Goal: Task Accomplishment & Management: Use online tool/utility

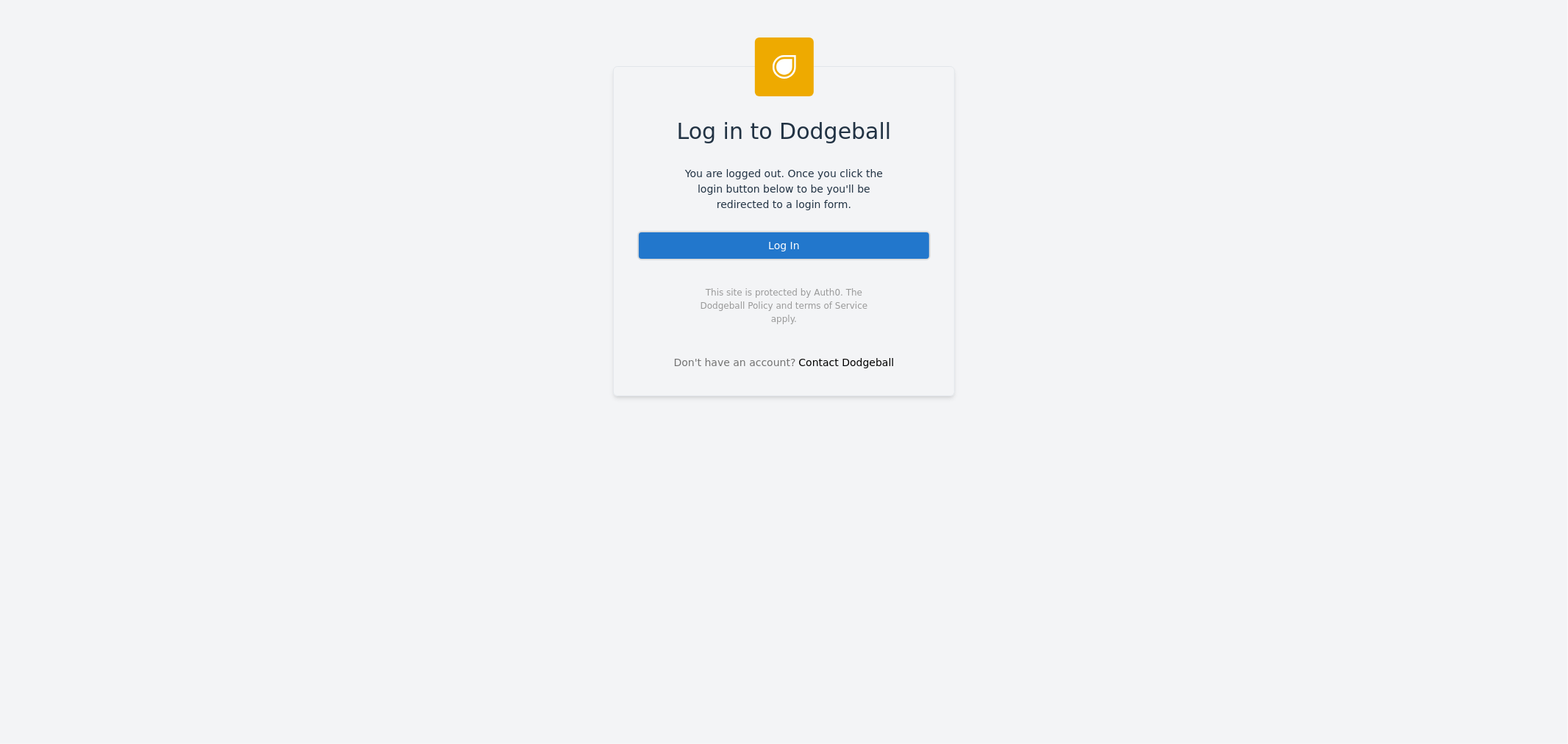
click at [805, 265] on div "Log in to Dodgeball You are logged out. Once you click the login button below t…" at bounding box center [784, 231] width 342 height 330
click at [804, 260] on div "Log in to Dodgeball You are logged out. Once you click the login button below t…" at bounding box center [784, 231] width 342 height 330
click at [807, 250] on div "Log In" at bounding box center [784, 245] width 293 height 29
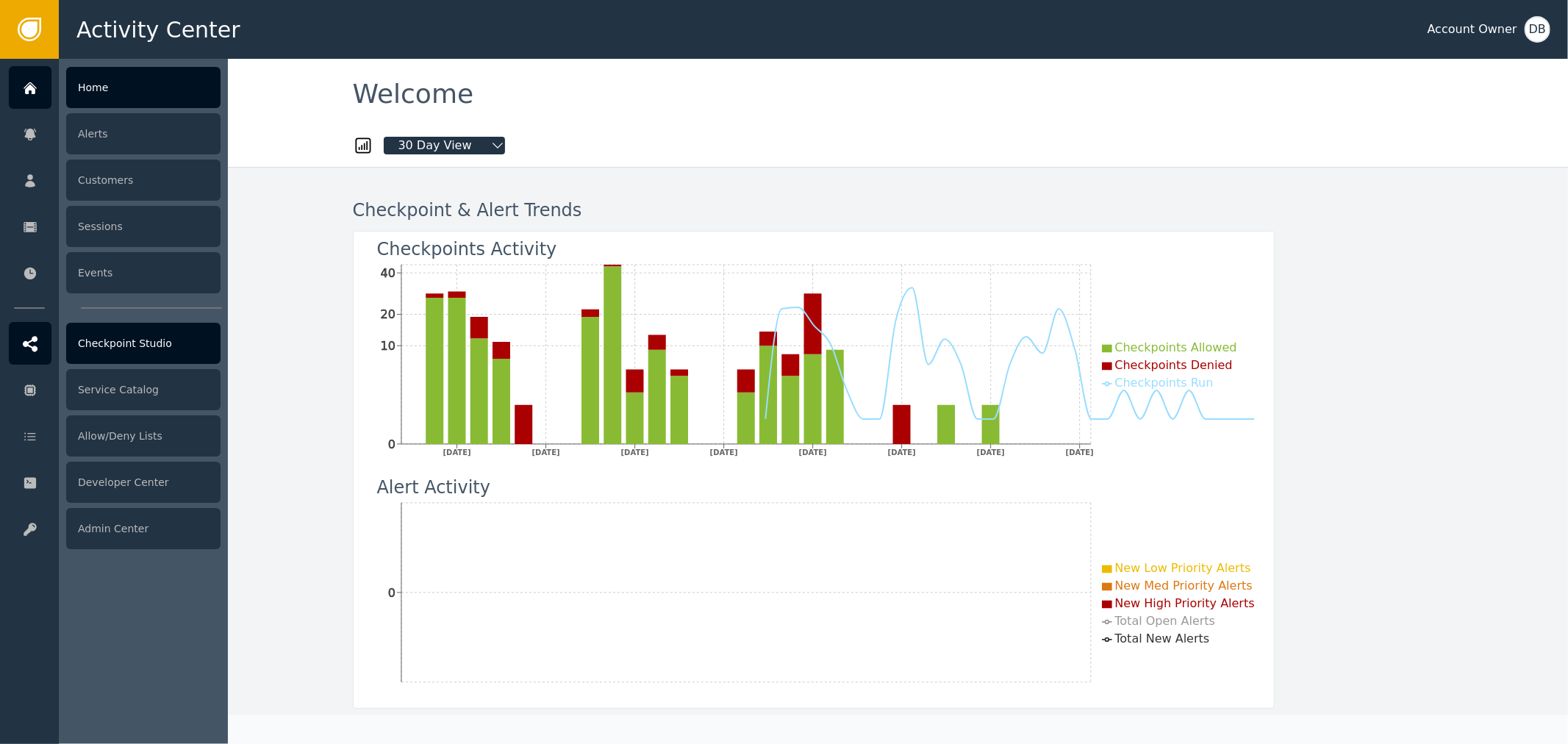
click at [29, 336] on icon at bounding box center [30, 345] width 15 height 17
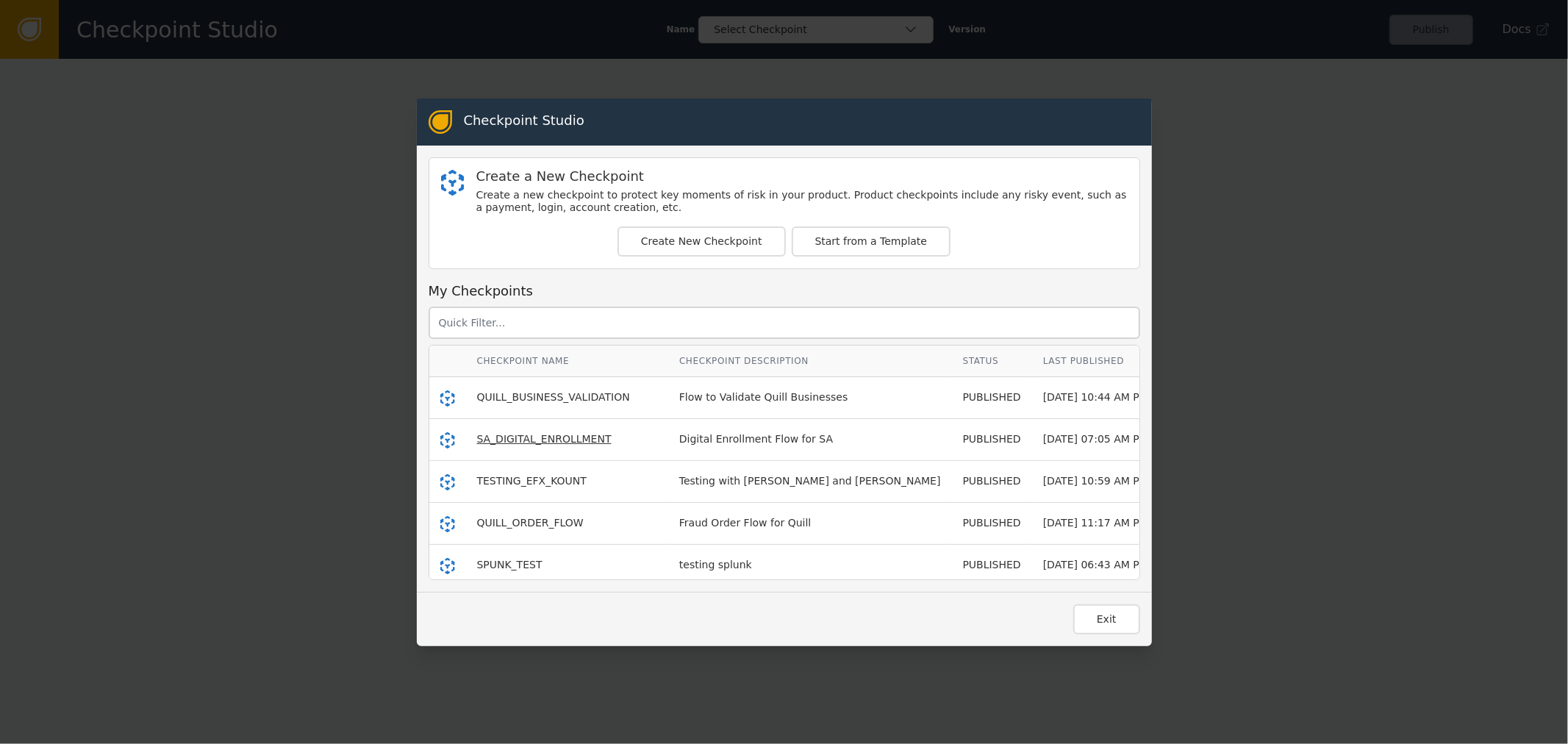
click at [541, 442] on span "SA_DIGITAL_ENROLLMENT" at bounding box center [544, 439] width 135 height 12
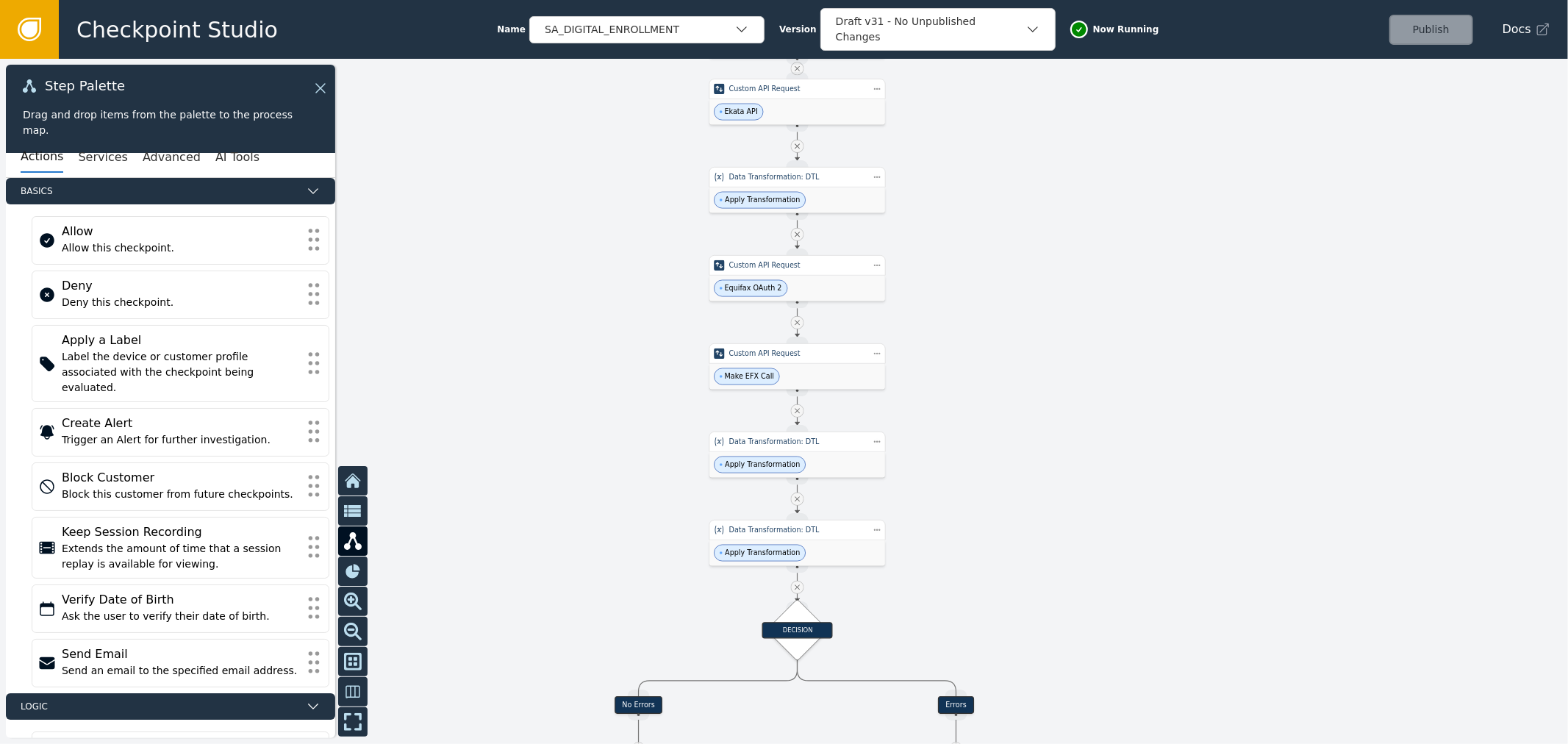
drag, startPoint x: 951, startPoint y: 509, endPoint x: 994, endPoint y: 317, distance: 196.8
click at [994, 317] on div at bounding box center [784, 401] width 1568 height 685
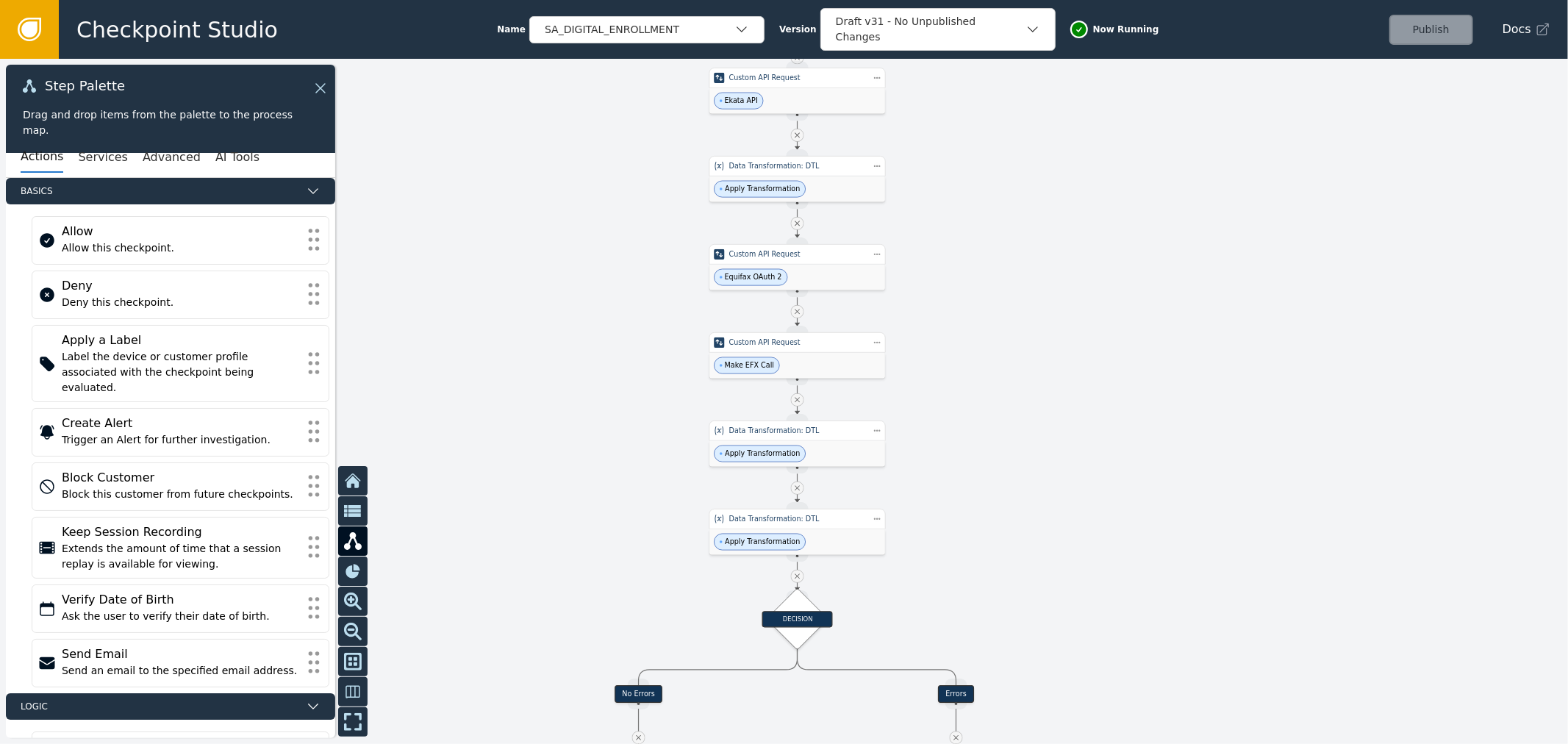
drag, startPoint x: 989, startPoint y: 450, endPoint x: 989, endPoint y: 439, distance: 11.0
click at [989, 439] on div at bounding box center [784, 401] width 1568 height 685
click at [839, 197] on div "Apply Transformation" at bounding box center [797, 190] width 176 height 26
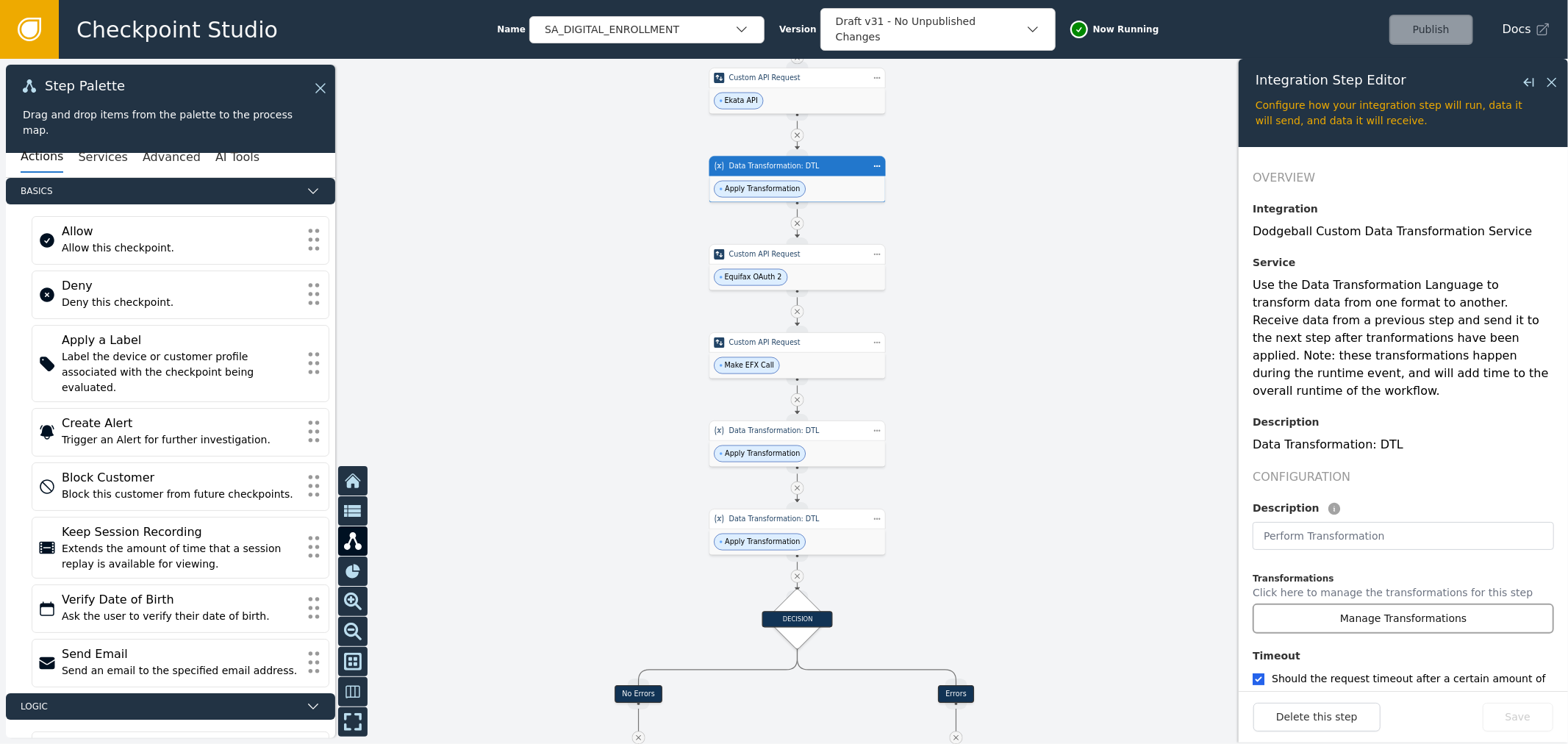
click at [1336, 604] on button "Manage Transformations" at bounding box center [1403, 619] width 302 height 30
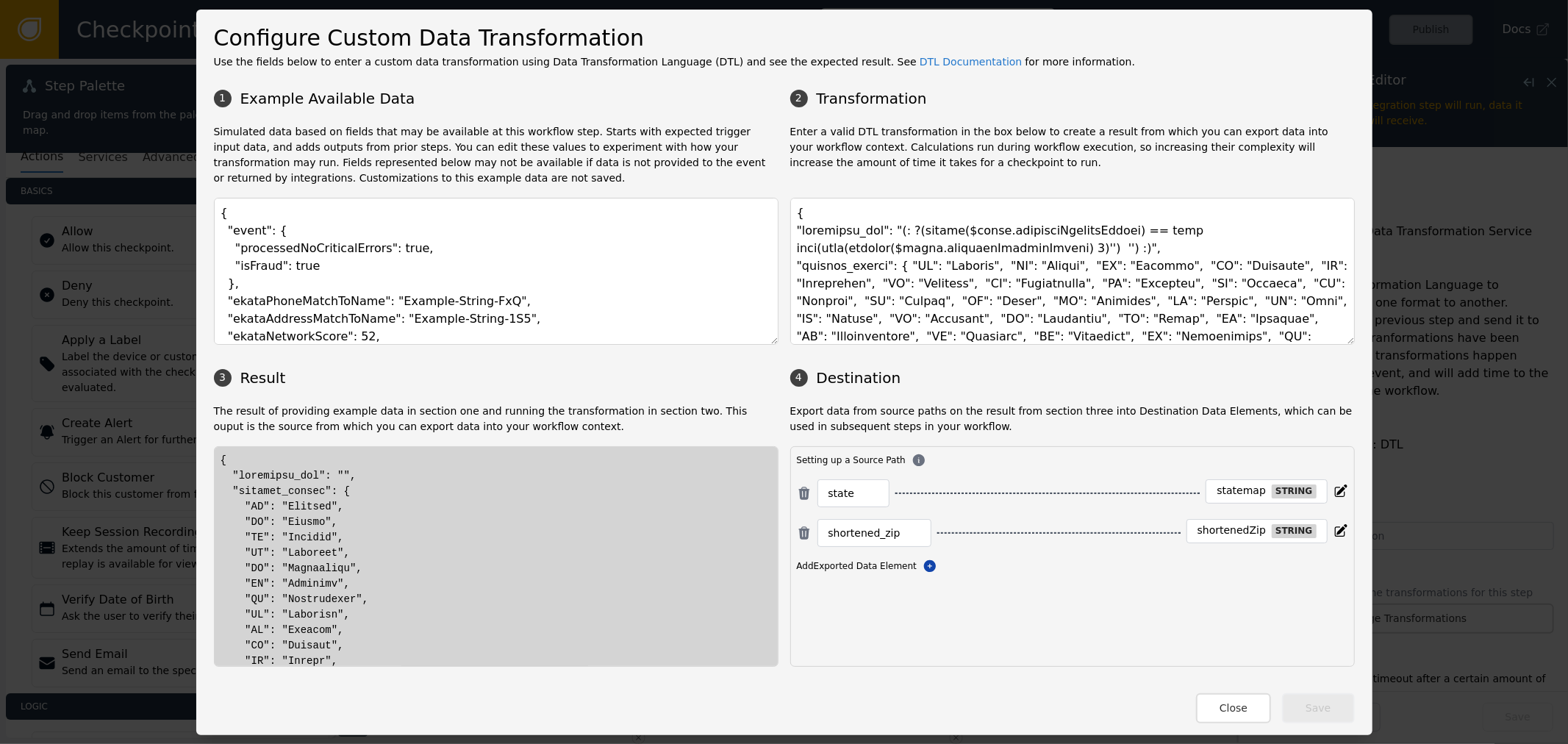
click at [1346, 342] on div "Configure Custom Data Transformation Use the fields below to enter a custom dat…" at bounding box center [784, 372] width 1176 height 726
click at [1341, 1] on body "Checkpoint Studio Name SA_DIGITAL_ENROLLMENT Version Draft v31 - No Unpublished…" at bounding box center [784, 0] width 1568 height 1
click at [1169, 246] on textarea at bounding box center [1072, 272] width 565 height 147
click at [524, 246] on textarea "{ "event": { "processedNoCriticalErrors": true, "isFraud": true }, "ekataPhoneM…" at bounding box center [496, 272] width 565 height 147
click at [372, 241] on textarea "{ "event": { "processedNoCriticalErrors": true, "isFraud": true }, "ekataPhoneM…" at bounding box center [496, 272] width 565 height 147
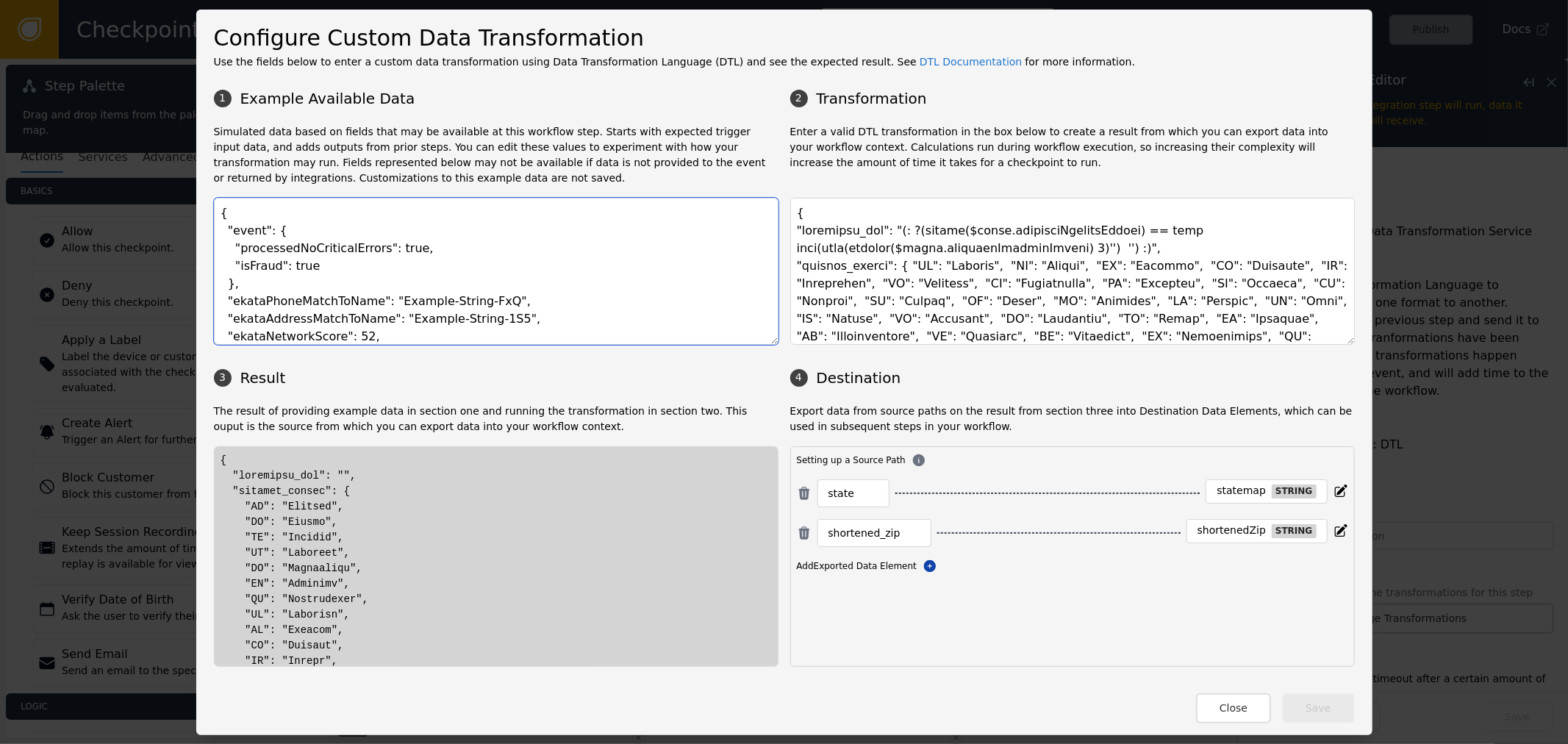
paste textarea "businessName": "Beverly Enterprises", "businessAddressLine1": "1000 FIANNA WAY"…"
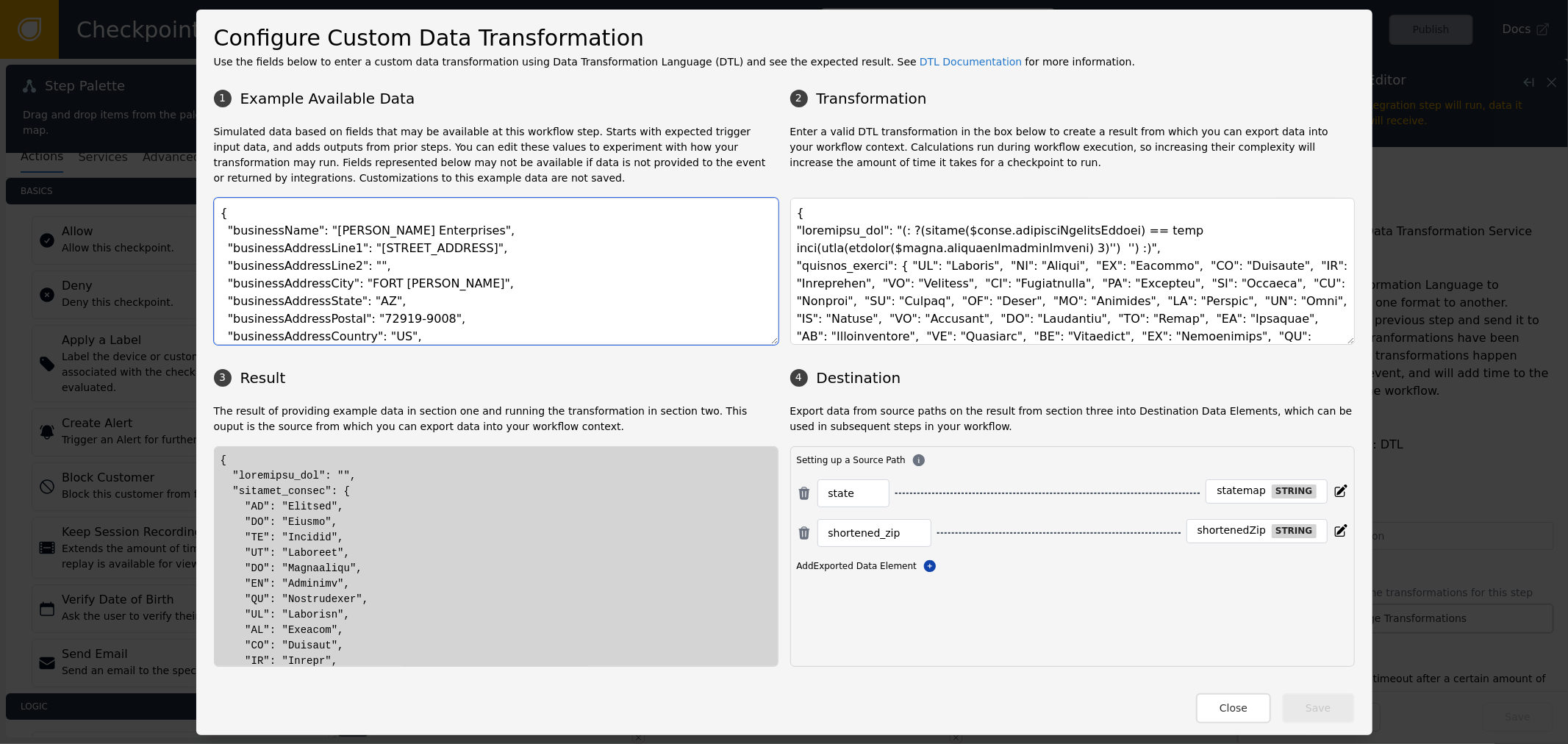
click at [285, 212] on textarea "{ "businessName": "Beverly Enterprises", "businessAddressLine1": "1000 FIANNA W…" at bounding box center [496, 272] width 565 height 147
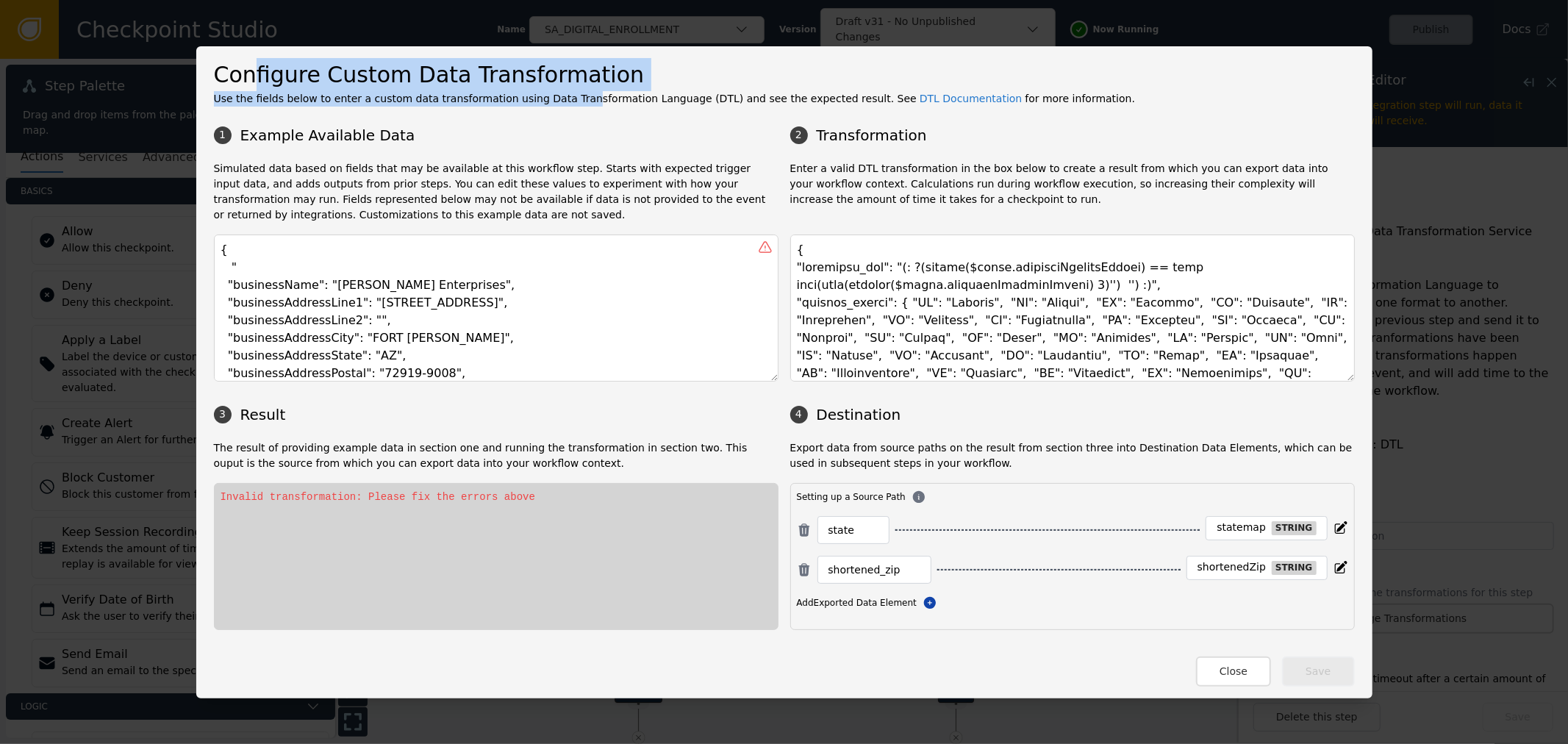
drag, startPoint x: 489, startPoint y: 88, endPoint x: 625, endPoint y: 105, distance: 137.1
click at [625, 105] on div "Configure Custom Data Transformation Use the fields below to enter a custom dat…" at bounding box center [784, 82] width 1141 height 49
click at [568, 74] on h2 "Configure Custom Data Transformation" at bounding box center [784, 74] width 1141 height 33
drag, startPoint x: 582, startPoint y: 78, endPoint x: 288, endPoint y: 133, distance: 299.1
click at [271, 66] on h2 "Configure Custom Data Transformation" at bounding box center [784, 74] width 1141 height 33
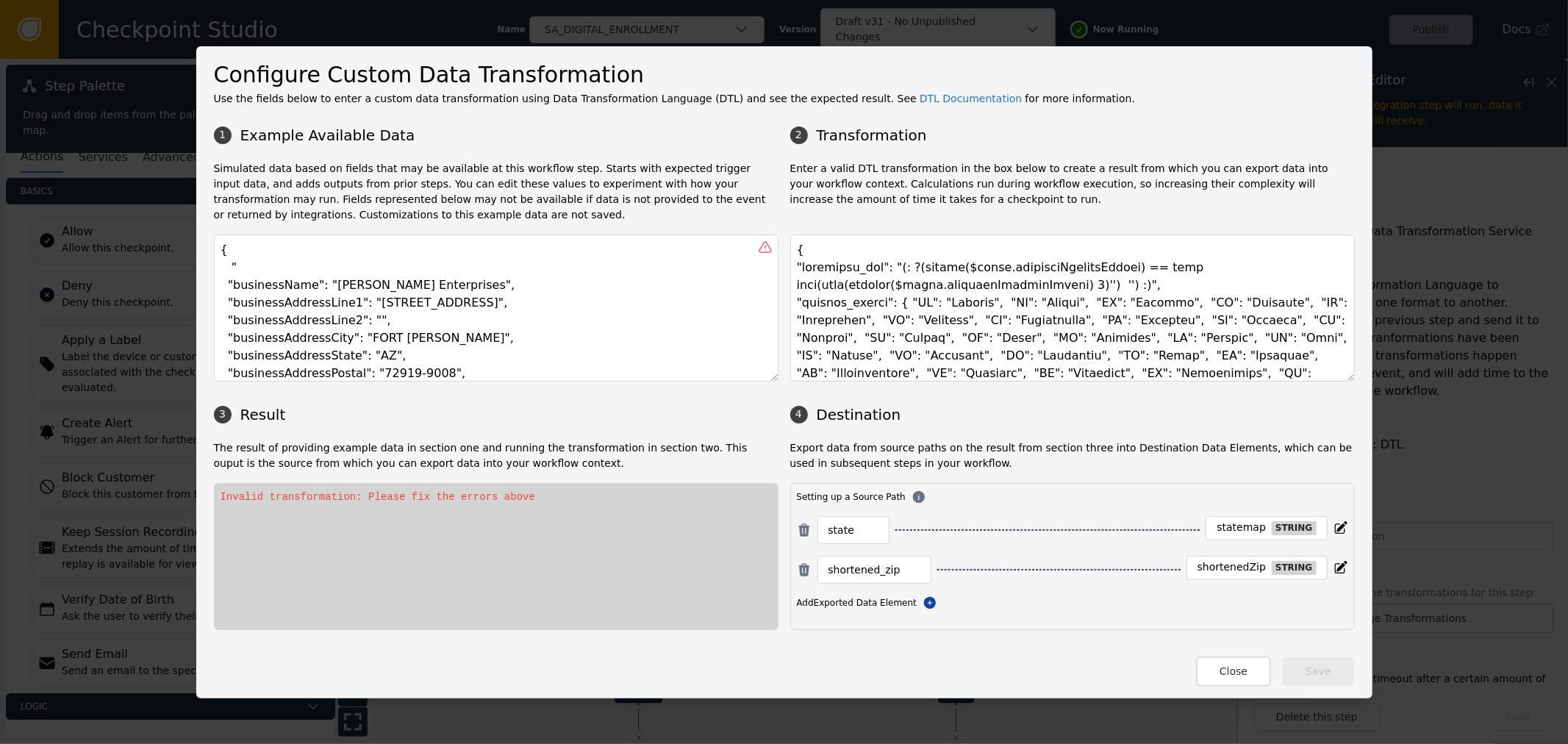
click at [345, 138] on h3 "1 Example Available Data" at bounding box center [496, 135] width 565 height 22
click at [271, 273] on textarea "{ "businessName": "Beverly Enterprises", "businessAddressLine1": "1000 FIANNA W…" at bounding box center [496, 308] width 565 height 147
click at [246, 270] on textarea "{ "businessName": "Beverly Enterprises", "businessAddressLine1": "1000 FIANNA W…" at bounding box center [496, 308] width 565 height 147
click at [259, 279] on textarea "{ "businessName": "Beverly Enterprises", "businessAddressLine1": "1000 FIANNA W…" at bounding box center [496, 308] width 565 height 147
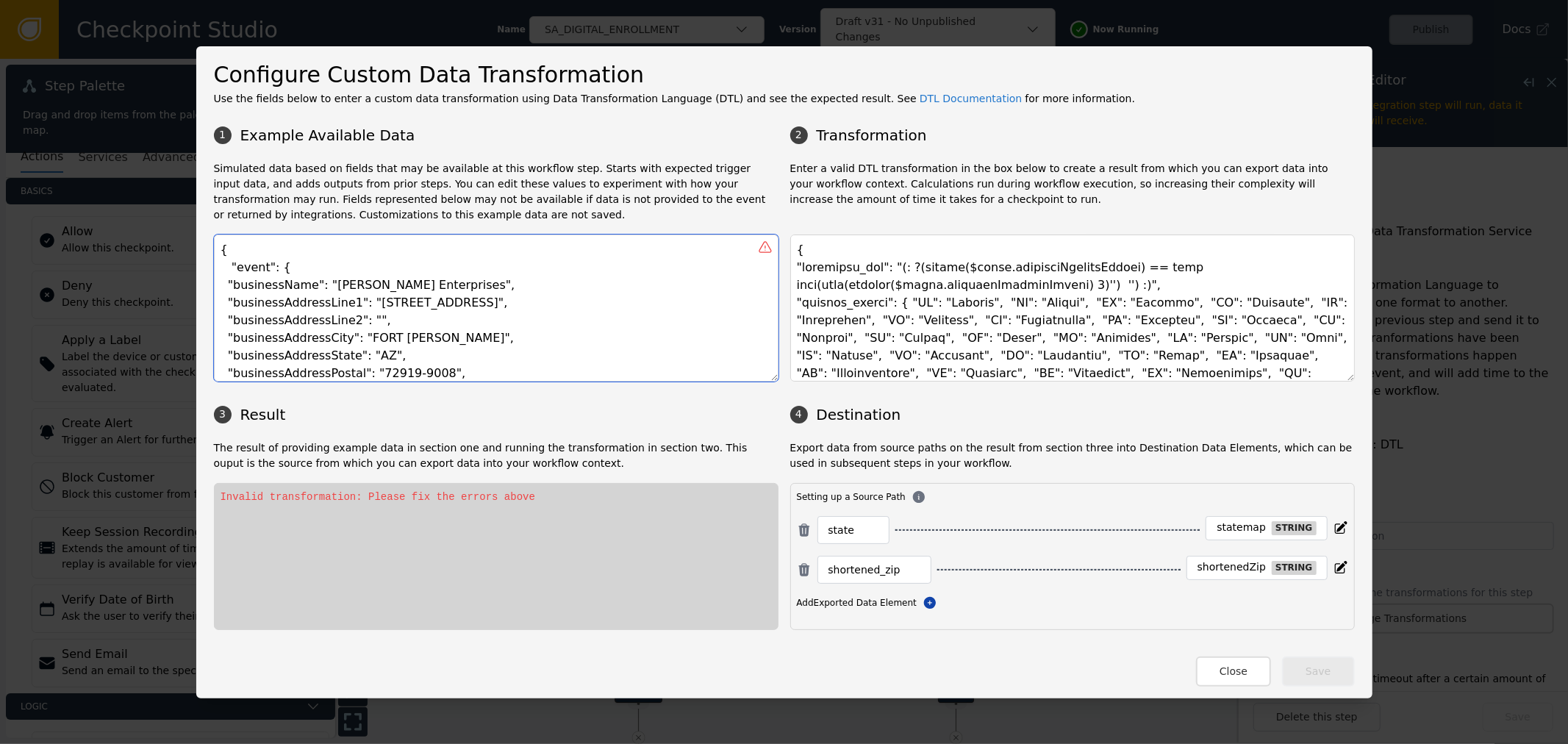
click at [253, 269] on textarea "{ "businessName": "Beverly Enterprises", "businessAddressLine1": "1000 FIANNA W…" at bounding box center [496, 308] width 565 height 147
click at [281, 268] on textarea "{ "businessName": "Beverly Enterprises", "businessAddressLine1": "1000 FIANNA W…" at bounding box center [496, 308] width 565 height 147
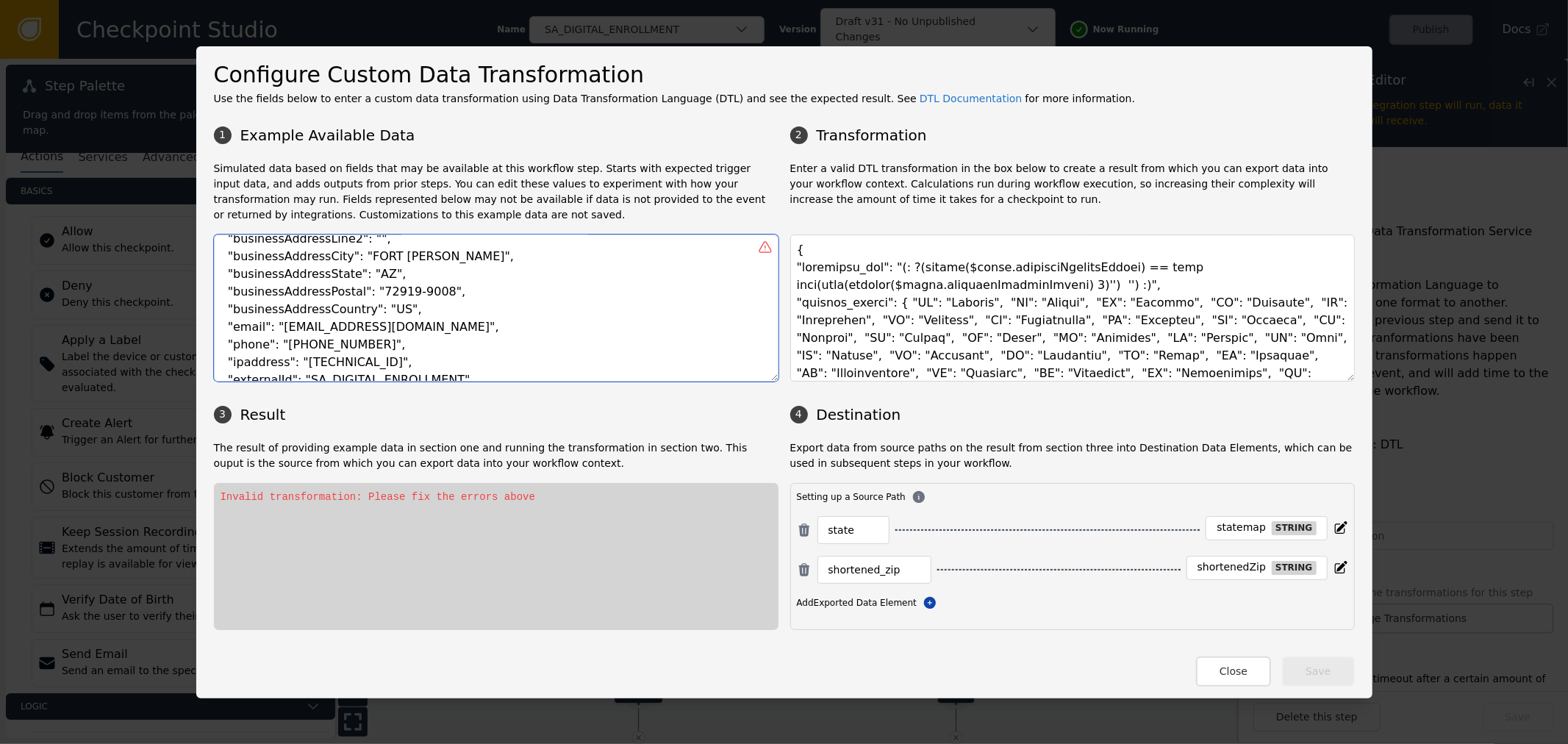
scroll to position [130, 0]
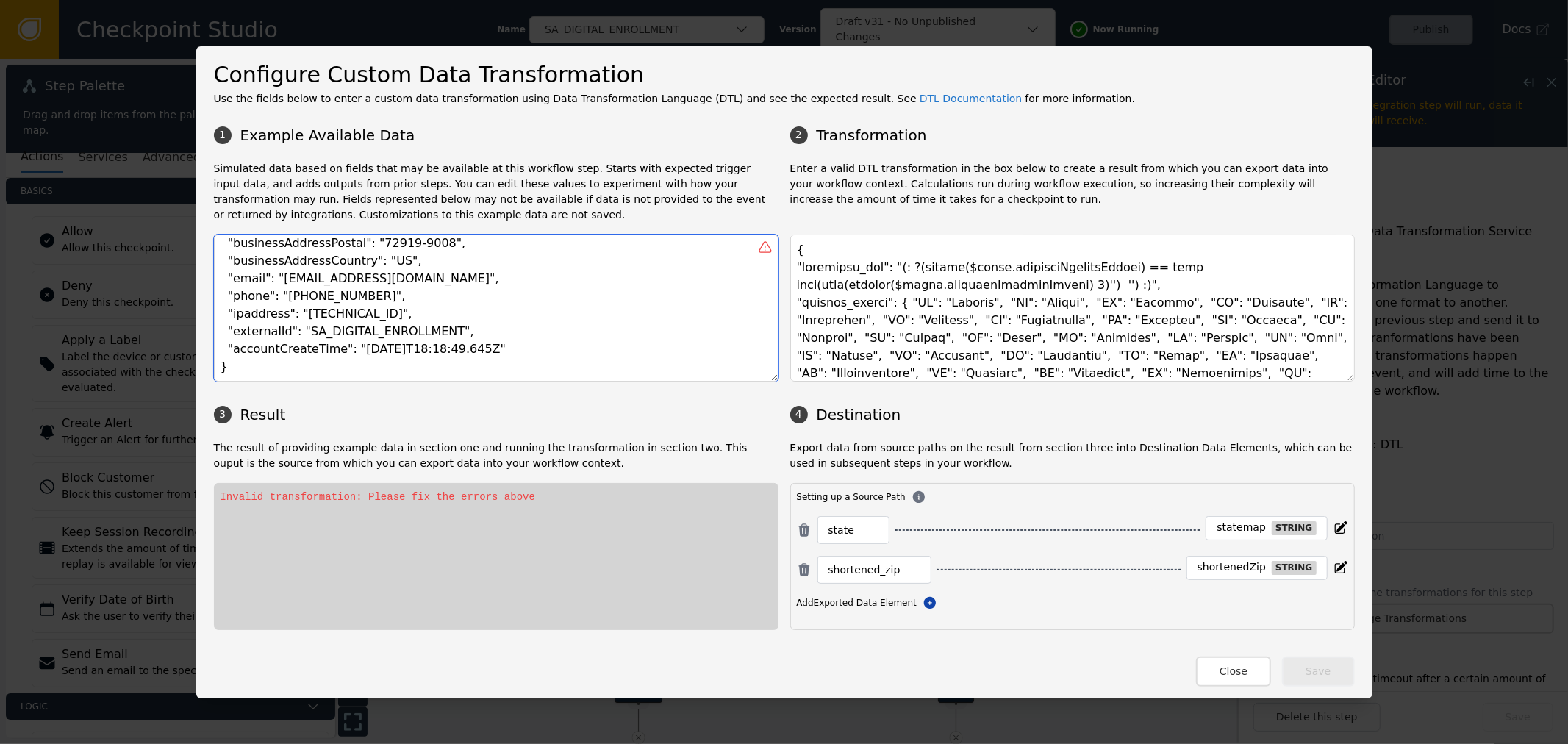
click at [544, 348] on textarea "{ "businessName": "Beverly Enterprises", "businessAddressLine1": "1000 FIANNA W…" at bounding box center [496, 308] width 565 height 147
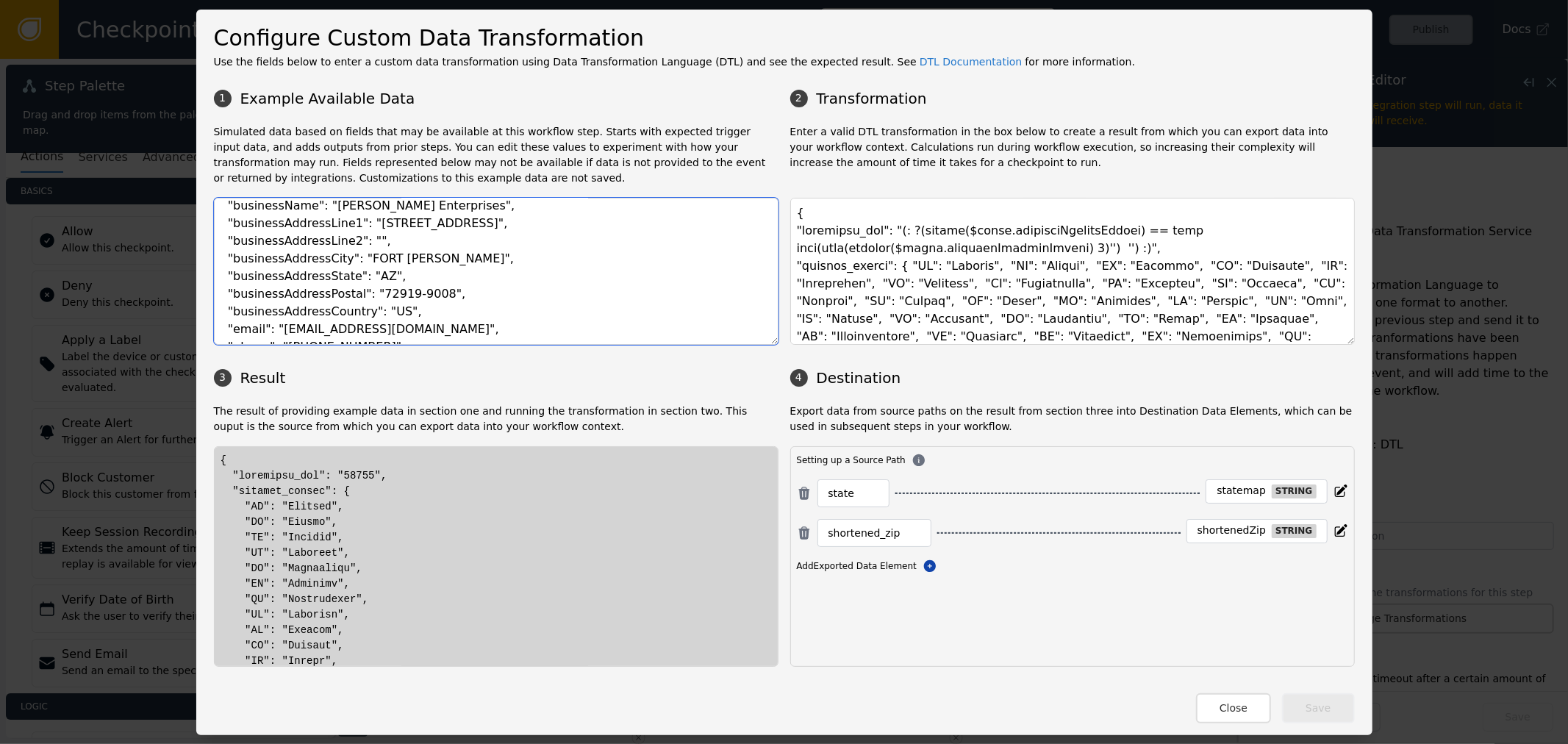
scroll to position [0, 0]
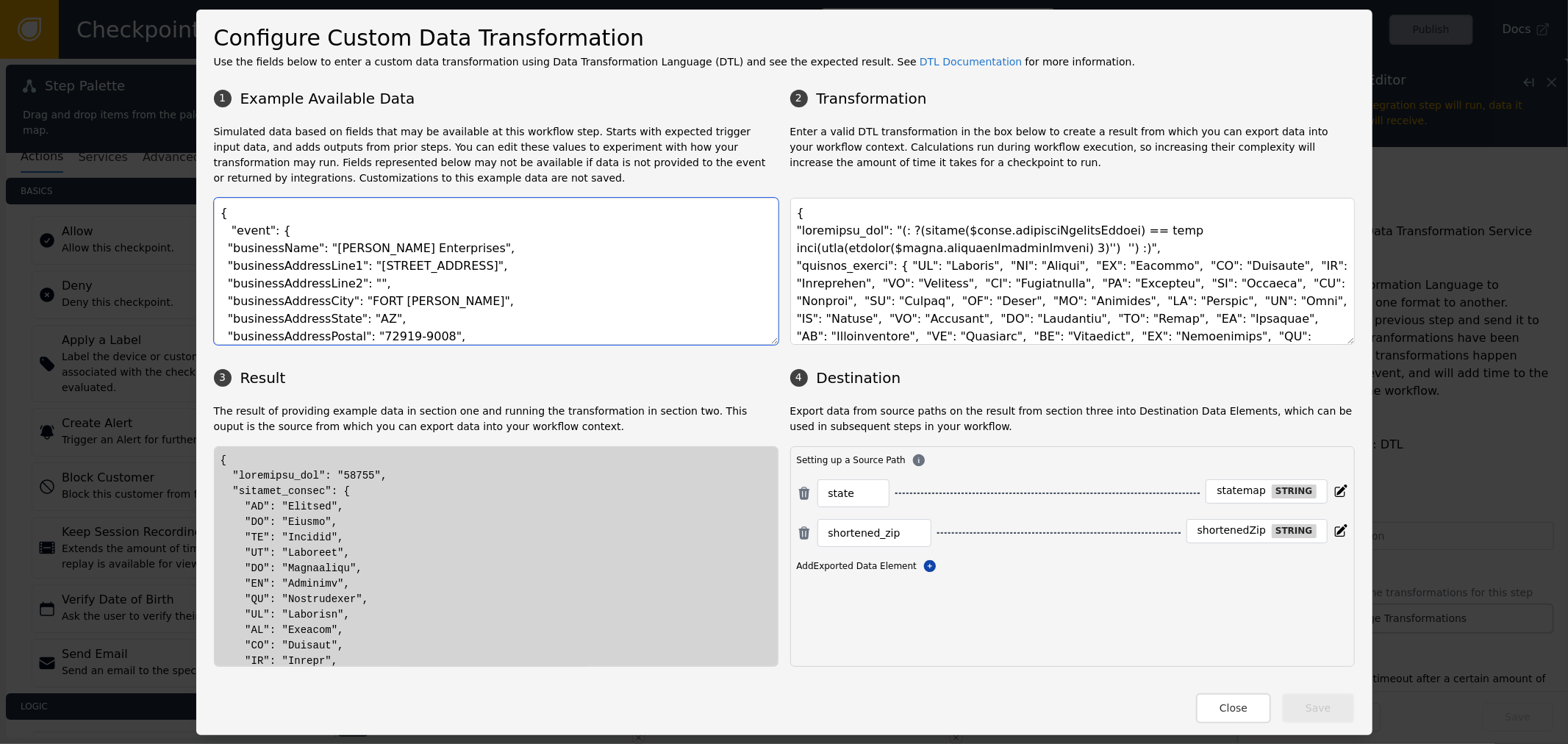
click at [274, 236] on textarea "{ "event": { "businessName": "Beverly Enterprises", "businessAddressLine1": "10…" at bounding box center [496, 272] width 565 height 147
click at [241, 236] on textarea "{ "event": { "businessName": "Beverly Enterprises", "businessAddressLine1": "10…" at bounding box center [496, 272] width 565 height 147
click at [408, 280] on textarea "{ "event": { "businessName": "Beverly Enterprises", "businessAddressLine1": "10…" at bounding box center [496, 272] width 565 height 147
click at [416, 281] on textarea "{ "event": { "businessName": "Beverly Enterprises", "businessAddressLine1": "10…" at bounding box center [496, 272] width 565 height 147
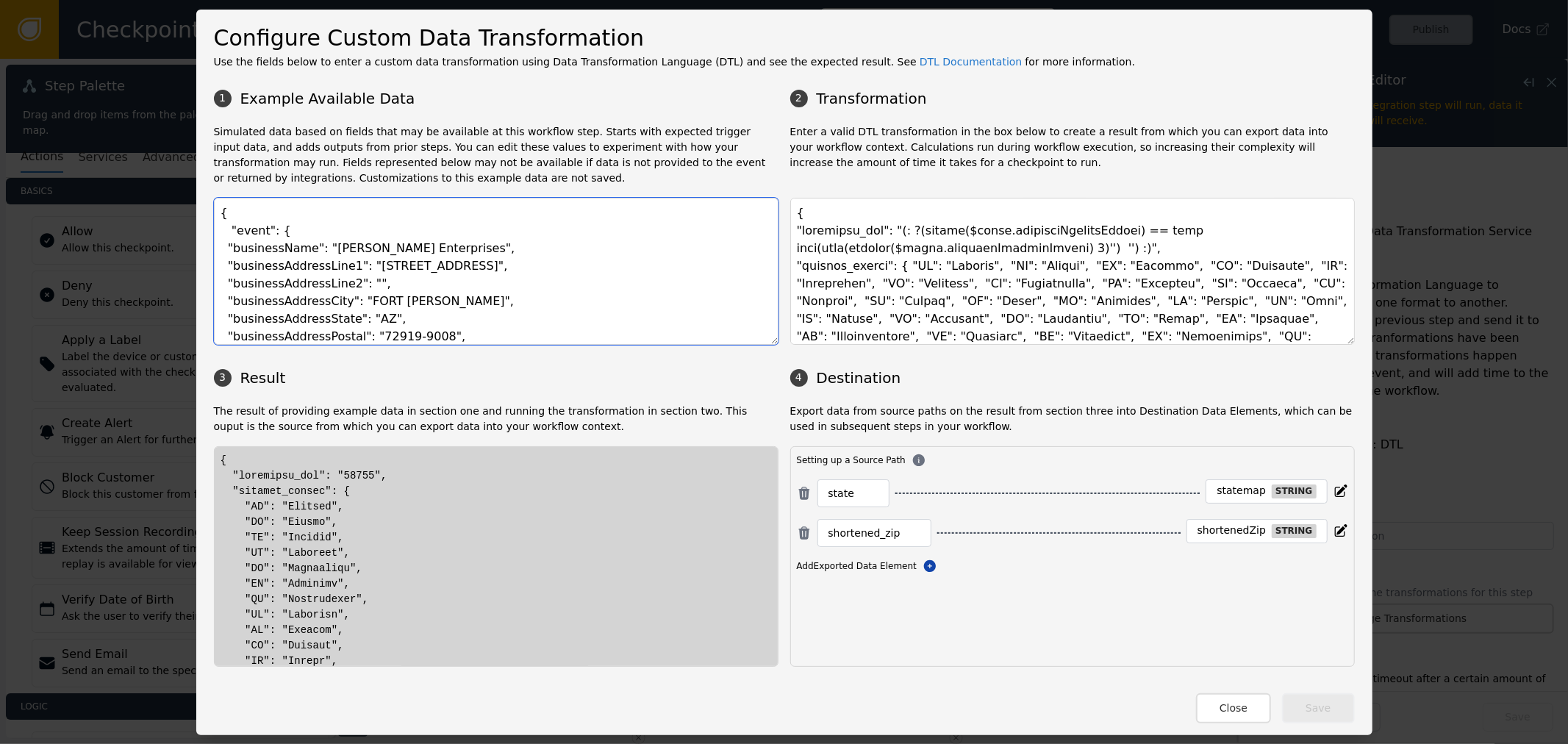
click at [233, 231] on textarea "{ "event": { "businessName": "Beverly Enterprises", "businessAddressLine1": "10…" at bounding box center [496, 272] width 565 height 147
drag, startPoint x: 233, startPoint y: 231, endPoint x: 256, endPoint y: 233, distance: 23.1
click at [256, 233] on textarea "{ "event": { "businessName": "Beverly Enterprises", "businessAddressLine1": "10…" at bounding box center [496, 272] width 565 height 147
click at [243, 255] on textarea "{ "event": { "businessName": "Beverly Enterprises", "businessAddressLine1": "10…" at bounding box center [496, 272] width 565 height 147
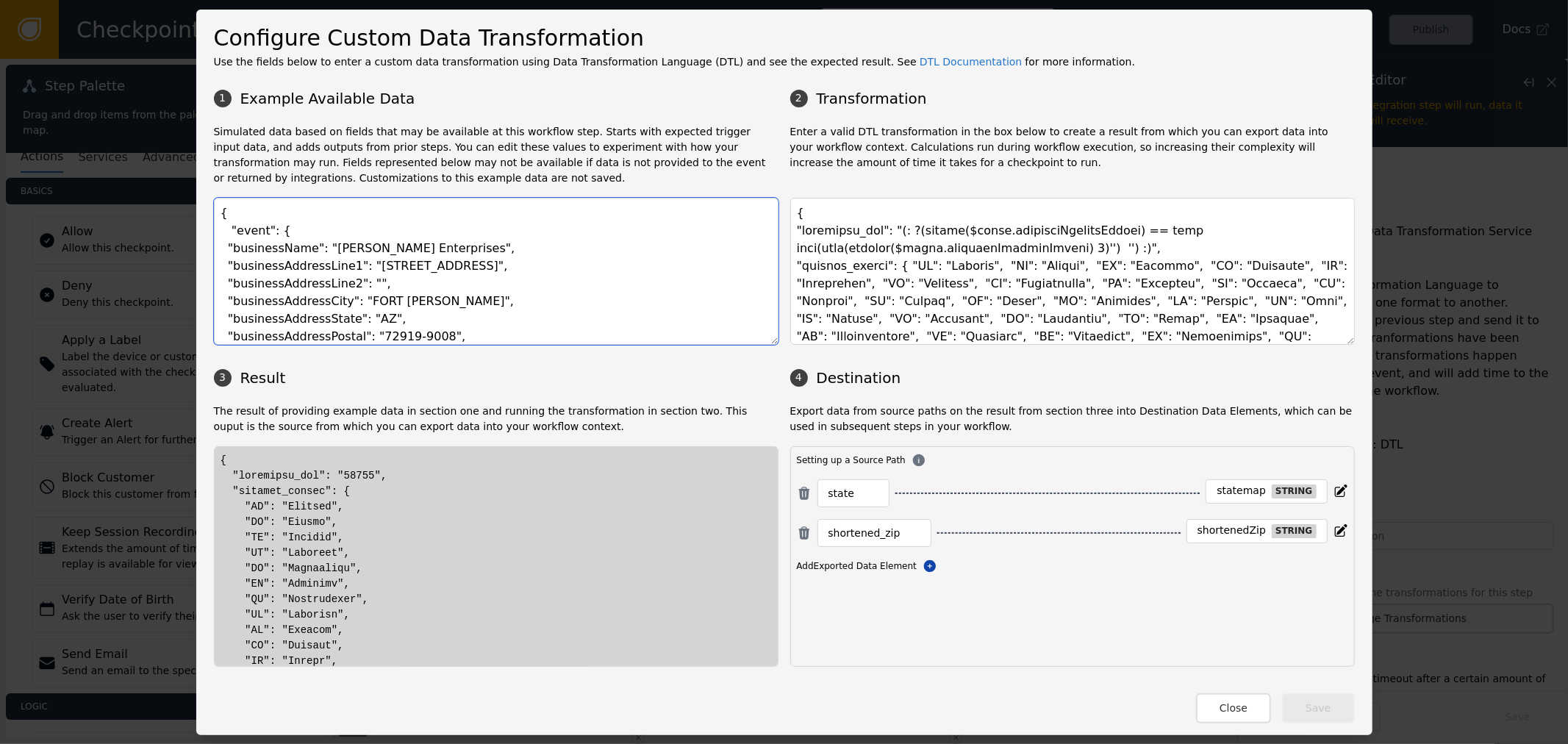
click at [248, 248] on textarea "{ "event": { "businessName": "Beverly Enterprises", "businessAddressLine1": "10…" at bounding box center [496, 272] width 565 height 147
click at [246, 229] on textarea "{ "event": { "businessName": "Beverly Enterprises", "businessAddressLine1": "10…" at bounding box center [496, 272] width 565 height 147
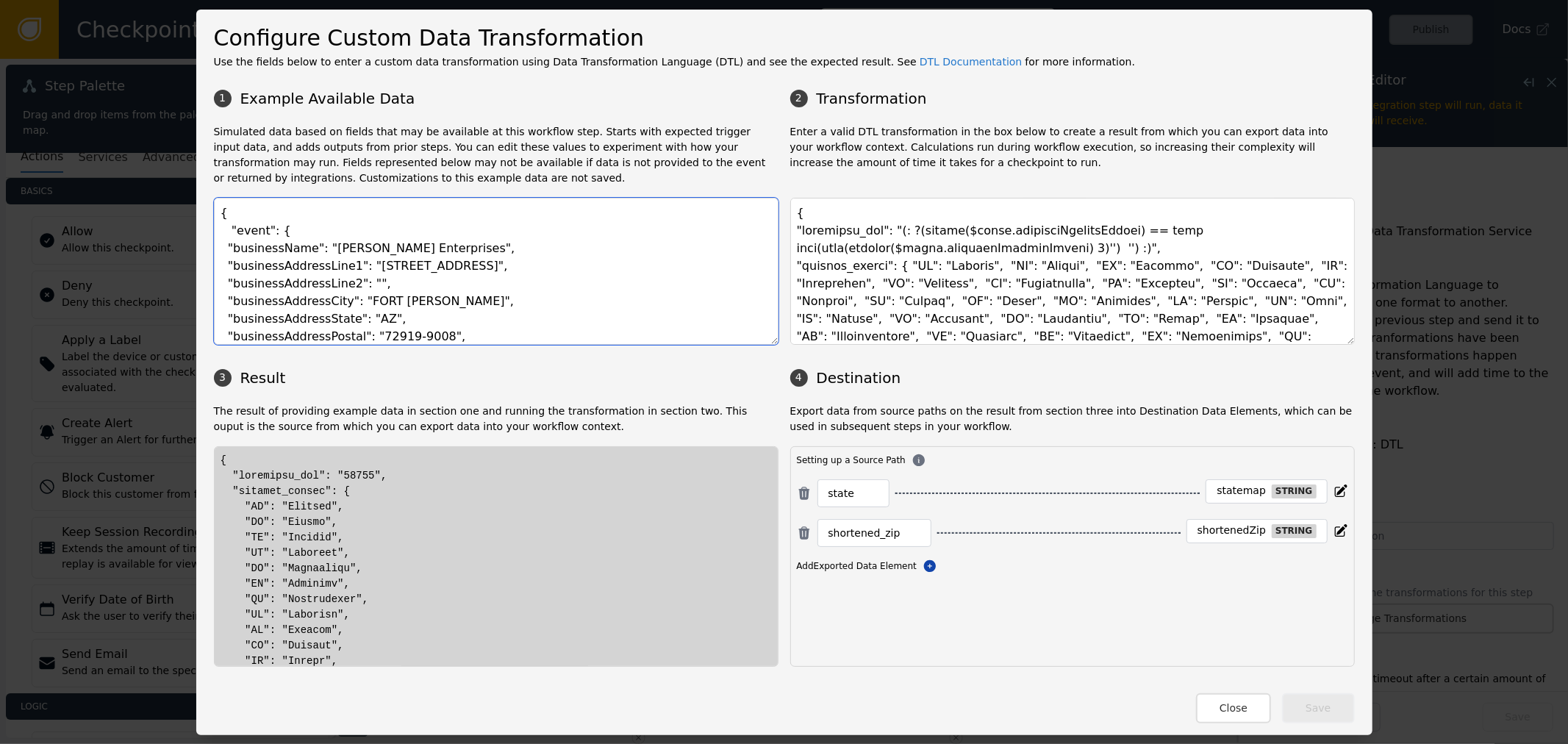
click at [261, 252] on textarea "{ "event": { "businessName": "Beverly Enterprises", "businessAddressLine1": "10…" at bounding box center [496, 272] width 565 height 147
type textarea "{ "event": { "businessName": "Beverly Enterprises", "businessAddressLine1": "10…"
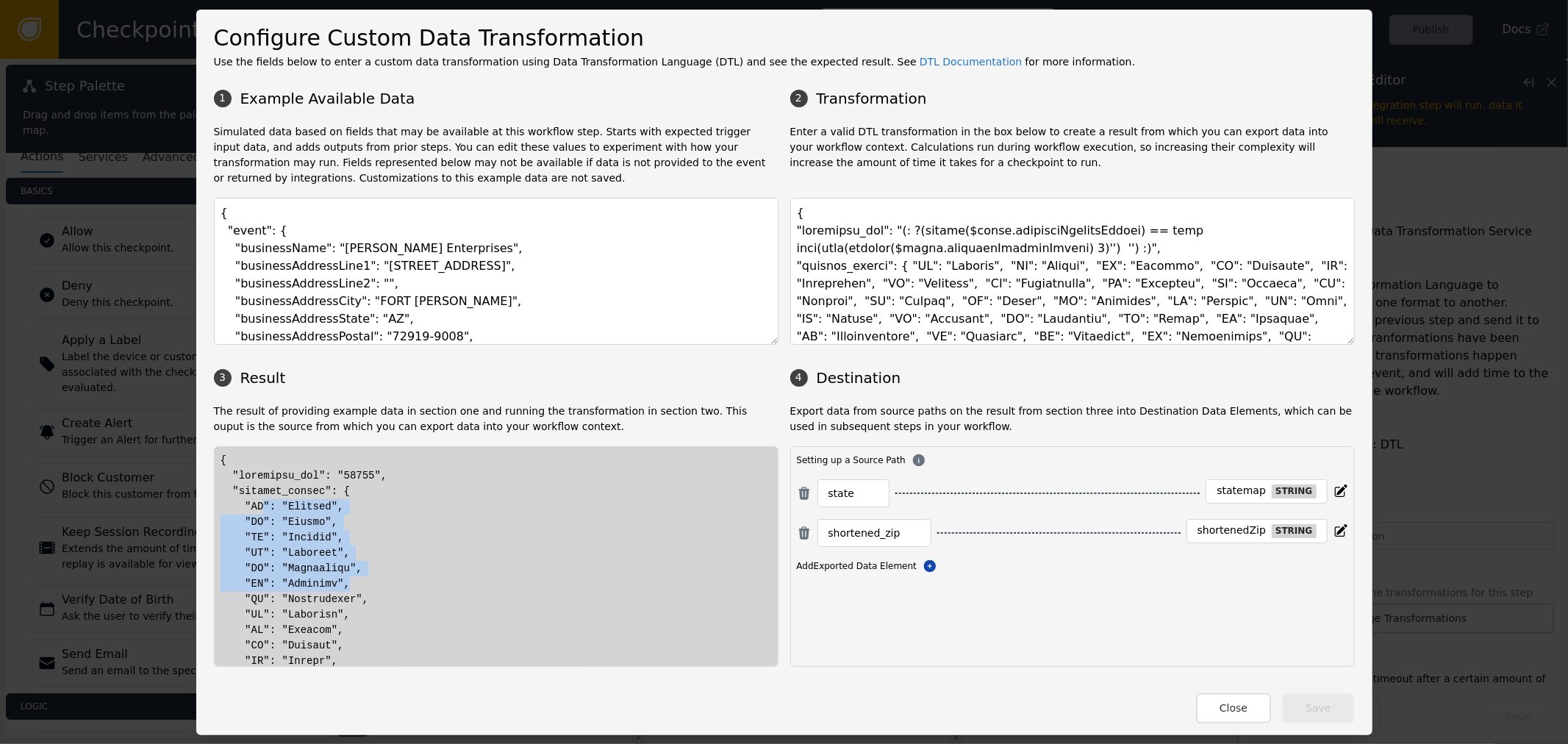
drag, startPoint x: 288, startPoint y: 519, endPoint x: 368, endPoint y: 594, distance: 109.7
drag, startPoint x: 256, startPoint y: 479, endPoint x: 369, endPoint y: 515, distance: 118.6
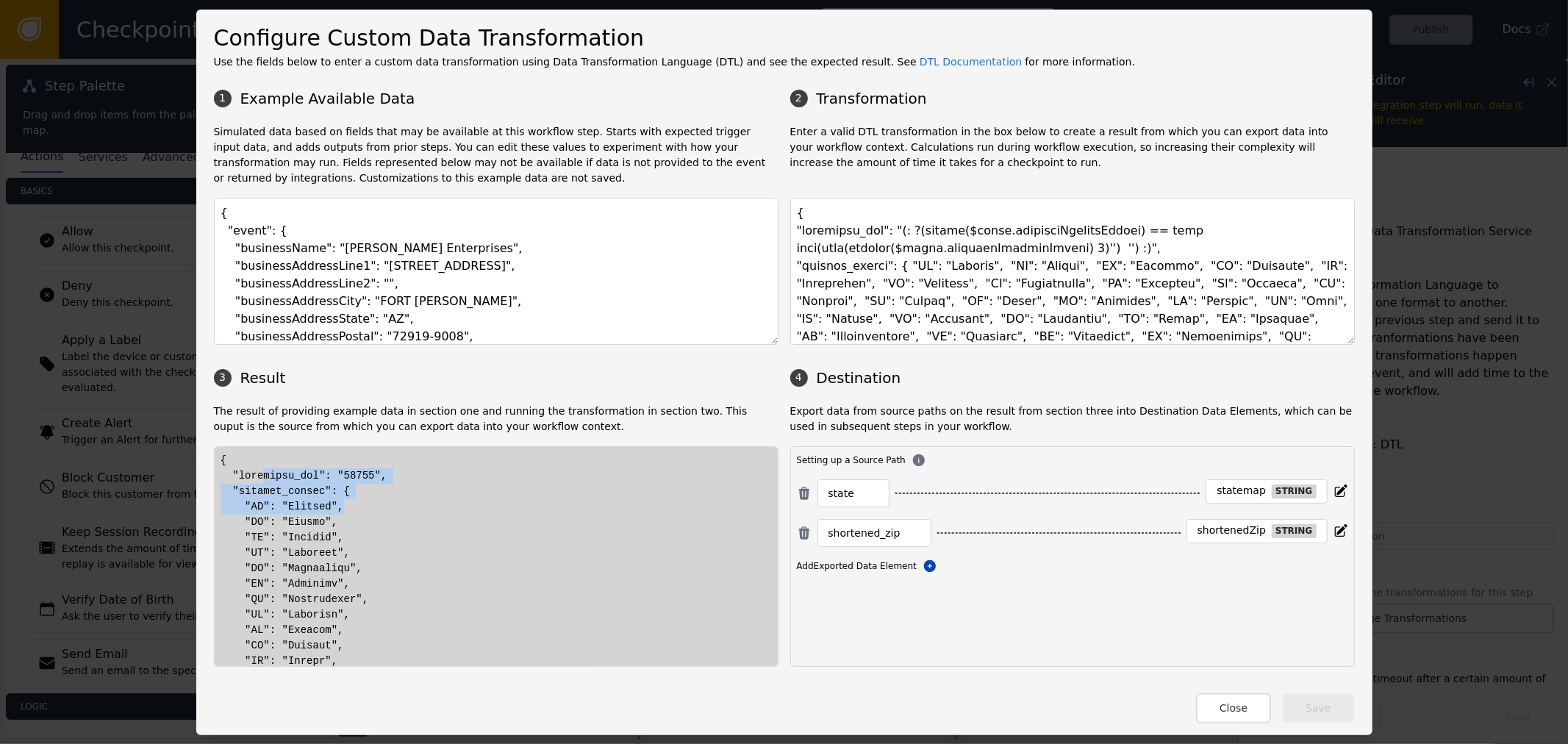
click at [423, 237] on textarea "{ "event": { "businessName": "Beverly Enterprises", "businessAddressLine1": "10…" at bounding box center [496, 272] width 565 height 147
click at [437, 232] on textarea "{ "event": { "businessName": "Beverly Enterprises", "businessAddressLine1": "10…" at bounding box center [496, 272] width 565 height 147
click at [281, 269] on textarea "{ "event": { "businessName": "Beverly Enterprises", "businessAddressLine1": "10…" at bounding box center [496, 272] width 565 height 147
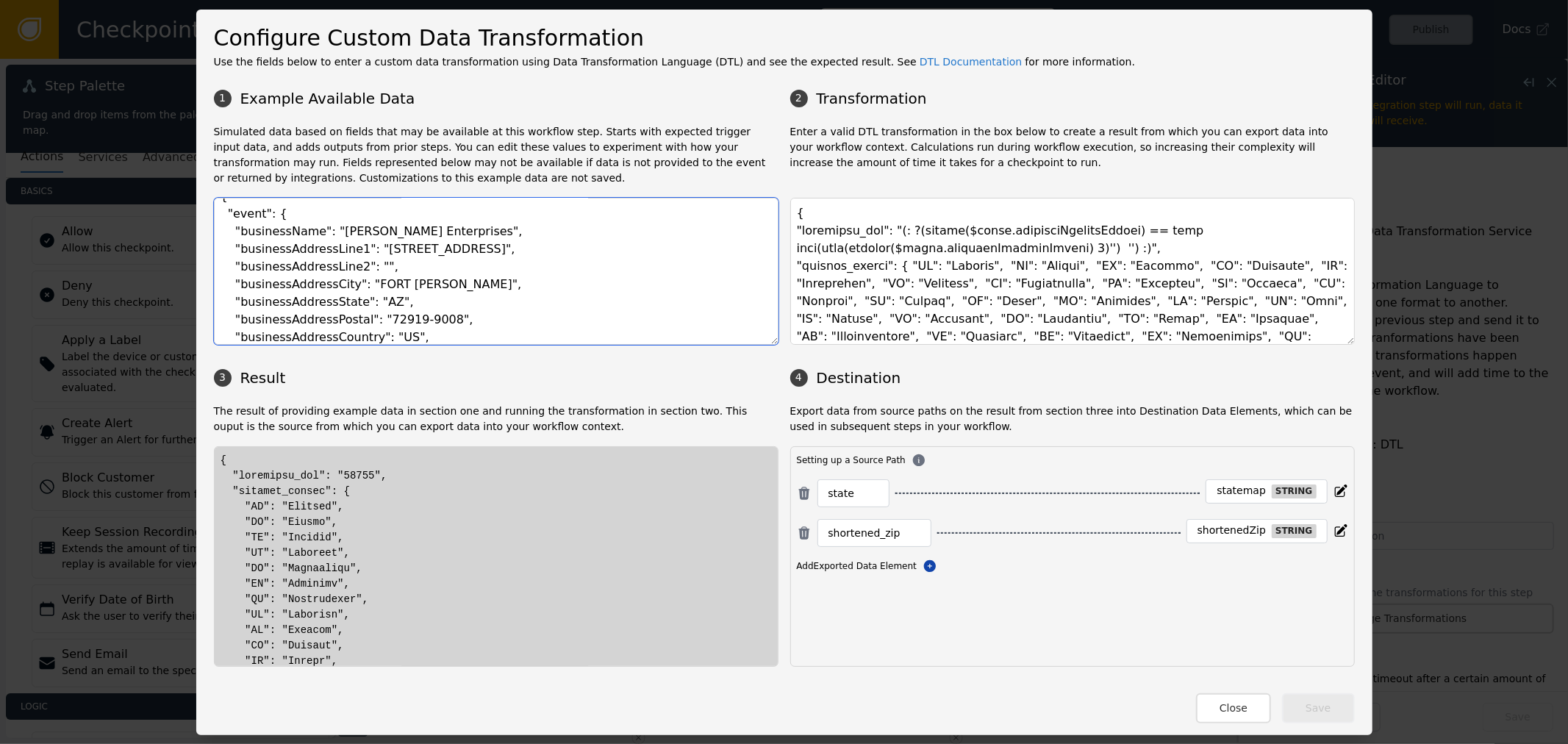
scroll to position [37, 0]
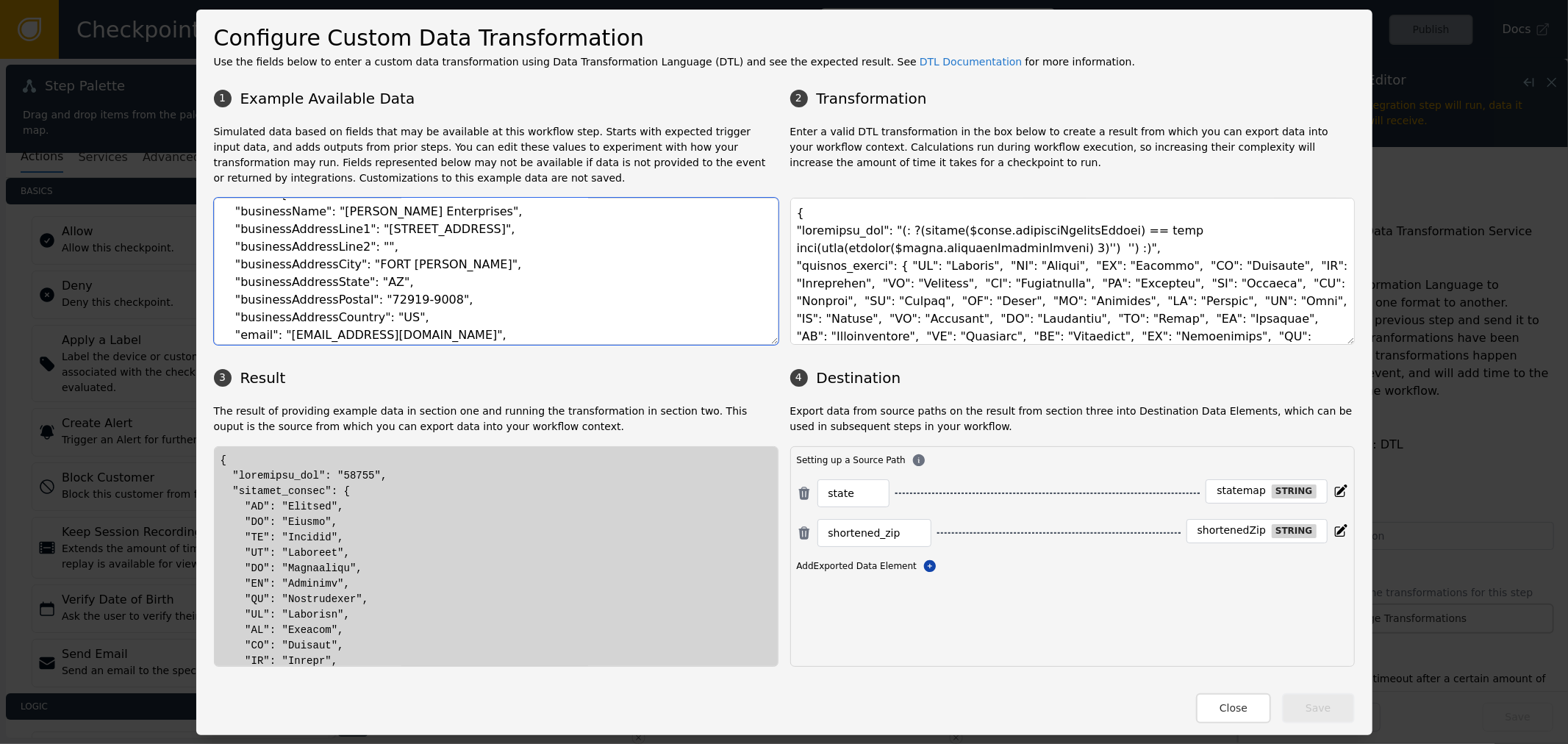
drag, startPoint x: 269, startPoint y: 323, endPoint x: 420, endPoint y: 278, distance: 157.6
click at [420, 278] on textarea "{ "event": { "businessName": "Beverly Enterprises", "businessAddressLine1": "10…" at bounding box center [496, 272] width 565 height 147
click at [398, 290] on textarea "{ "event": { "businessName": "Beverly Enterprises", "businessAddressLine1": "10…" at bounding box center [496, 272] width 565 height 147
click at [363, 280] on textarea "{ "event": { "businessName": "Beverly Enterprises", "businessAddressLine1": "10…" at bounding box center [496, 272] width 565 height 147
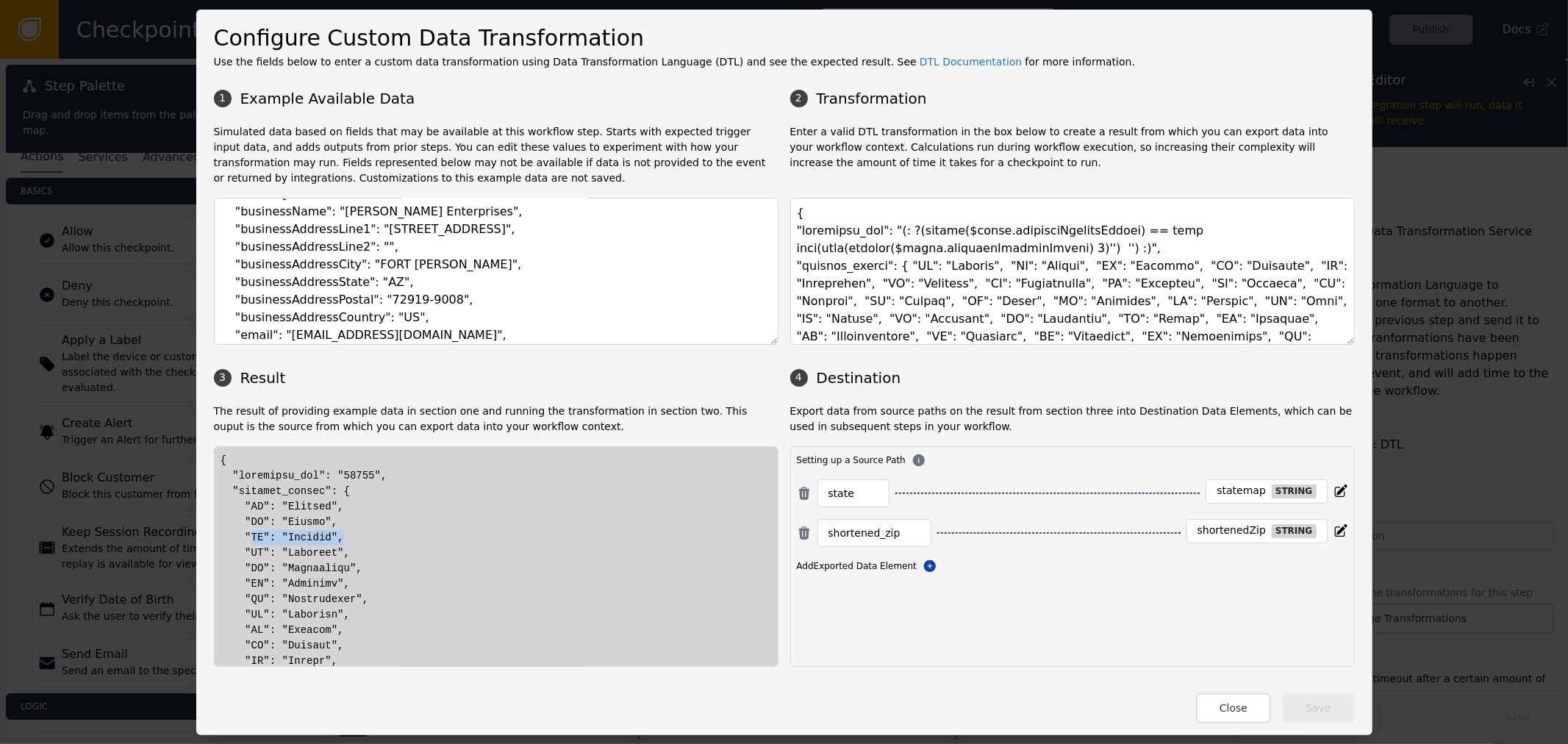
drag, startPoint x: 244, startPoint y: 535, endPoint x: 339, endPoint y: 539, distance: 95.1
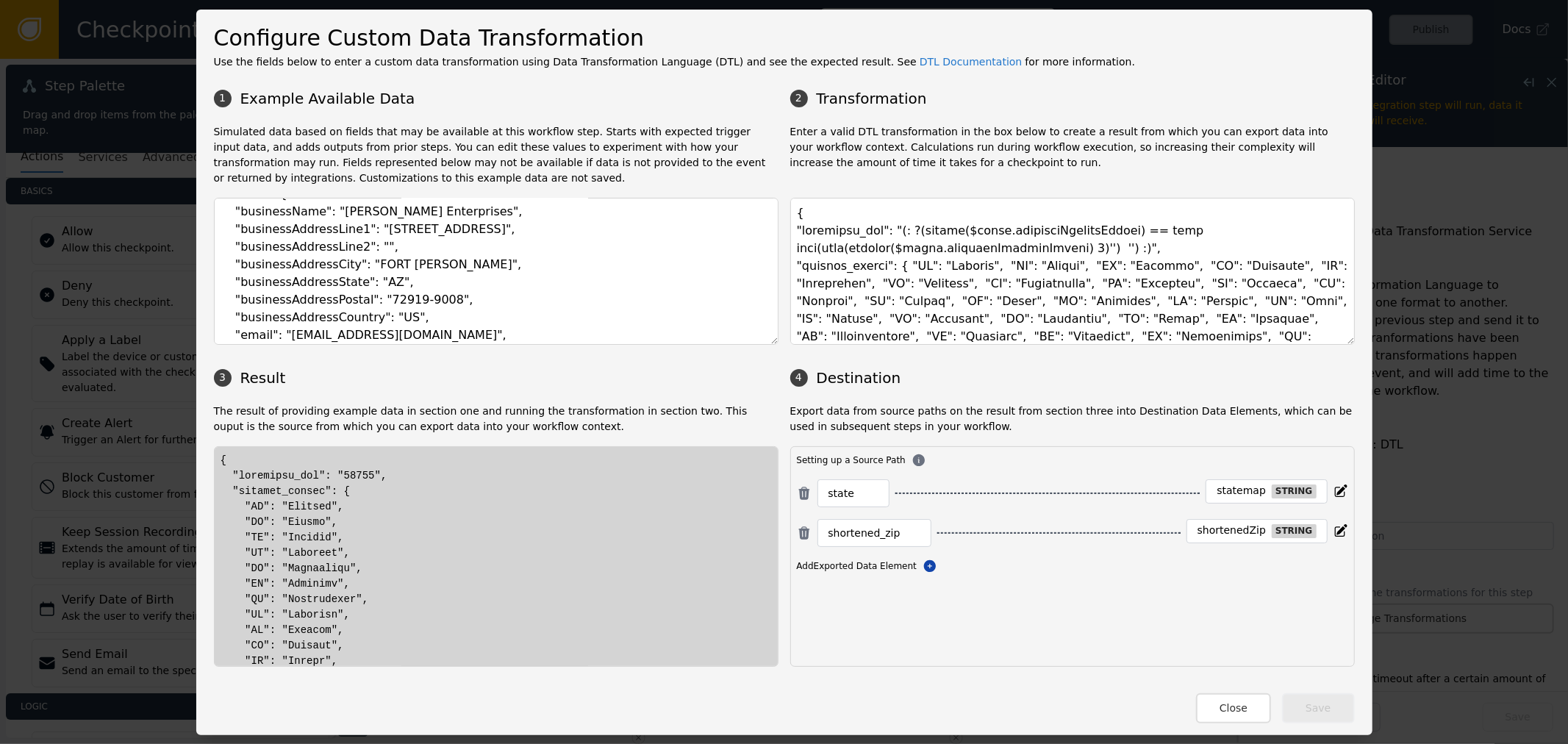
click at [856, 265] on textarea at bounding box center [1072, 272] width 565 height 147
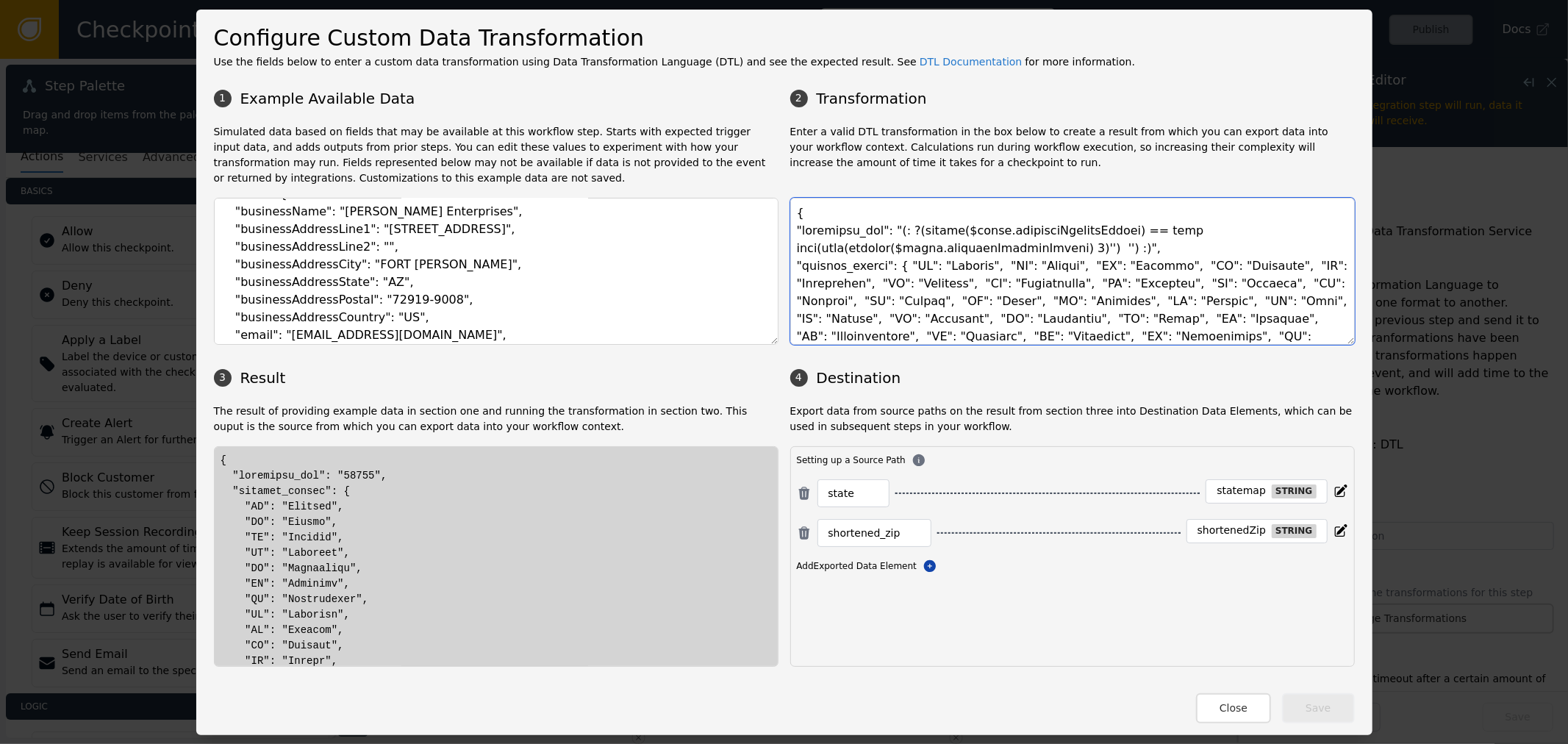
click at [884, 271] on textarea at bounding box center [1072, 272] width 565 height 147
click at [1014, 277] on textarea at bounding box center [1072, 272] width 565 height 147
click at [996, 246] on textarea at bounding box center [1072, 272] width 565 height 147
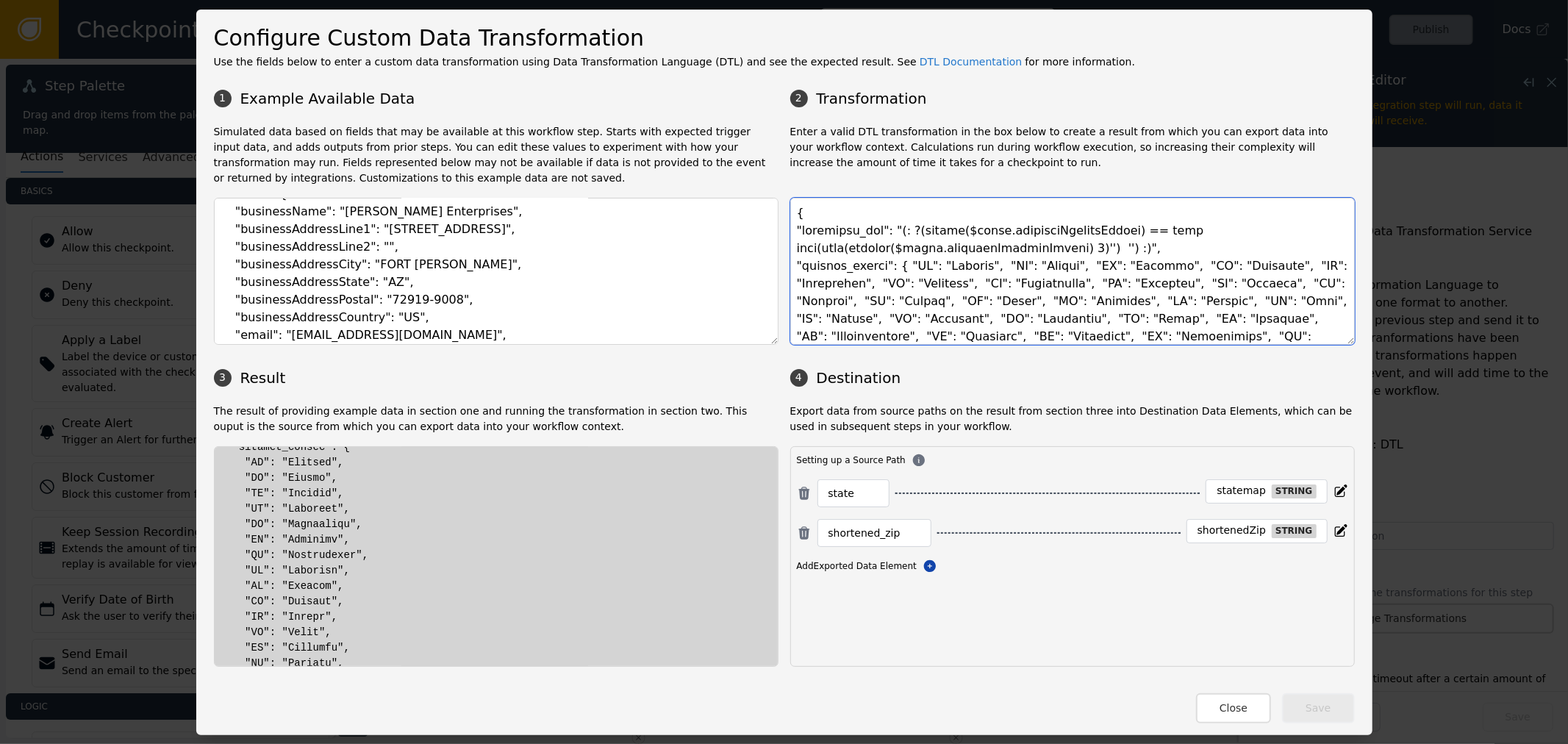
scroll to position [0, 0]
drag, startPoint x: 250, startPoint y: 476, endPoint x: 462, endPoint y: 488, distance: 212.3
click at [405, 451] on div at bounding box center [496, 556] width 565 height 220
drag, startPoint x: 314, startPoint y: 466, endPoint x: 314, endPoint y: 311, distance: 155.0
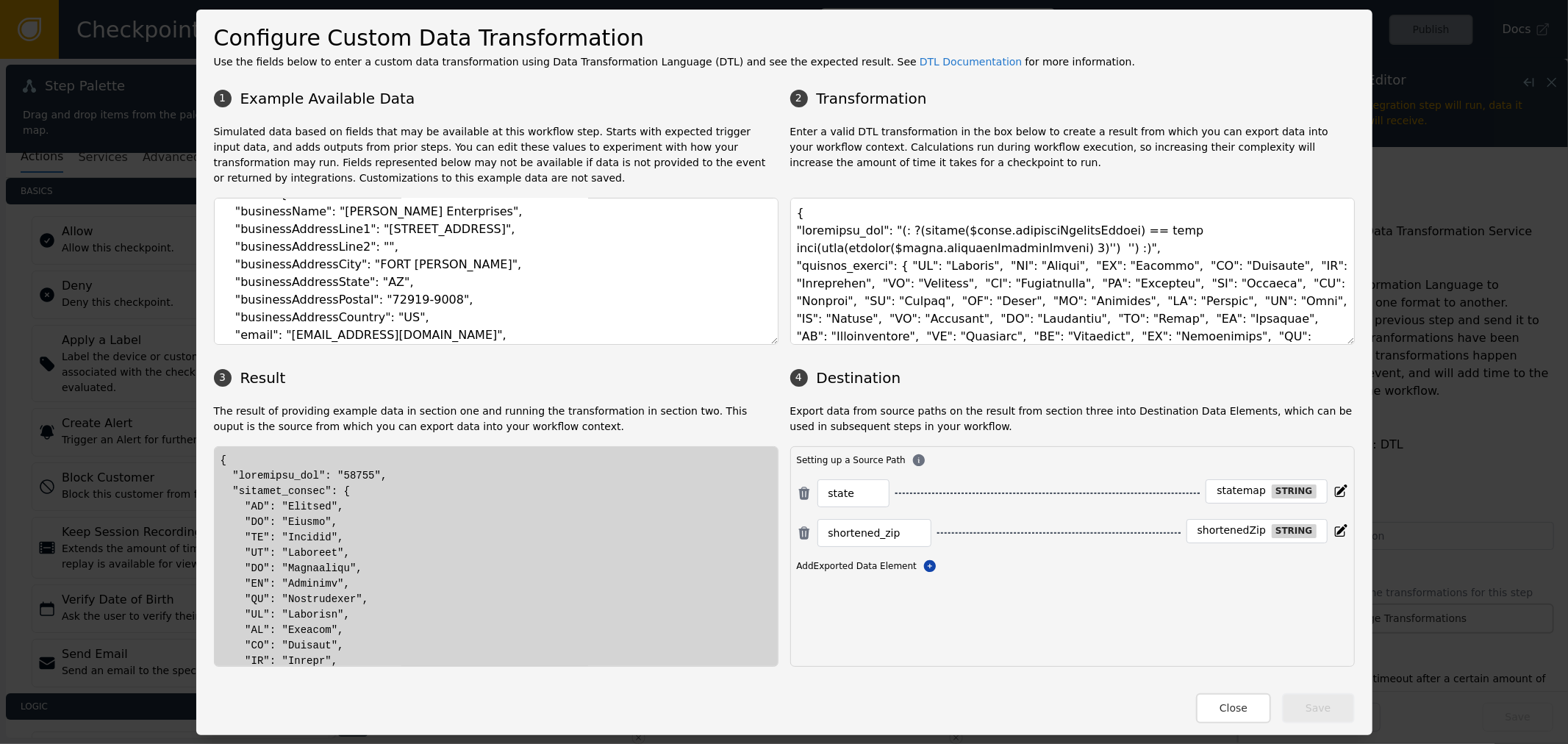
drag, startPoint x: 276, startPoint y: 308, endPoint x: 472, endPoint y: 312, distance: 196.0
click at [472, 312] on textarea "{ "event": { "businessName": "Beverly Enterprises", "businessAddressLine1": "10…" at bounding box center [496, 272] width 565 height 147
drag, startPoint x: 481, startPoint y: 299, endPoint x: 202, endPoint y: 271, distance: 280.4
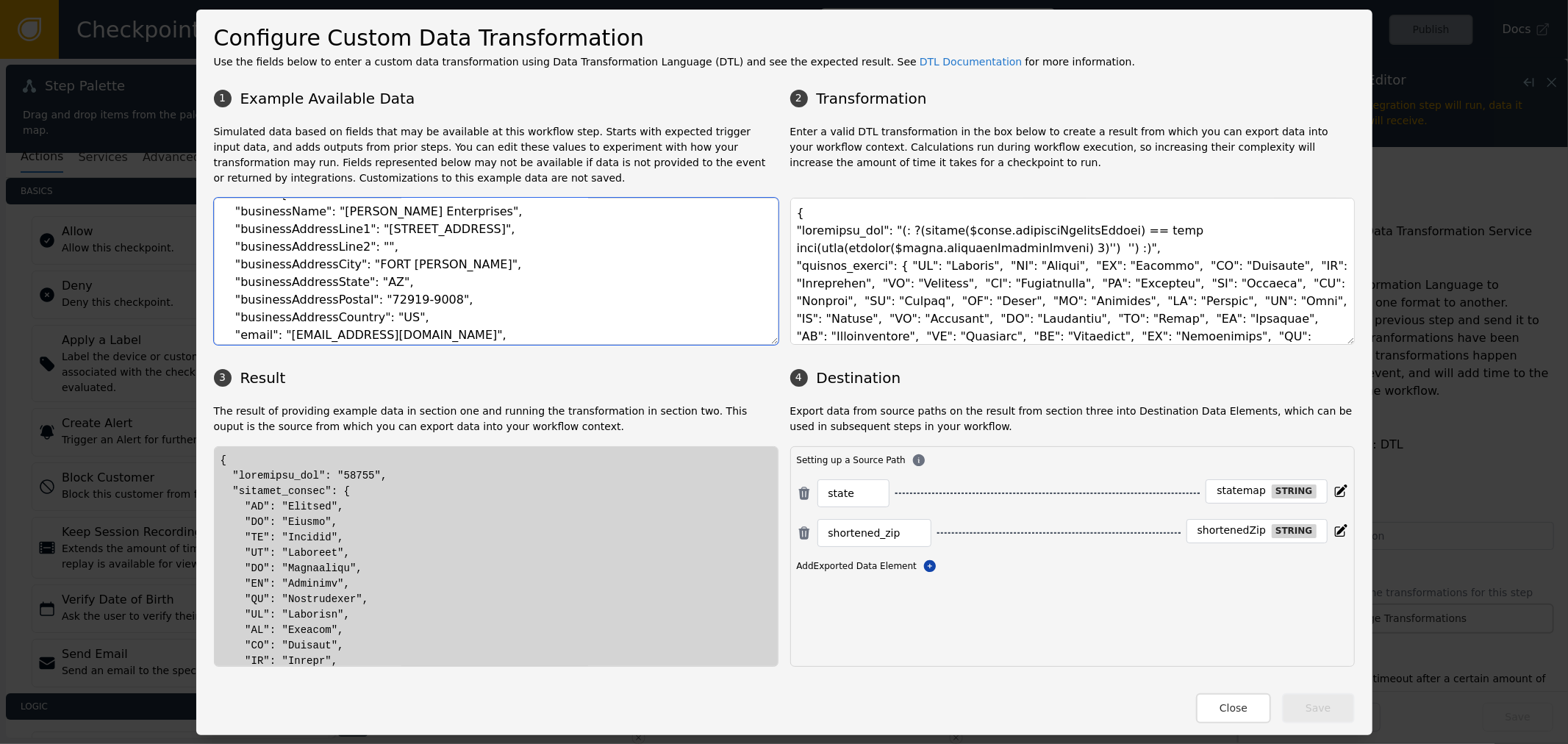
click at [214, 271] on textarea "{ "event": { "businessName": "Beverly Enterprises", "businessAddressLine1": "10…" at bounding box center [496, 272] width 565 height 147
click at [326, 306] on textarea "{ "event": { "businessName": "Beverly Enterprises", "businessAddressLine1": "10…" at bounding box center [496, 272] width 565 height 147
drag, startPoint x: 431, startPoint y: 294, endPoint x: 196, endPoint y: 288, distance: 235.1
click at [196, 288] on div "Configure Custom Data Transformation Use the fields below to enter a custom dat…" at bounding box center [784, 372] width 1176 height 726
click at [277, 304] on textarea "{ "event": { "businessName": "Beverly Enterprises", "businessAddressLine1": "10…" at bounding box center [496, 272] width 565 height 147
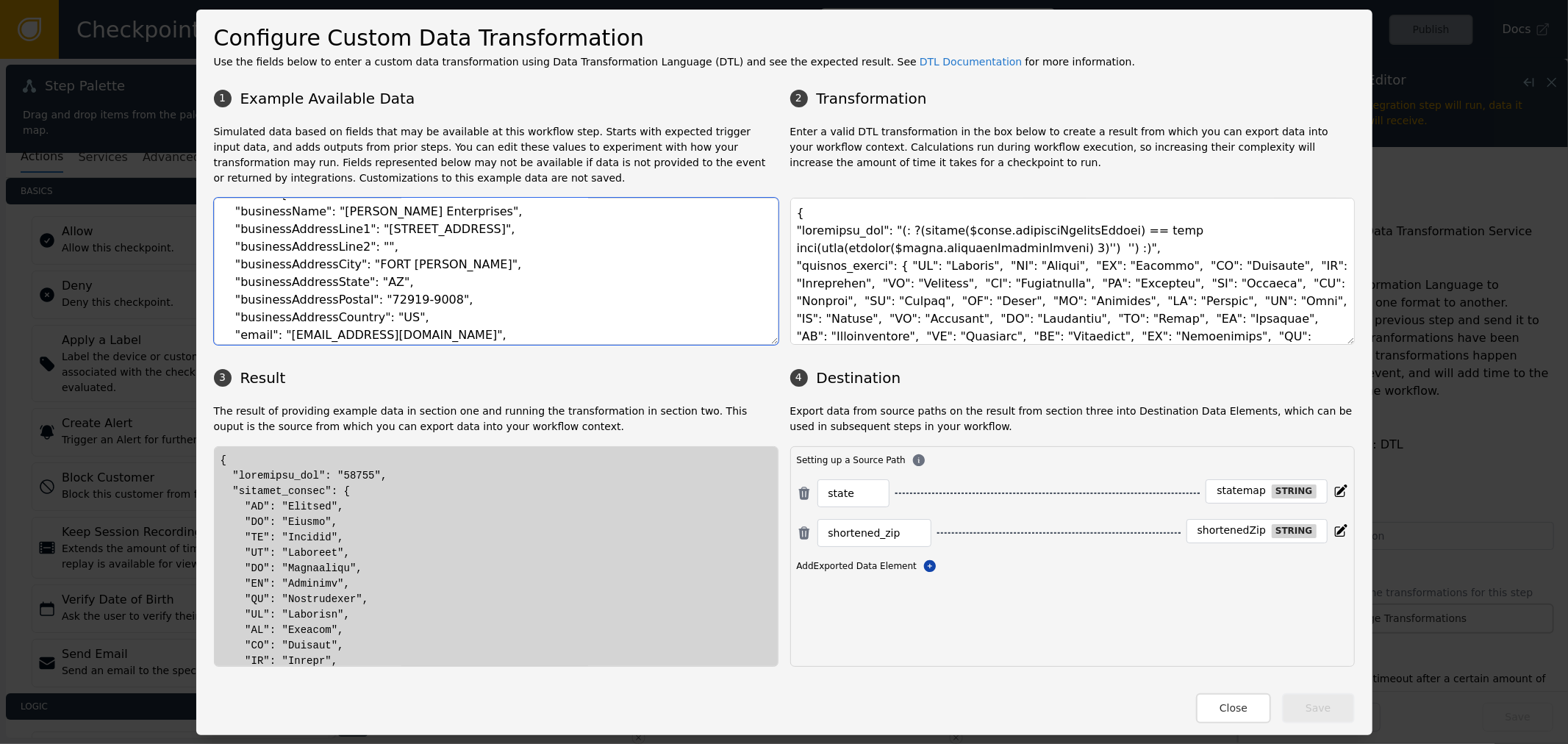
click at [277, 304] on textarea "{ "event": { "businessName": "Beverly Enterprises", "businessAddressLine1": "10…" at bounding box center [496, 272] width 565 height 147
click at [445, 296] on textarea "{ "event": { "businessName": "Beverly Enterprises", "businessAddressLine1": "10…" at bounding box center [496, 272] width 565 height 147
click at [247, 293] on textarea "{ "event": { "businessName": "Beverly Enterprises", "businessAddressLine1": "10…" at bounding box center [496, 272] width 565 height 147
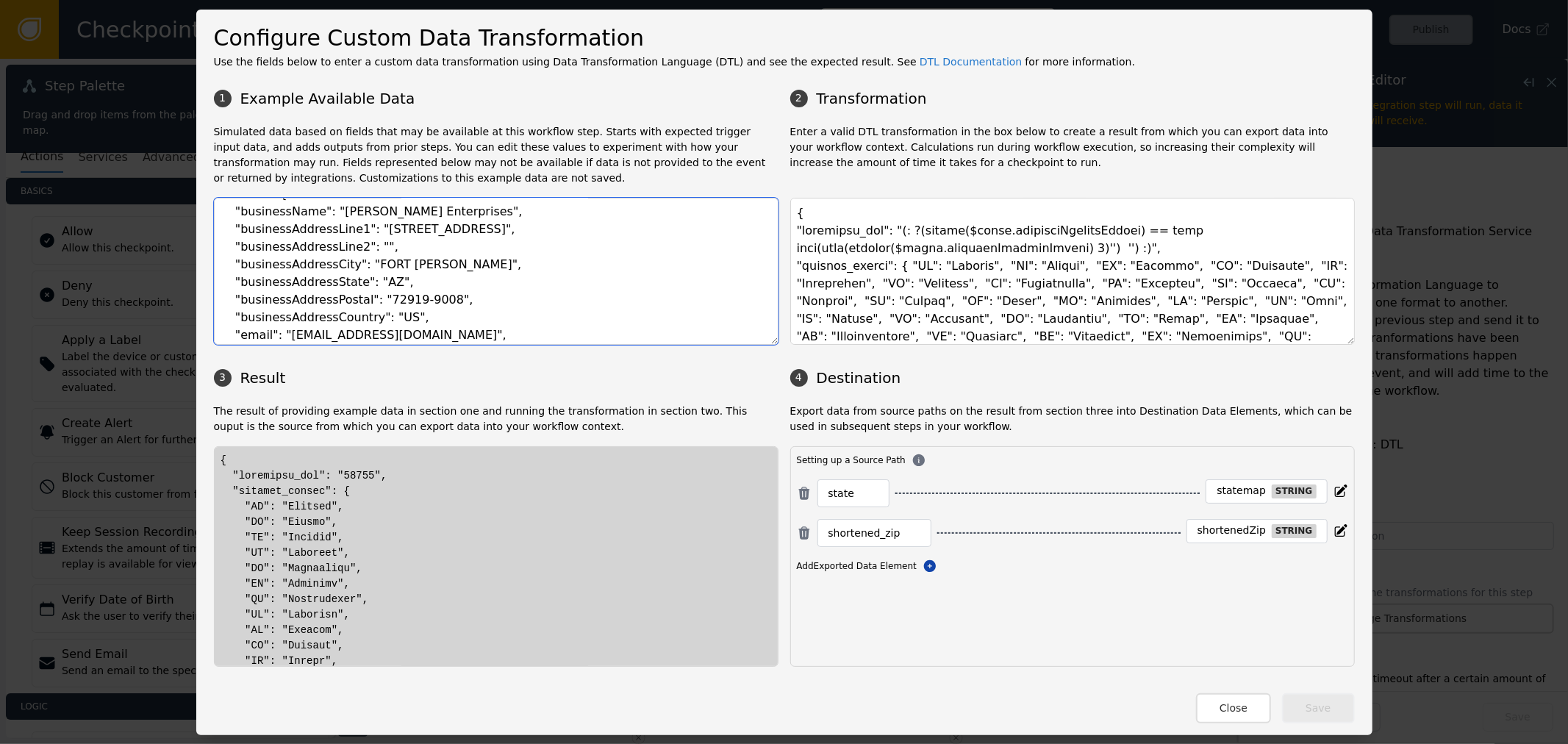
drag, startPoint x: 365, startPoint y: 298, endPoint x: 393, endPoint y: 296, distance: 28.1
click at [393, 296] on textarea "{ "event": { "businessName": "Beverly Enterprises", "businessAddressLine1": "10…" at bounding box center [496, 272] width 565 height 147
click at [461, 290] on textarea "{ "event": { "businessName": "Beverly Enterprises", "businessAddressLine1": "10…" at bounding box center [496, 272] width 565 height 147
click at [365, 299] on textarea "{ "event": { "businessName": "Beverly Enterprises", "businessAddressLine1": "10…" at bounding box center [496, 272] width 565 height 147
drag, startPoint x: 365, startPoint y: 299, endPoint x: 427, endPoint y: 304, distance: 62.2
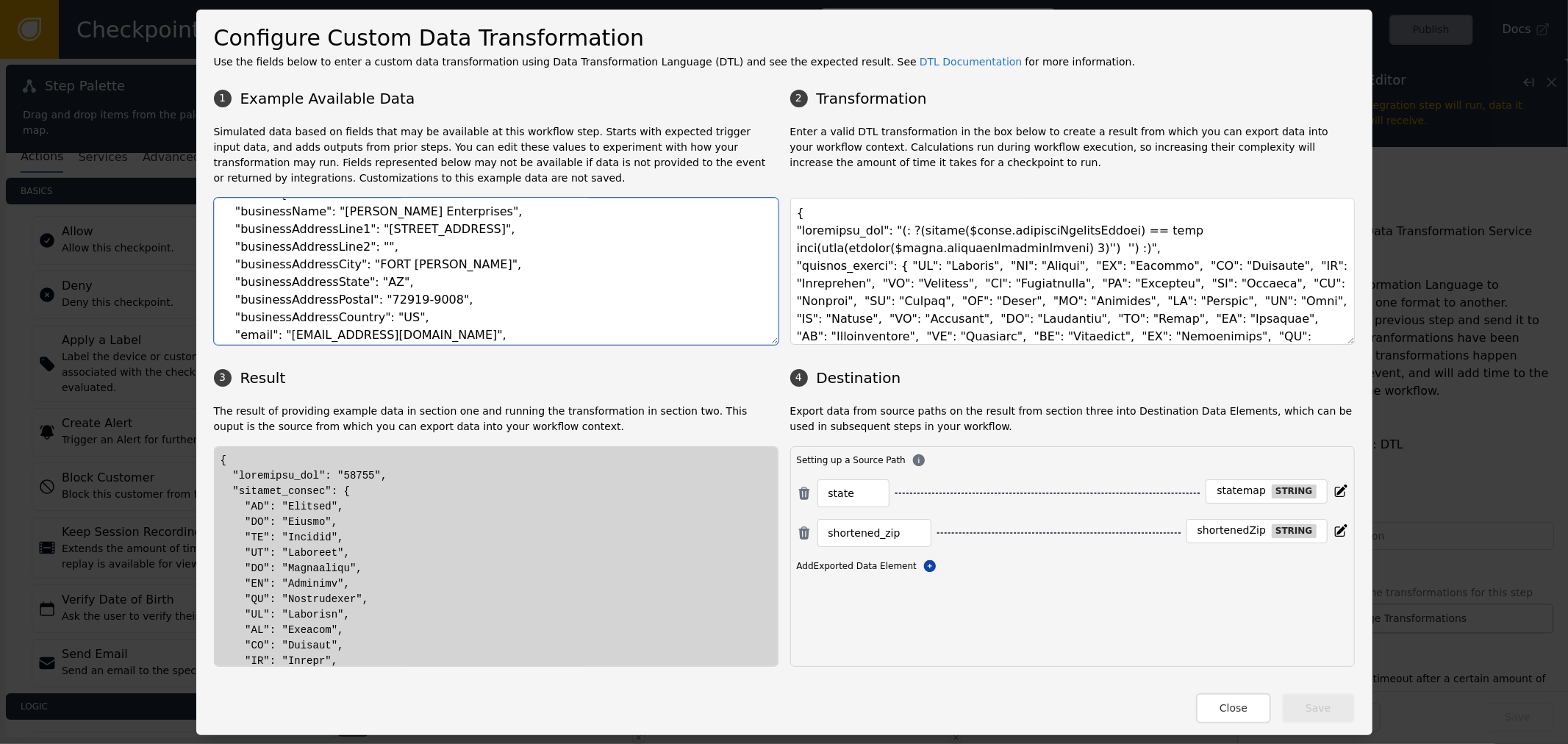
click at [427, 304] on textarea "{ "event": { "businessName": "Beverly Enterprises", "businessAddressLine1": "10…" at bounding box center [496, 272] width 565 height 147
click at [425, 303] on textarea "{ "event": { "businessName": "Beverly Enterprises", "businessAddressLine1": "10…" at bounding box center [496, 272] width 565 height 147
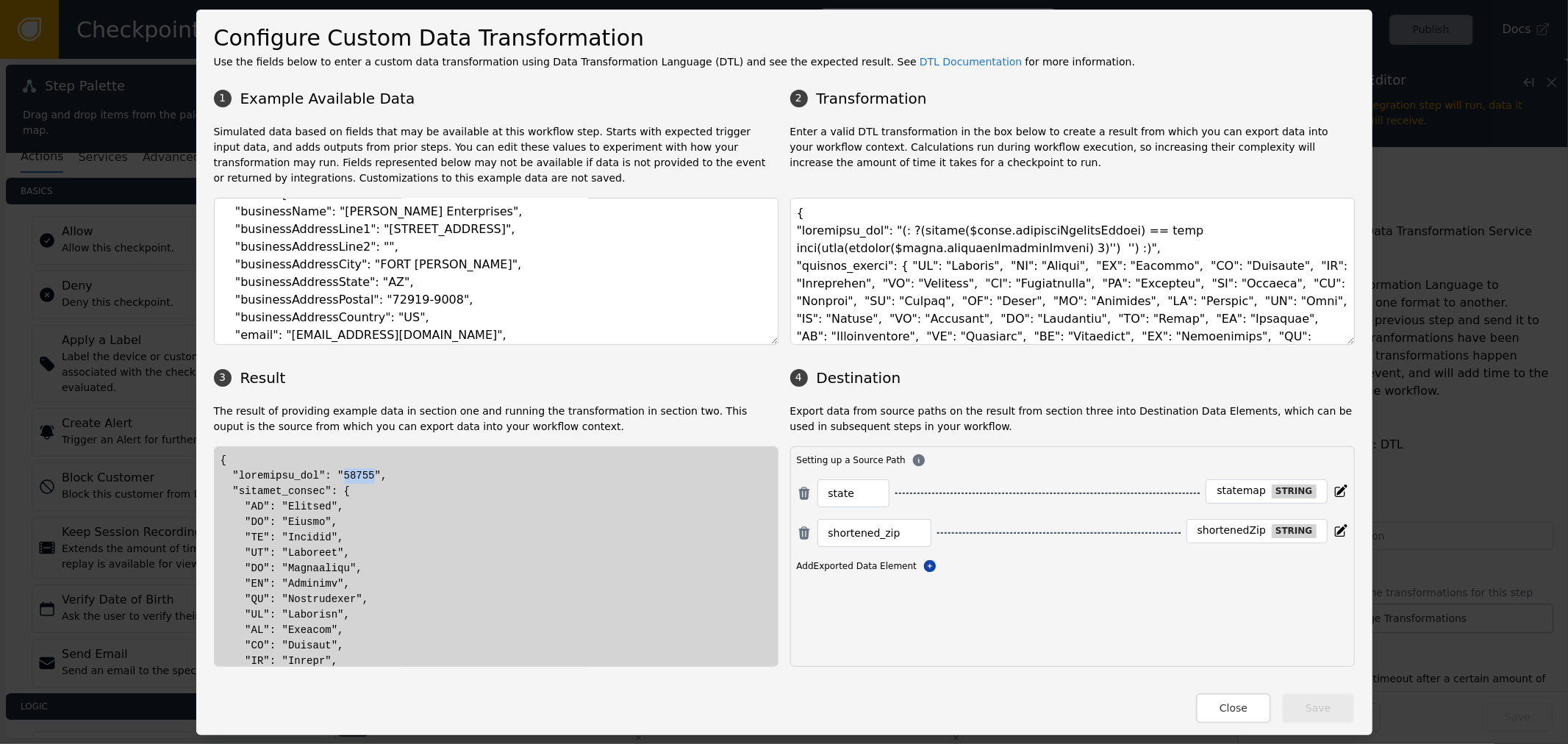
click at [412, 281] on textarea "{ "event": { "businessName": "Beverly Enterprises", "businessAddressLine1": "10…" at bounding box center [496, 272] width 565 height 147
click at [383, 297] on textarea "{ "event": { "businessName": "Beverly Enterprises", "businessAddressLine1": "10…" at bounding box center [496, 272] width 565 height 147
drag, startPoint x: 257, startPoint y: 479, endPoint x: 374, endPoint y: 471, distance: 117.3
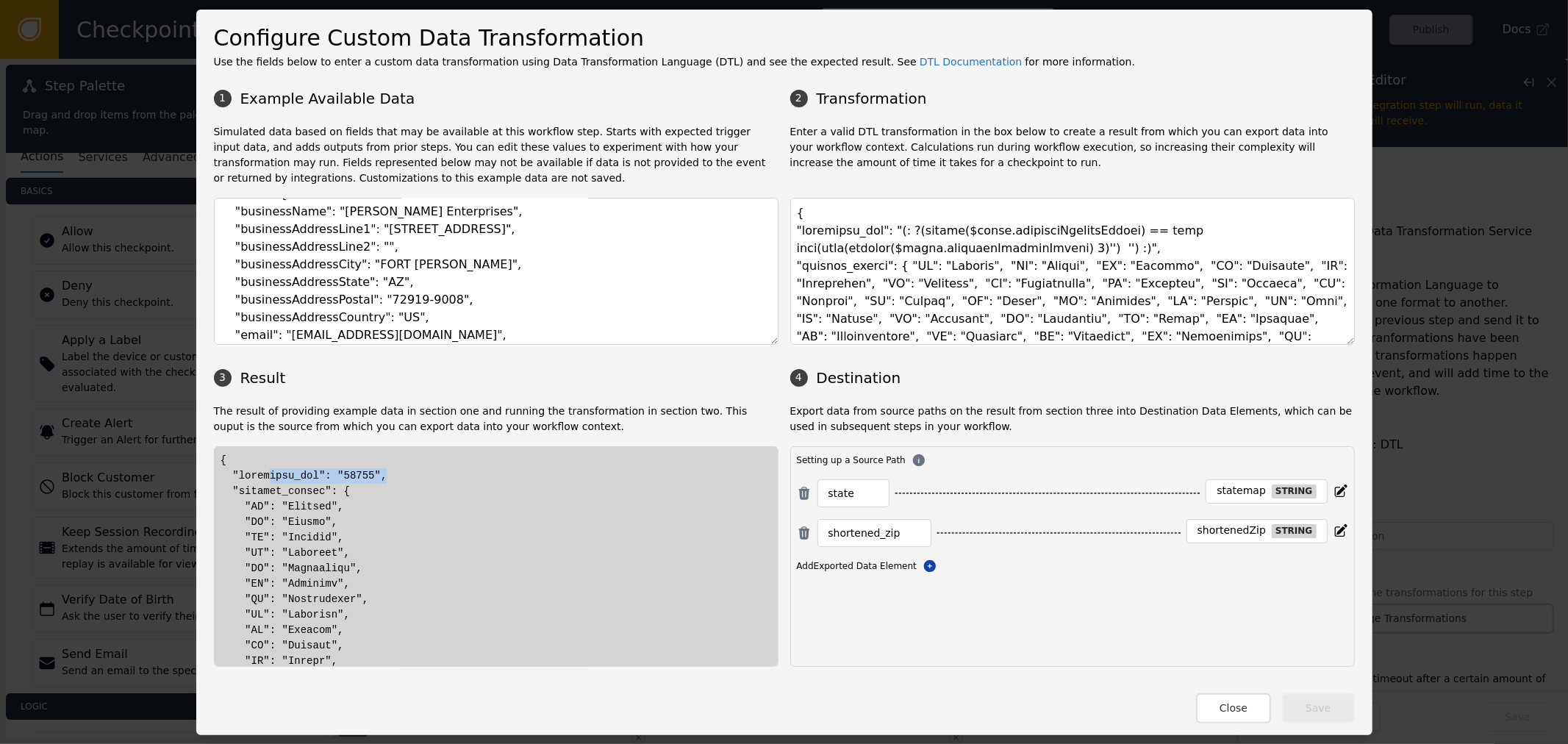
click at [382, 293] on textarea "{ "event": { "businessName": "Beverly Enterprises", "businessAddressLine1": "10…" at bounding box center [496, 272] width 565 height 147
click at [370, 299] on textarea "{ "event": { "businessName": "Beverly Enterprises", "businessAddressLine1": "10…" at bounding box center [496, 272] width 565 height 147
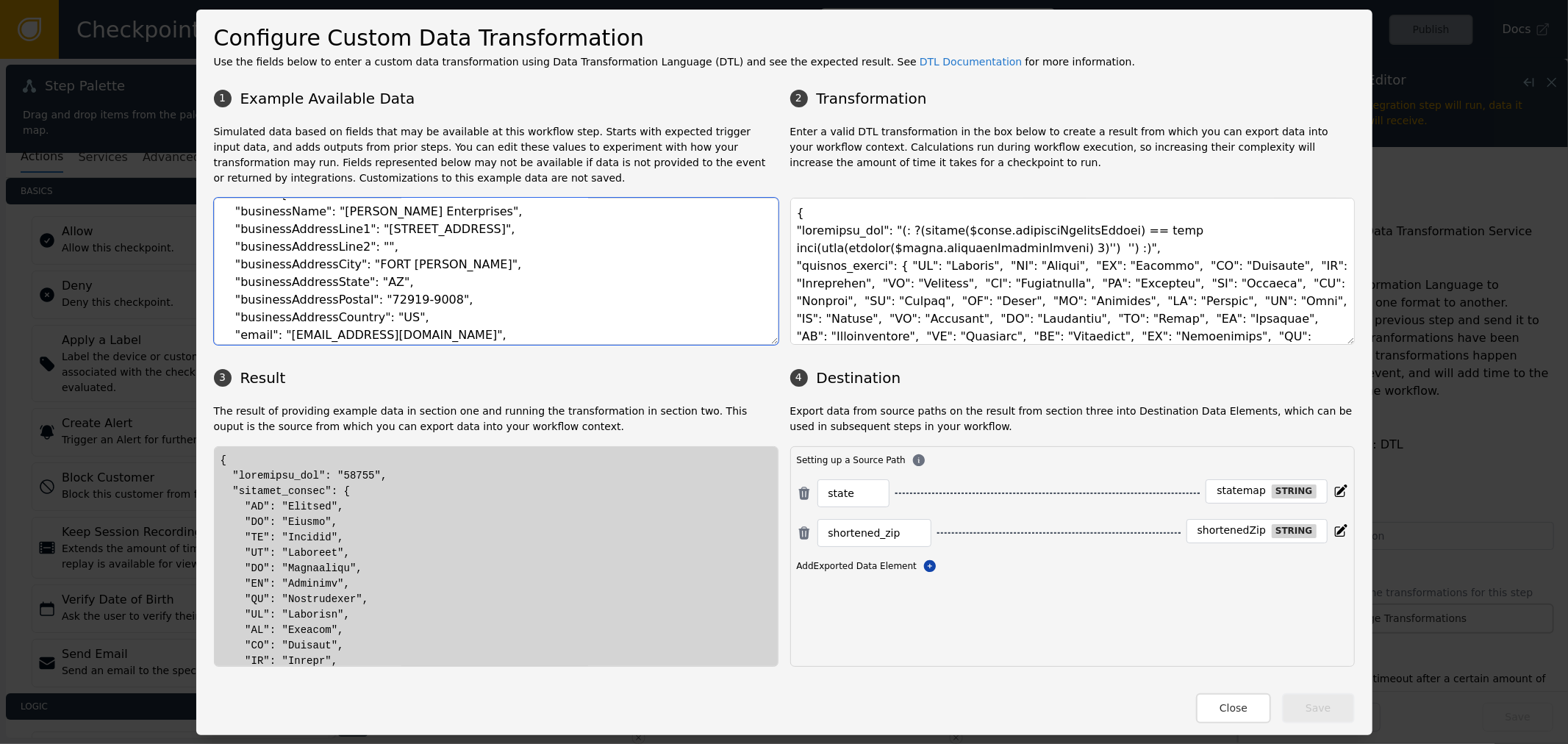
click at [414, 302] on textarea "{ "event": { "businessName": "Beverly Enterprises", "businessAddressLine1": "10…" at bounding box center [496, 272] width 565 height 147
drag, startPoint x: 393, startPoint y: 302, endPoint x: 420, endPoint y: 302, distance: 27.0
click at [420, 302] on textarea "{ "event": { "businessName": "Beverly Enterprises", "businessAddressLine1": "10…" at bounding box center [496, 272] width 565 height 147
click at [441, 299] on textarea "{ "event": { "businessName": "Beverly Enterprises", "businessAddressLine1": "10…" at bounding box center [496, 272] width 565 height 147
drag, startPoint x: 395, startPoint y: 298, endPoint x: 428, endPoint y: 299, distance: 33.0
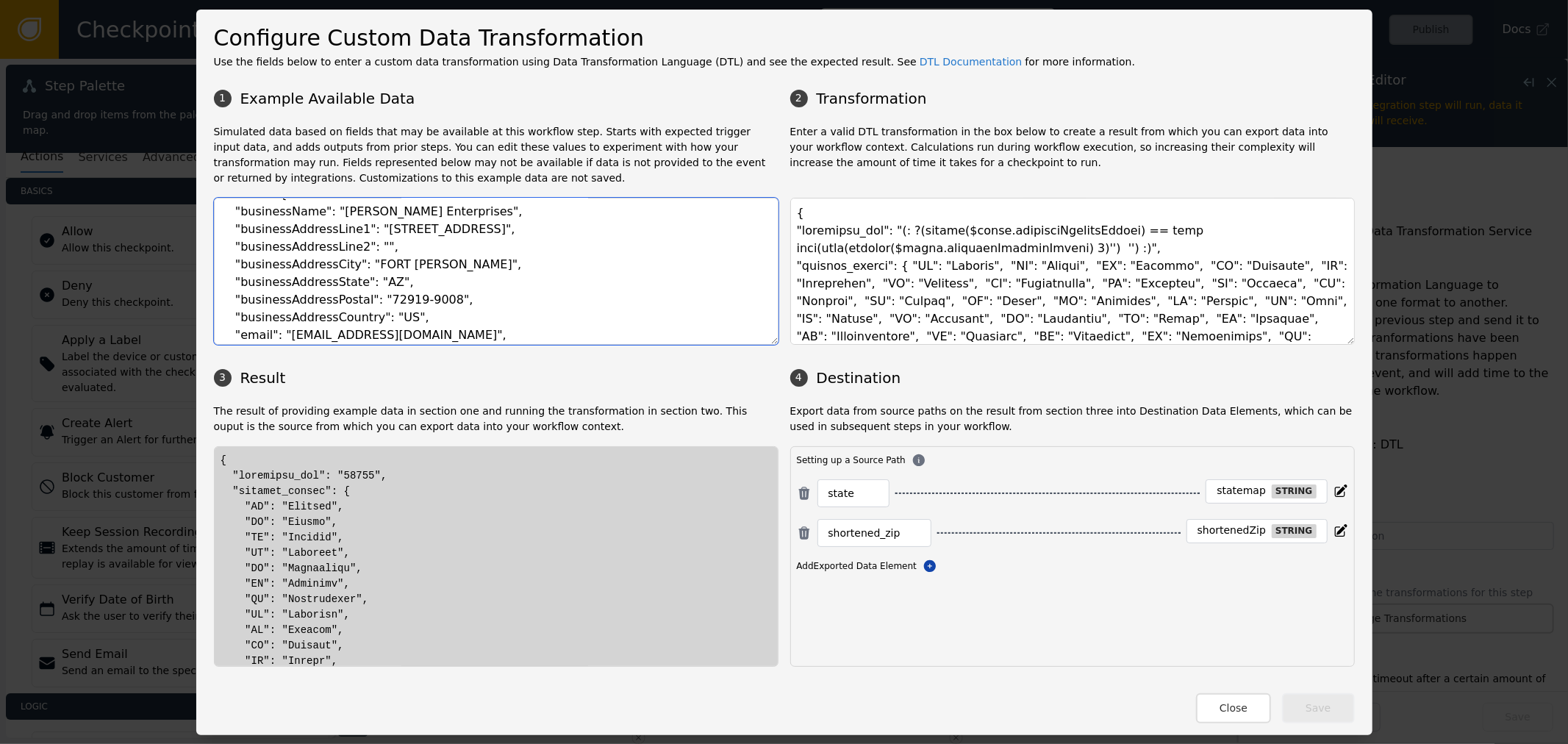
click at [428, 299] on textarea "{ "event": { "businessName": "Beverly Enterprises", "businessAddressLine1": "10…" at bounding box center [496, 272] width 565 height 147
click at [432, 297] on textarea "{ "event": { "businessName": "Beverly Enterprises", "businessAddressLine1": "10…" at bounding box center [496, 272] width 565 height 147
drag, startPoint x: 365, startPoint y: 297, endPoint x: 402, endPoint y: 297, distance: 37.0
click at [402, 297] on textarea "{ "event": { "businessName": "Beverly Enterprises", "businessAddressLine1": "10…" at bounding box center [496, 272] width 565 height 147
click at [402, 299] on textarea "{ "event": { "businessName": "Beverly Enterprises", "businessAddressLine1": "10…" at bounding box center [496, 272] width 565 height 147
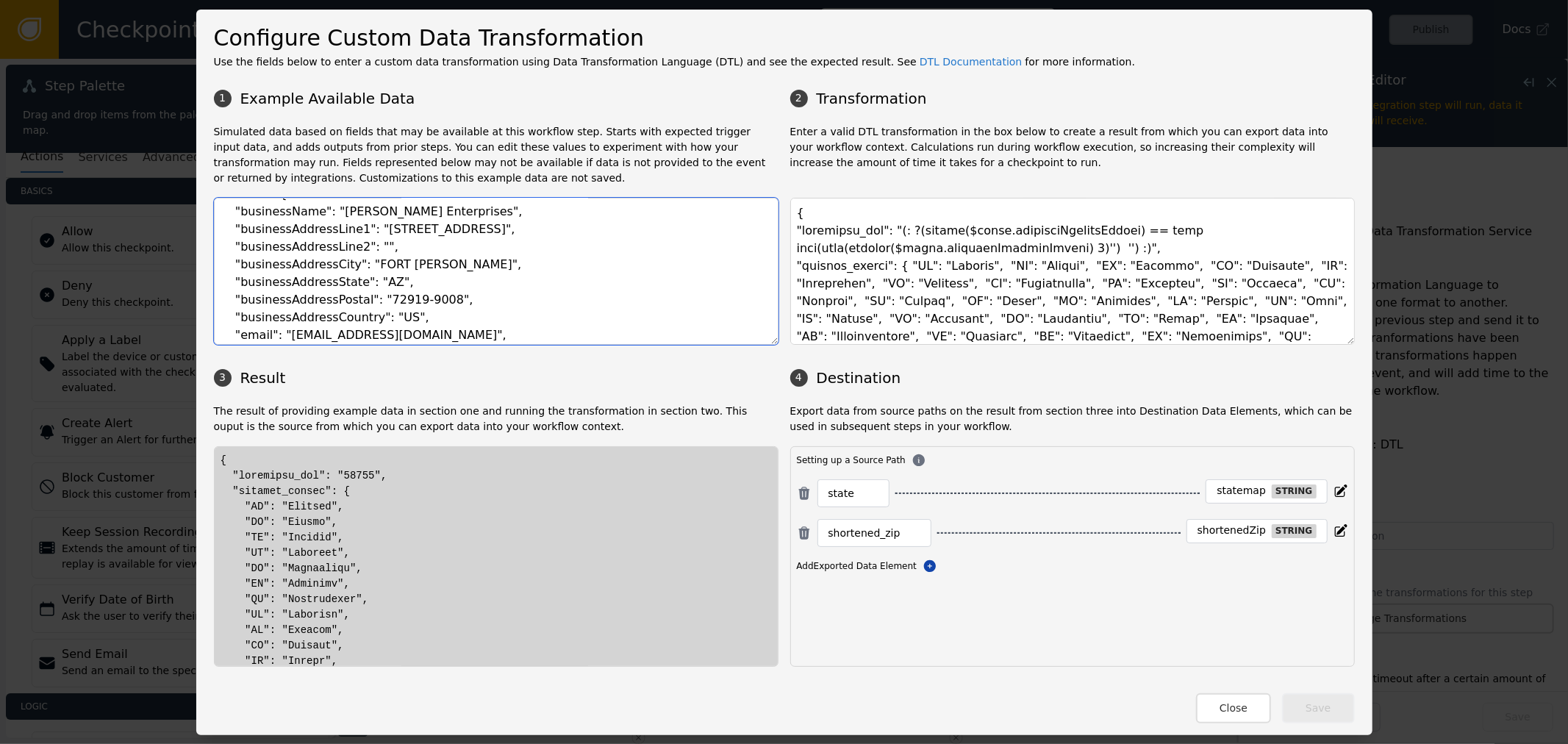
click at [394, 299] on textarea "{ "event": { "businessName": "Beverly Enterprises", "businessAddressLine1": "10…" at bounding box center [496, 272] width 565 height 147
drag, startPoint x: 393, startPoint y: 299, endPoint x: 412, endPoint y: 299, distance: 19.0
click at [412, 299] on textarea "{ "event": { "businessName": "Beverly Enterprises", "businessAddressLine1": "10…" at bounding box center [496, 272] width 565 height 147
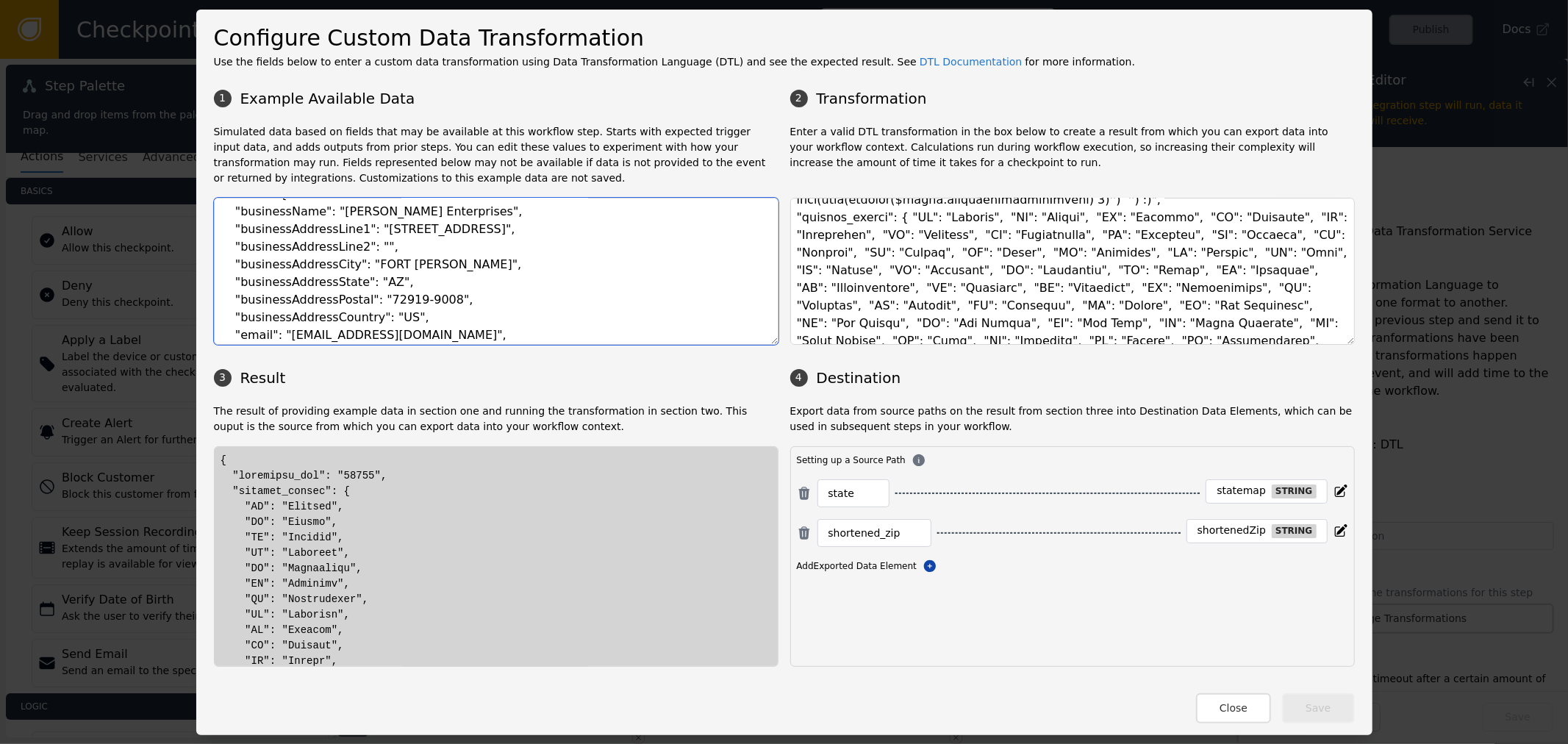
scroll to position [82, 0]
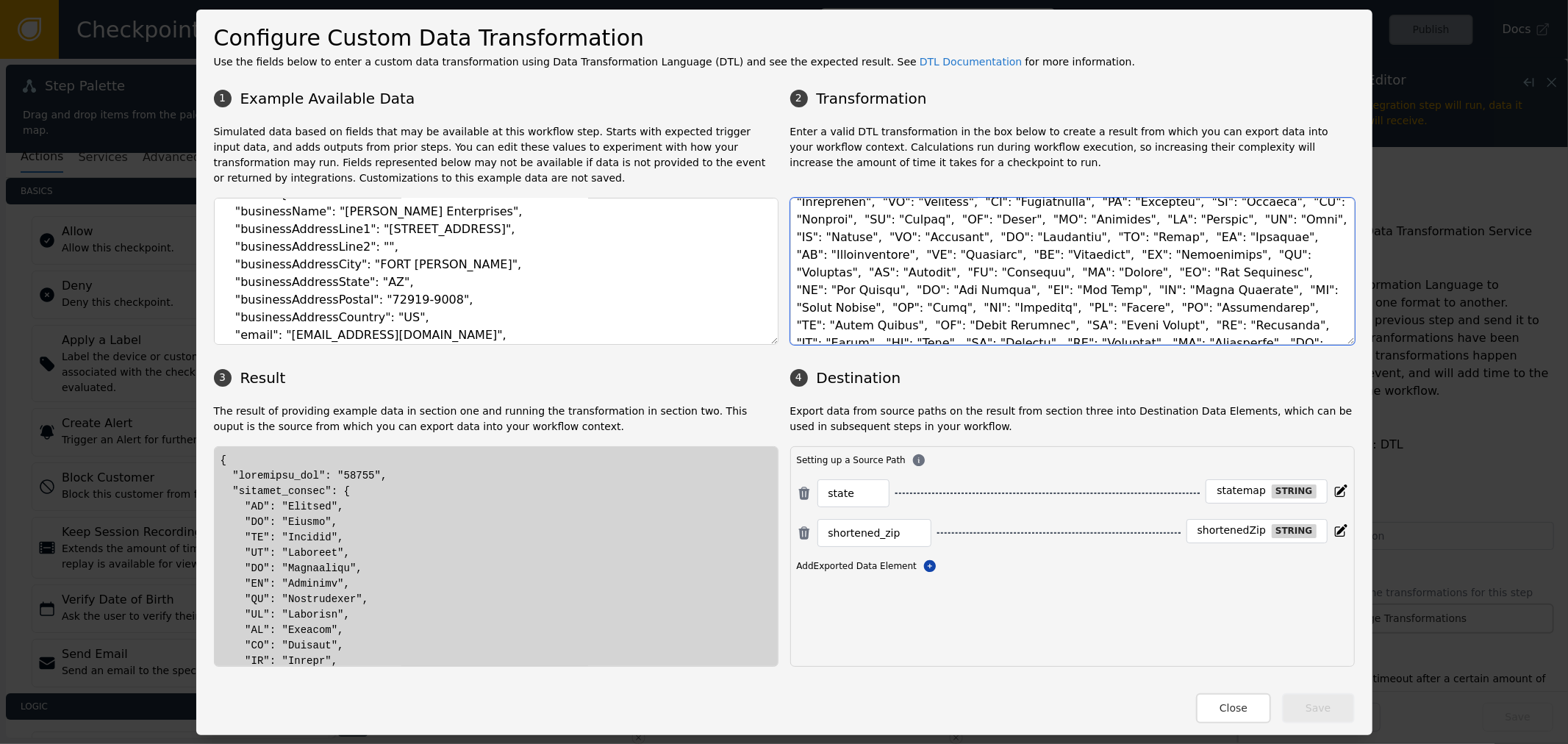
drag, startPoint x: 837, startPoint y: 244, endPoint x: 1245, endPoint y: 295, distance: 411.2
click at [1245, 295] on textarea at bounding box center [1072, 272] width 565 height 147
drag, startPoint x: 253, startPoint y: 640, endPoint x: 345, endPoint y: 633, distance: 92.3
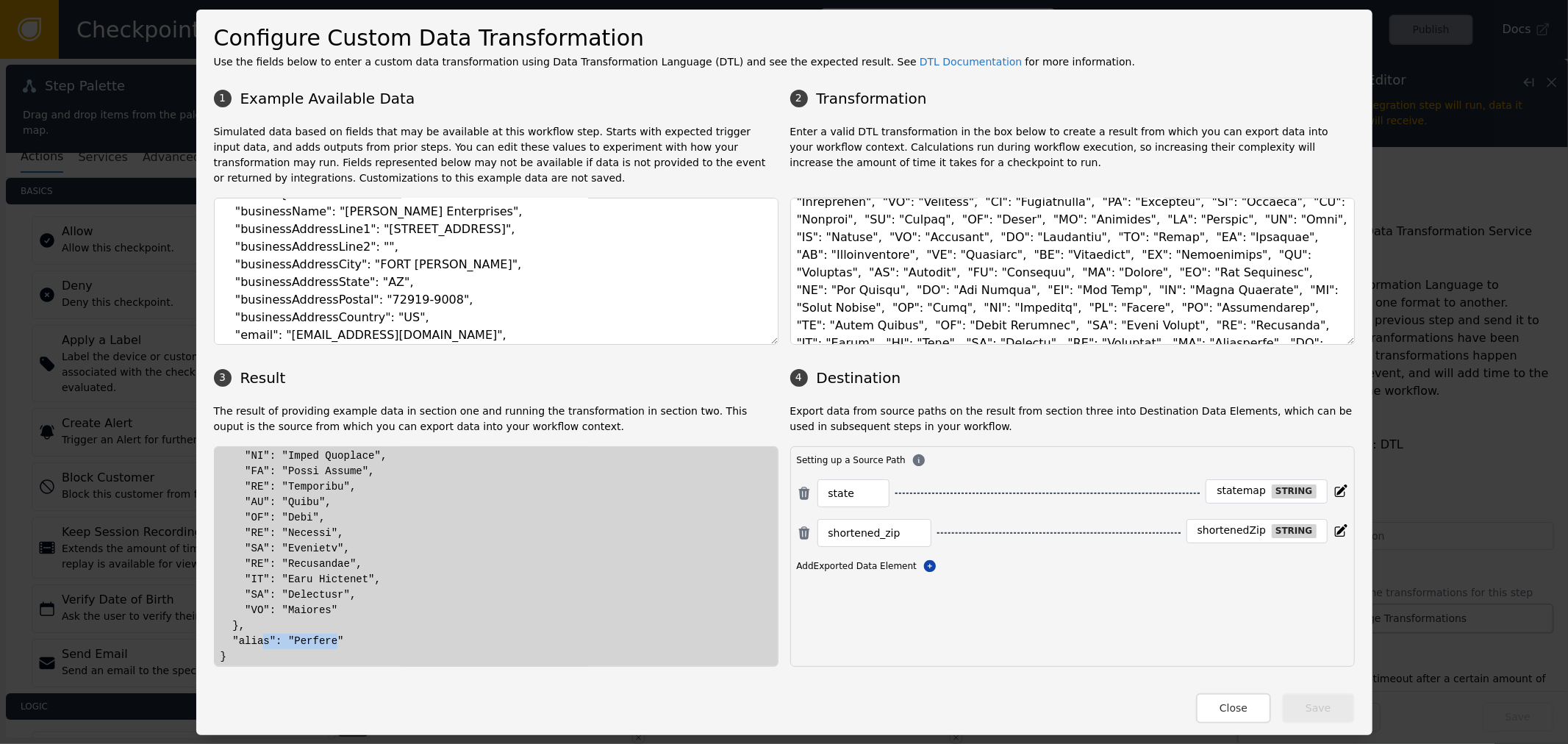
click at [345, 633] on div at bounding box center [496, 232] width 551 height 865
drag, startPoint x: 229, startPoint y: 636, endPoint x: 351, endPoint y: 637, distance: 122.0
click at [351, 637] on div at bounding box center [496, 232] width 551 height 865
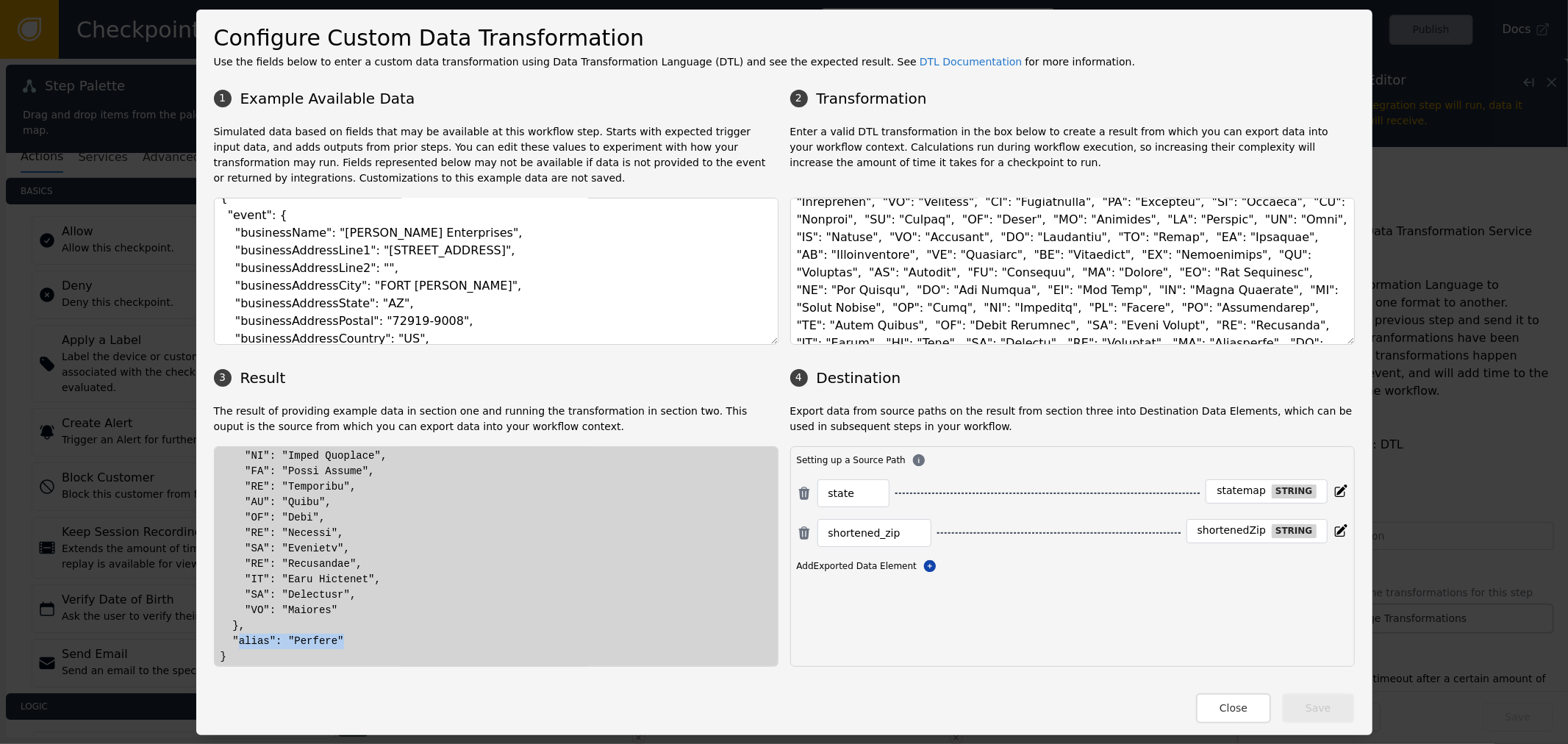
scroll to position [0, 0]
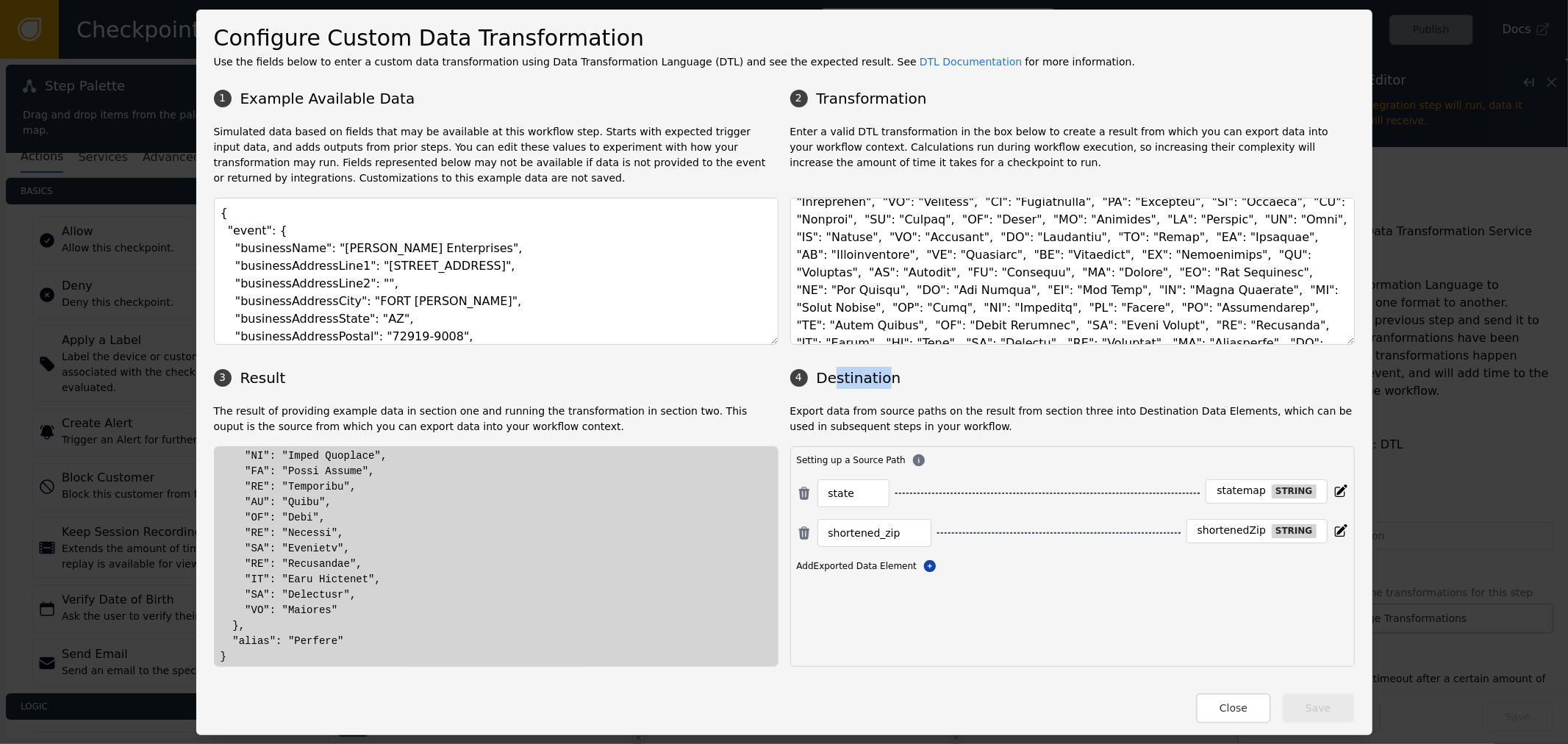
drag, startPoint x: 826, startPoint y: 376, endPoint x: 887, endPoint y: 378, distance: 61.0
click at [876, 373] on h3 "4 Destination" at bounding box center [1072, 378] width 565 height 22
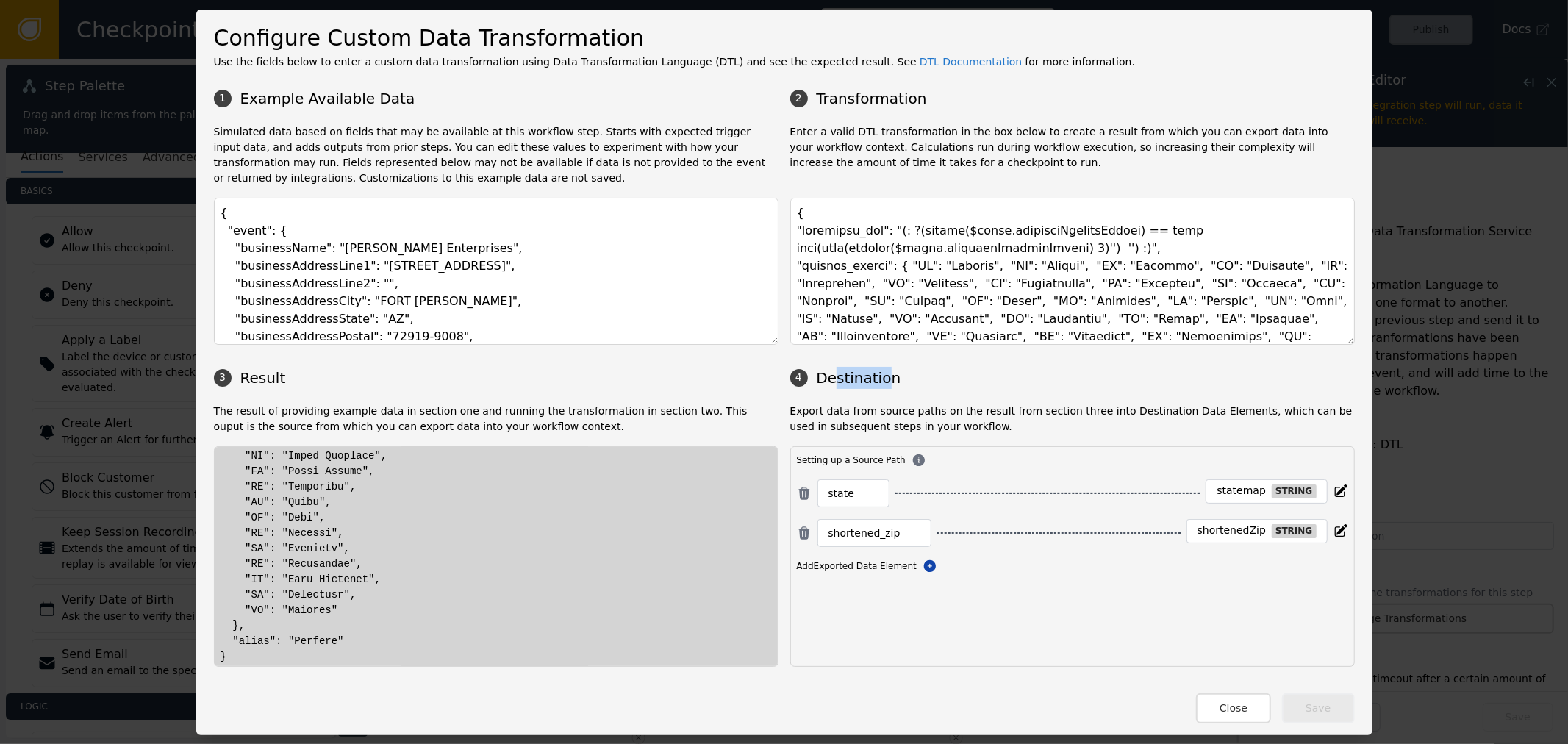
scroll to position [130, 0]
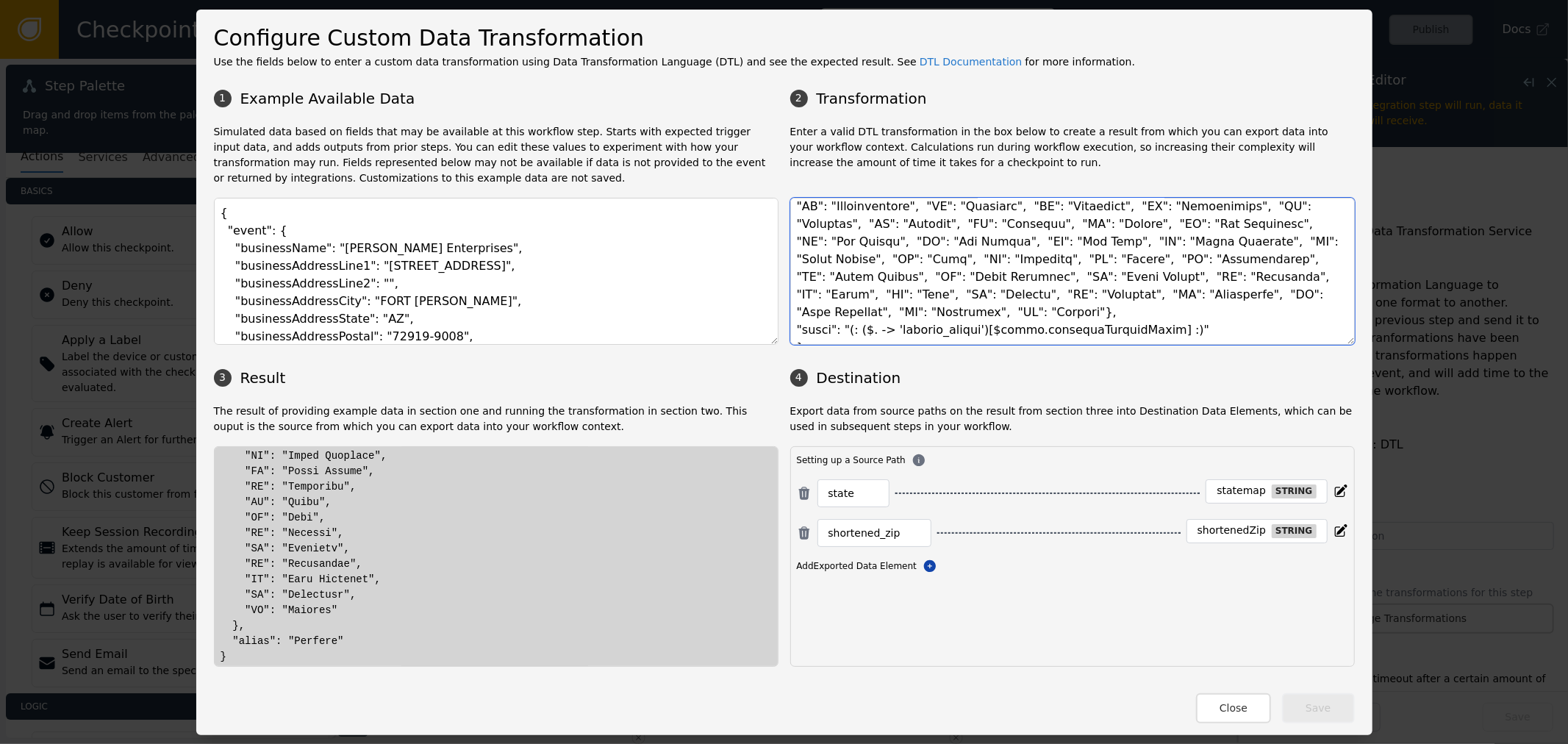
click at [812, 312] on textarea at bounding box center [1072, 272] width 565 height 147
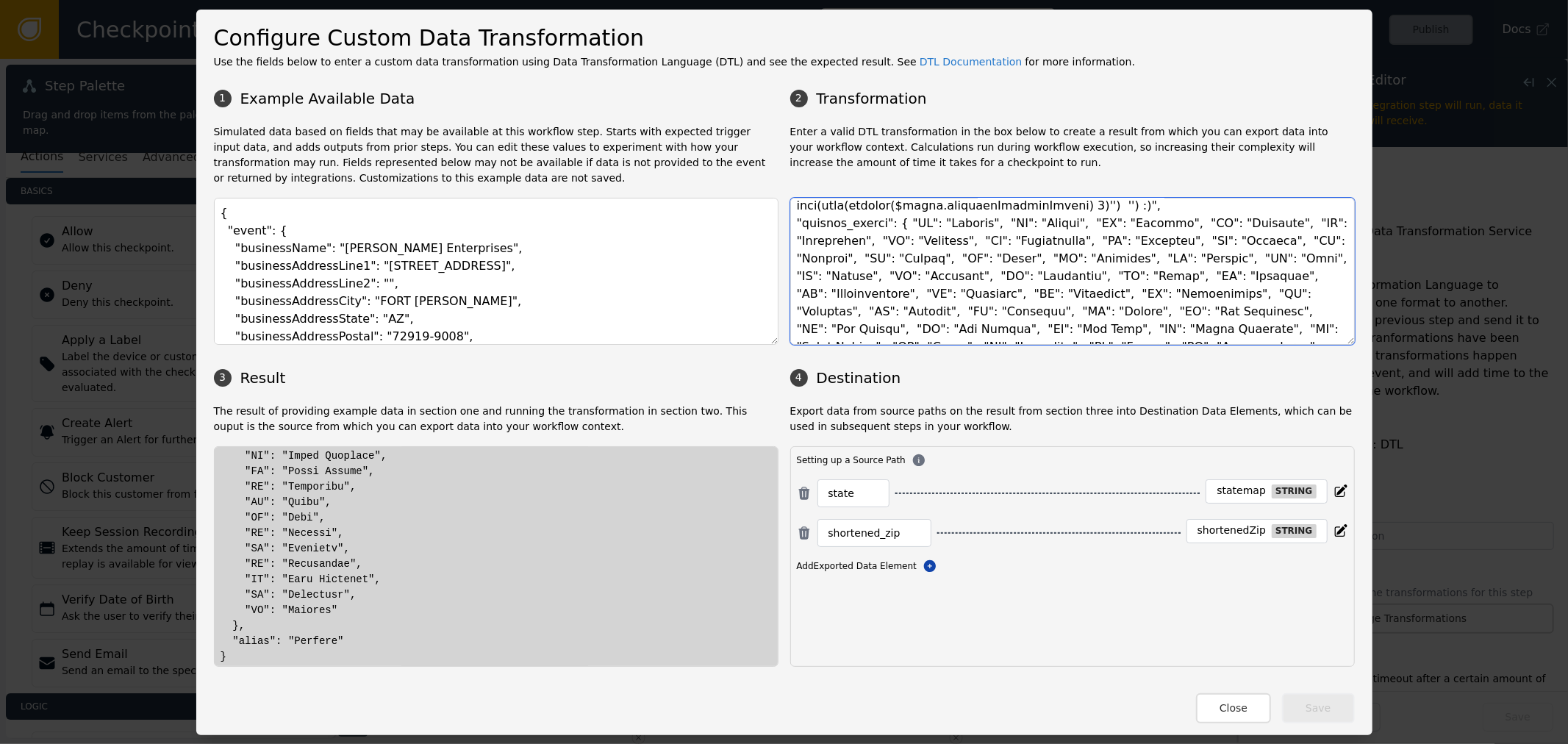
scroll to position [0, 0]
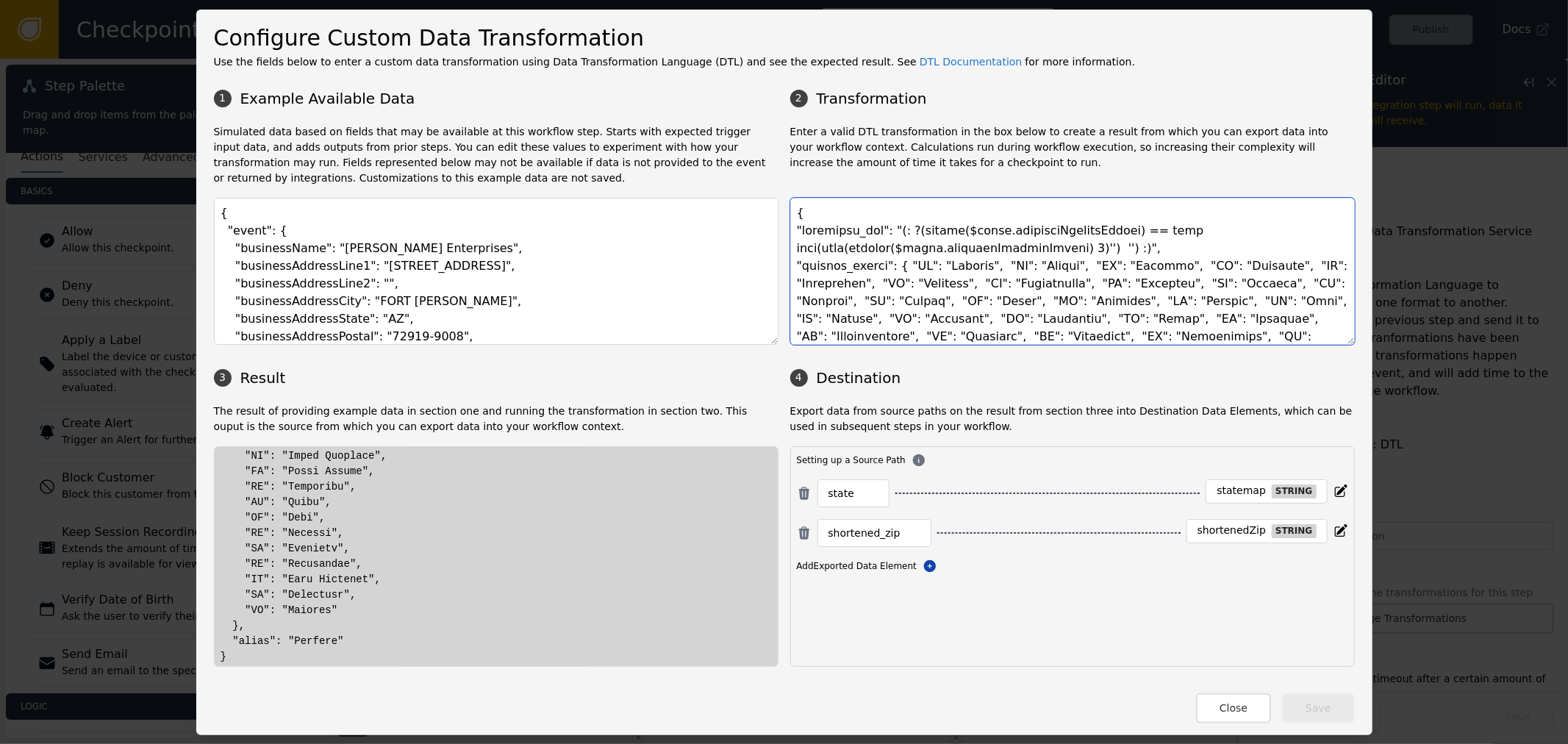
click at [826, 229] on textarea at bounding box center [1072, 272] width 565 height 147
drag, startPoint x: 1230, startPoint y: 480, endPoint x: 1295, endPoint y: 482, distance: 65.0
click at [1295, 482] on div "statemap string" at bounding box center [1266, 491] width 121 height 24
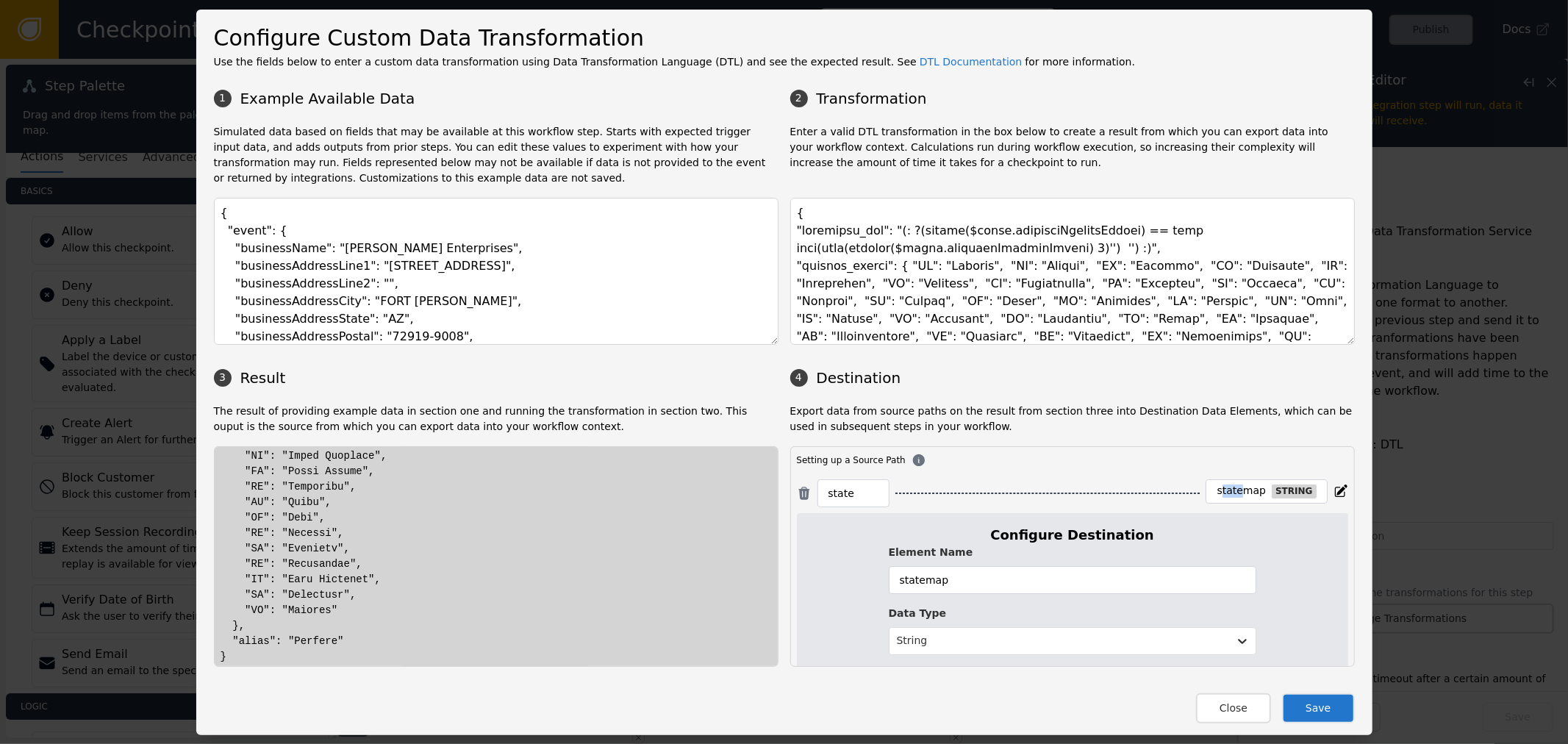
drag, startPoint x: 1215, startPoint y: 490, endPoint x: 1241, endPoint y: 482, distance: 27.2
click at [1237, 484] on div "statemap" at bounding box center [1241, 491] width 49 height 14
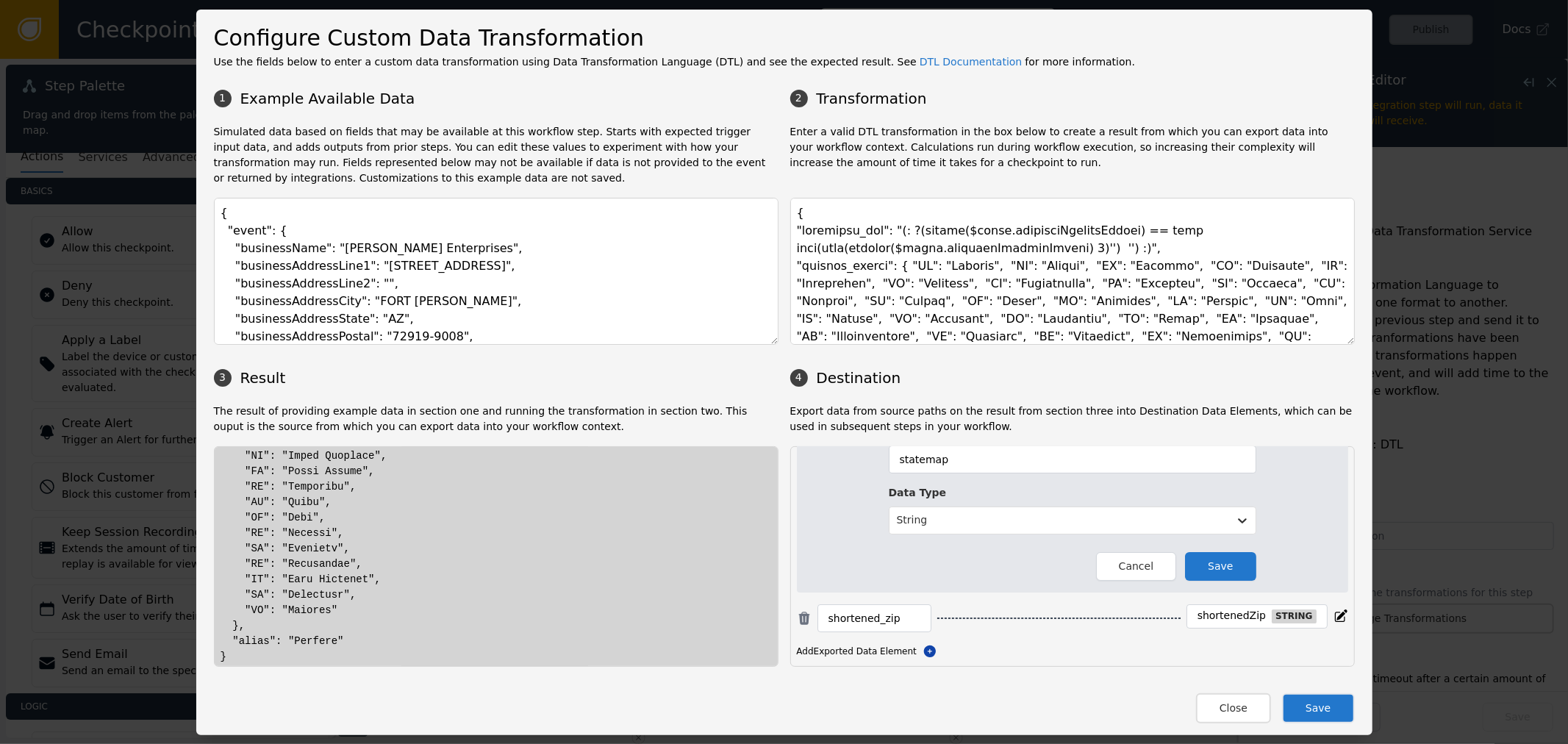
scroll to position [131, 0]
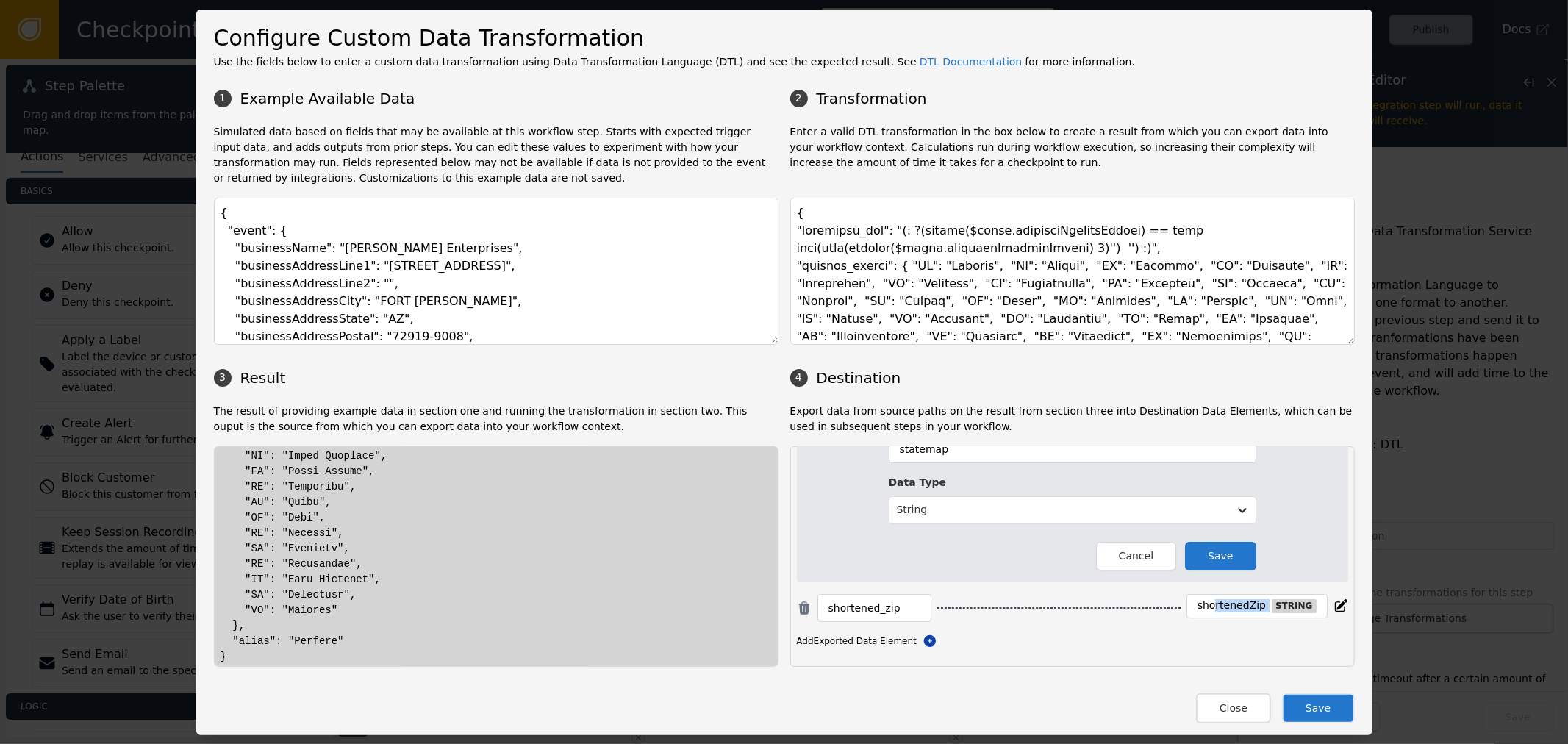
drag, startPoint x: 1210, startPoint y: 608, endPoint x: 1275, endPoint y: 604, distance: 65.1
click at [1274, 604] on div "shortenedZip string" at bounding box center [1257, 606] width 141 height 24
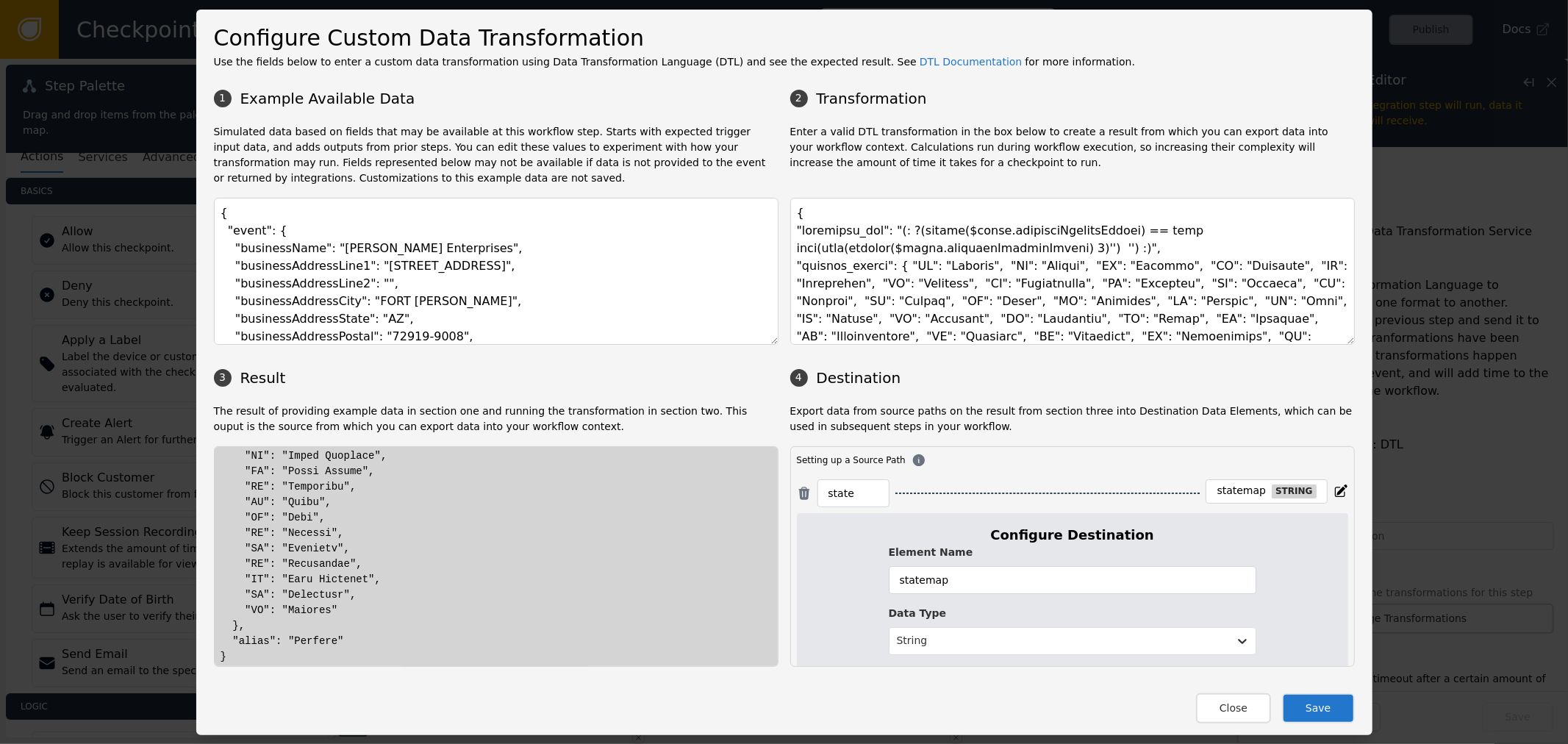
click at [1217, 491] on div "statemap" at bounding box center [1241, 491] width 49 height 14
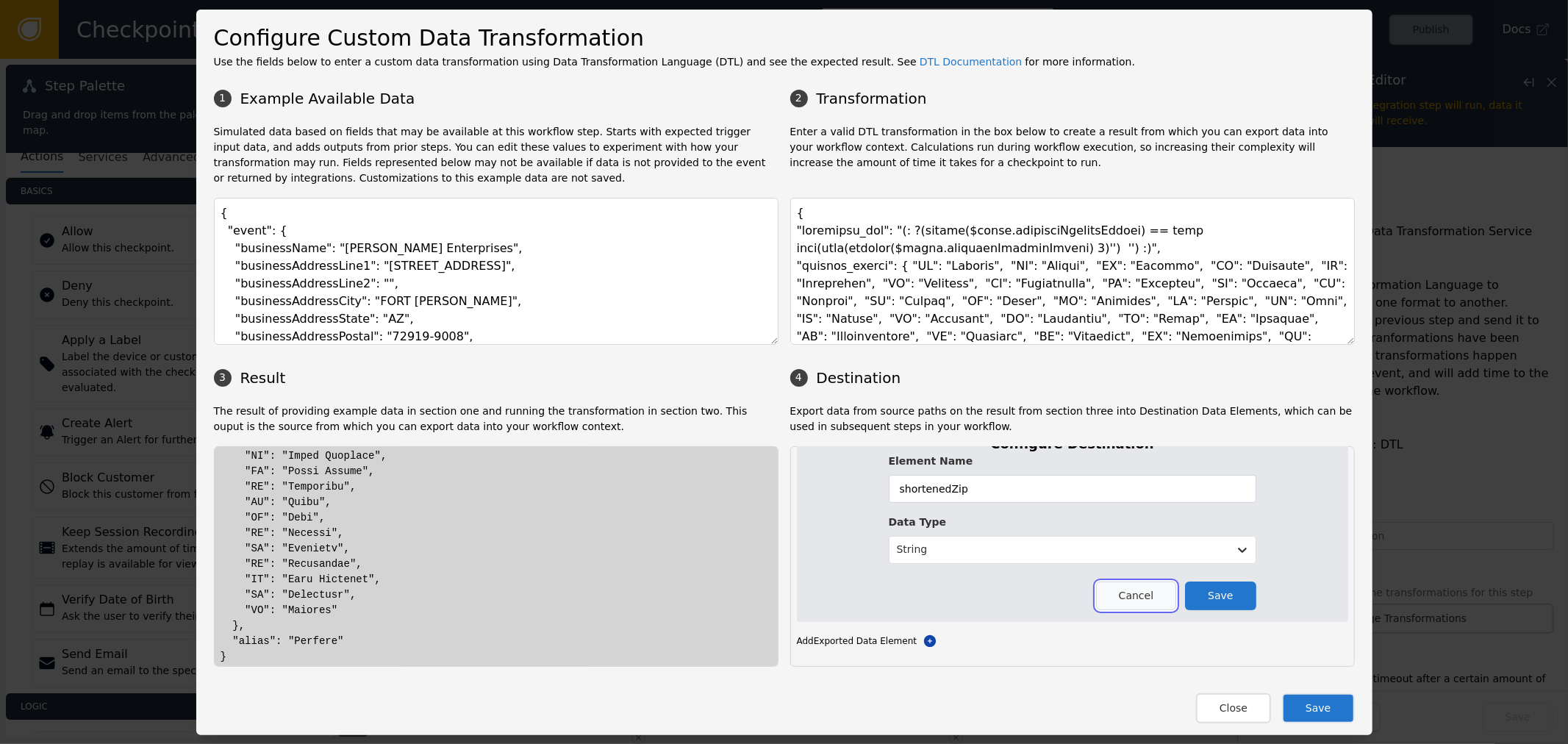
click at [1127, 599] on button "Cancel" at bounding box center [1136, 596] width 80 height 29
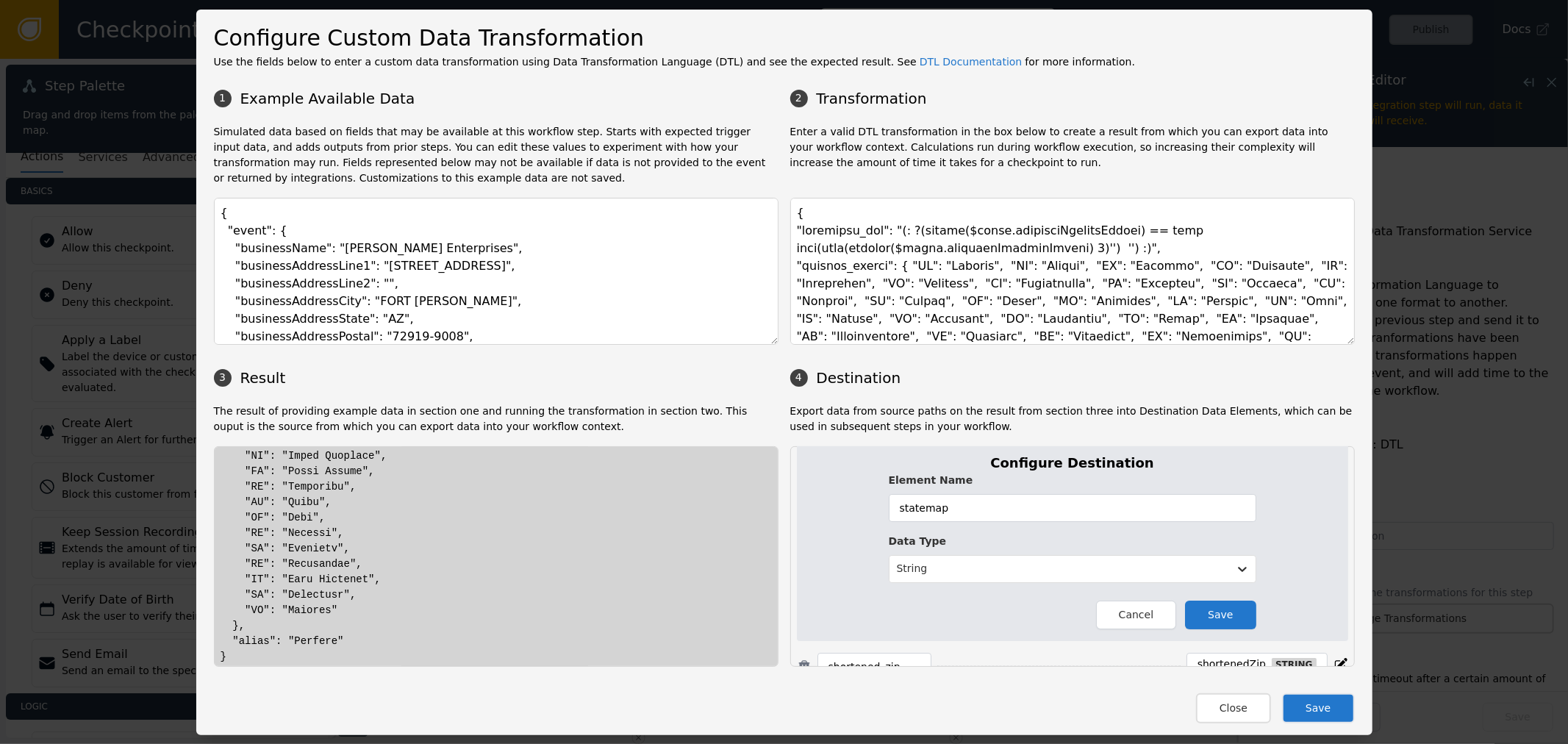
scroll to position [49, 0]
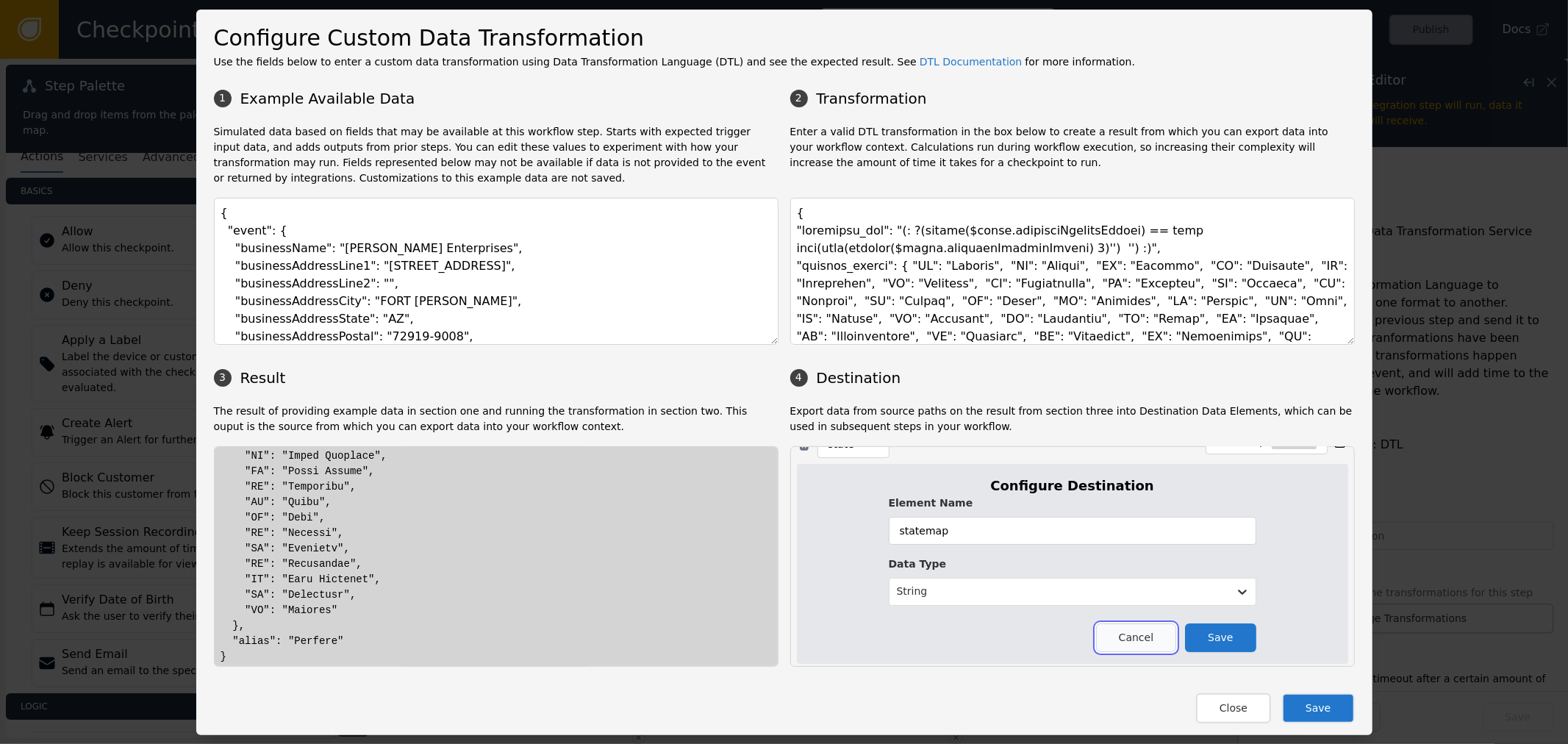
click at [1121, 630] on button "Cancel" at bounding box center [1136, 638] width 80 height 29
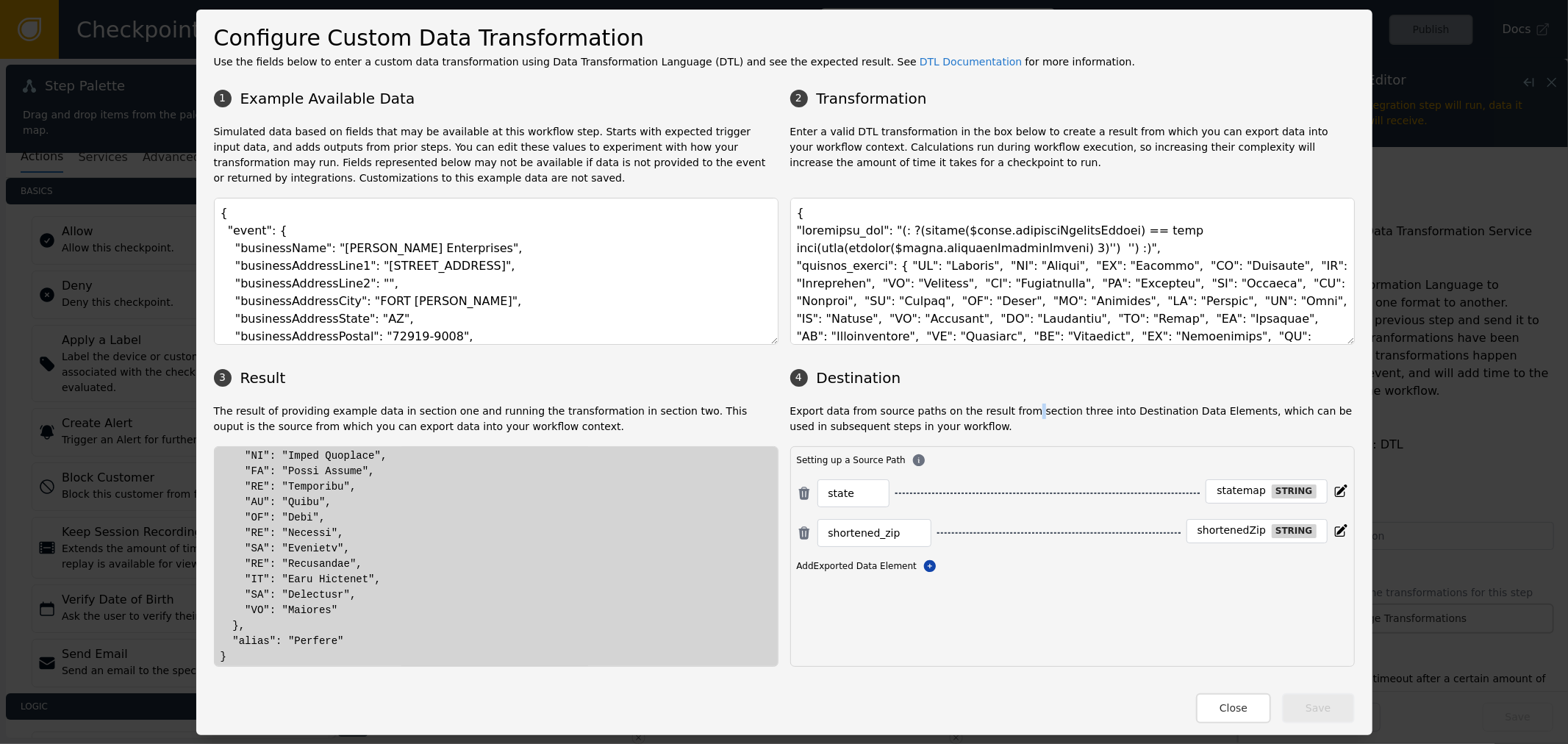
drag, startPoint x: 1001, startPoint y: 397, endPoint x: 1162, endPoint y: 583, distance: 246.0
click at [1105, 476] on div "1 Example Available Data 2 Transformation Simulated data based on fields that m…" at bounding box center [784, 375] width 1141 height 585
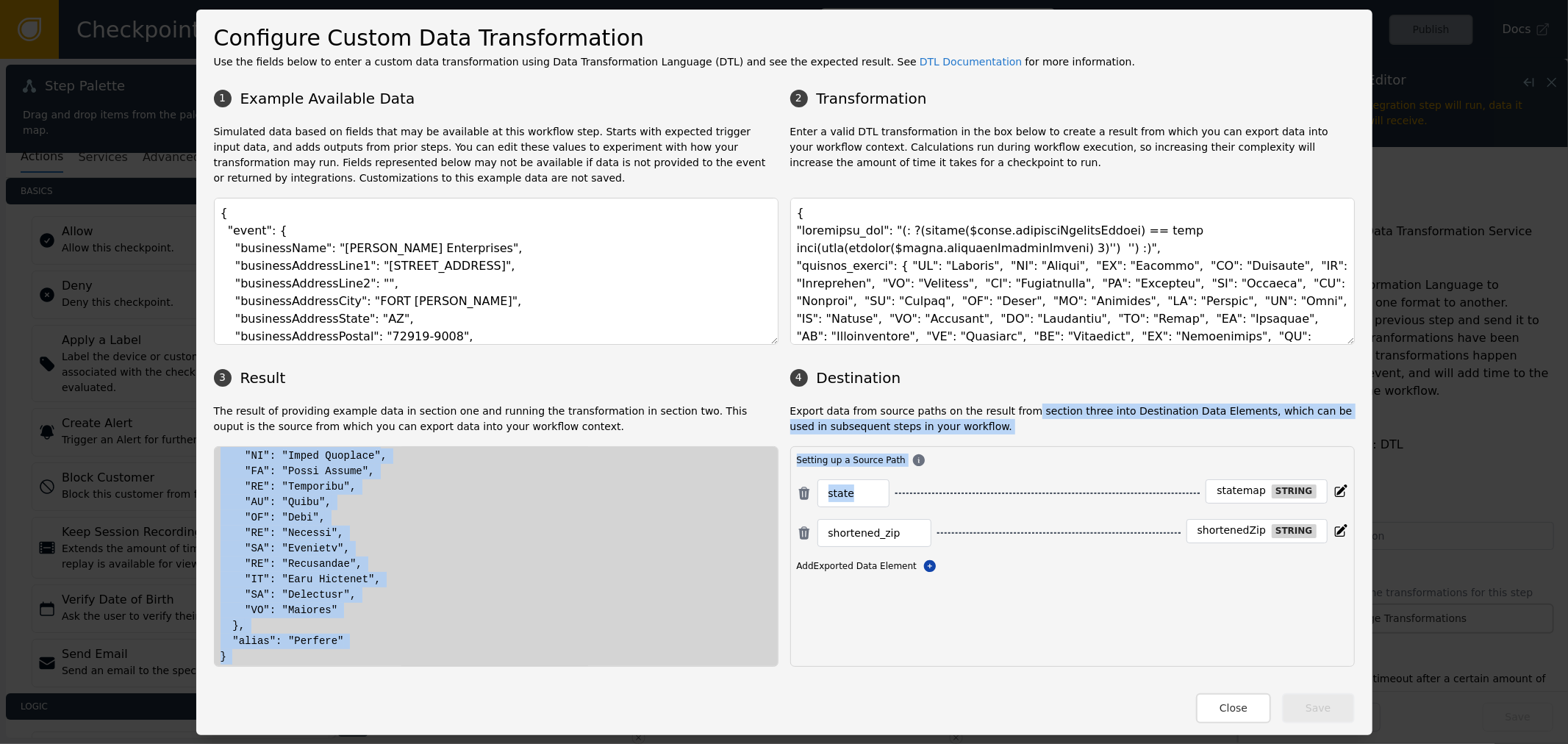
click at [1010, 399] on div "1 Example Available Data 2 Transformation Simulated data based on fields that m…" at bounding box center [784, 375] width 1141 height 585
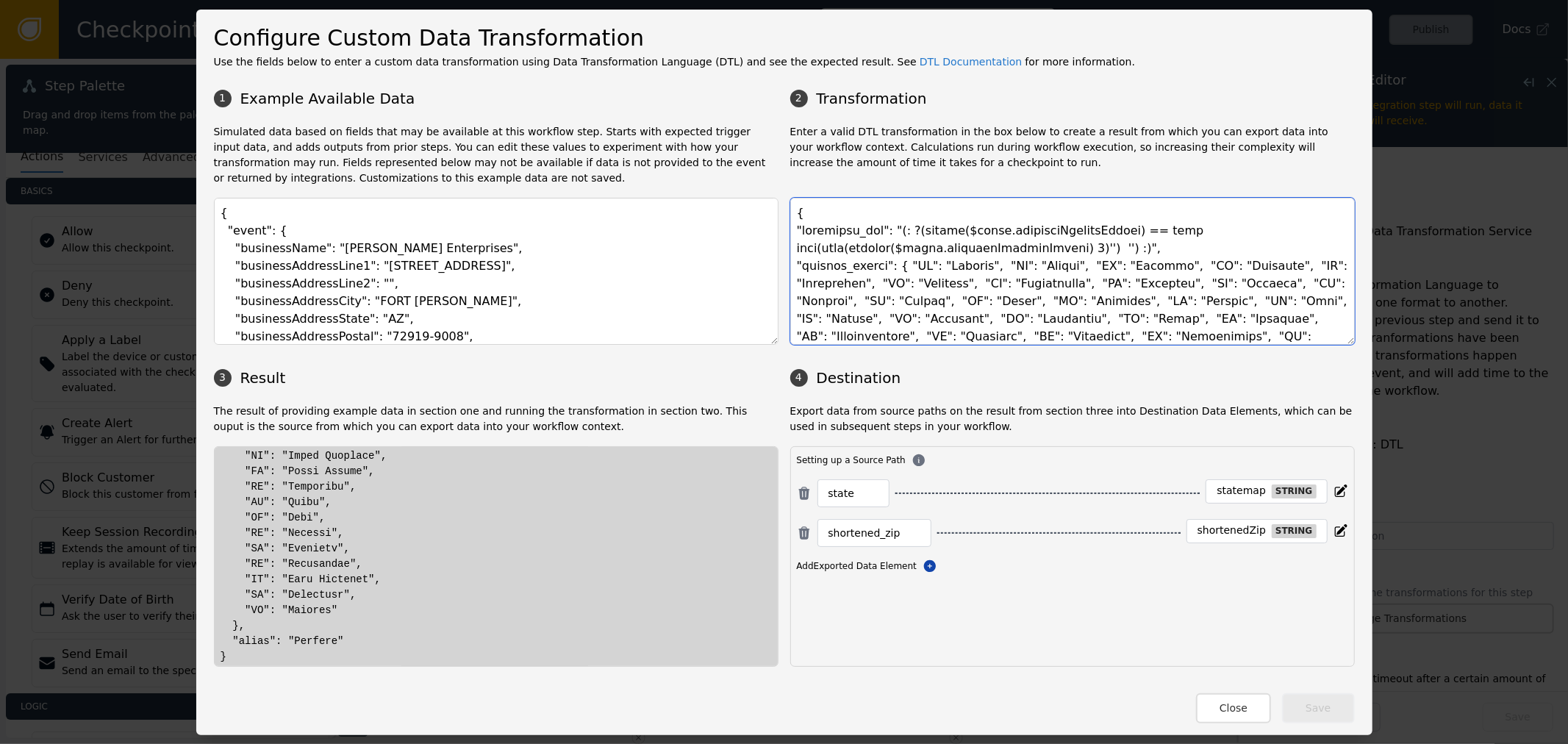
click at [962, 278] on textarea at bounding box center [1072, 272] width 565 height 147
click at [1131, 238] on textarea at bounding box center [1072, 272] width 565 height 147
drag, startPoint x: 1115, startPoint y: 250, endPoint x: 781, endPoint y: 254, distance: 334.0
click at [575, 202] on div "1 Example Available Data 2 Transformation Simulated data based on fields that m…" at bounding box center [784, 375] width 1141 height 585
click at [967, 268] on textarea at bounding box center [1072, 272] width 565 height 147
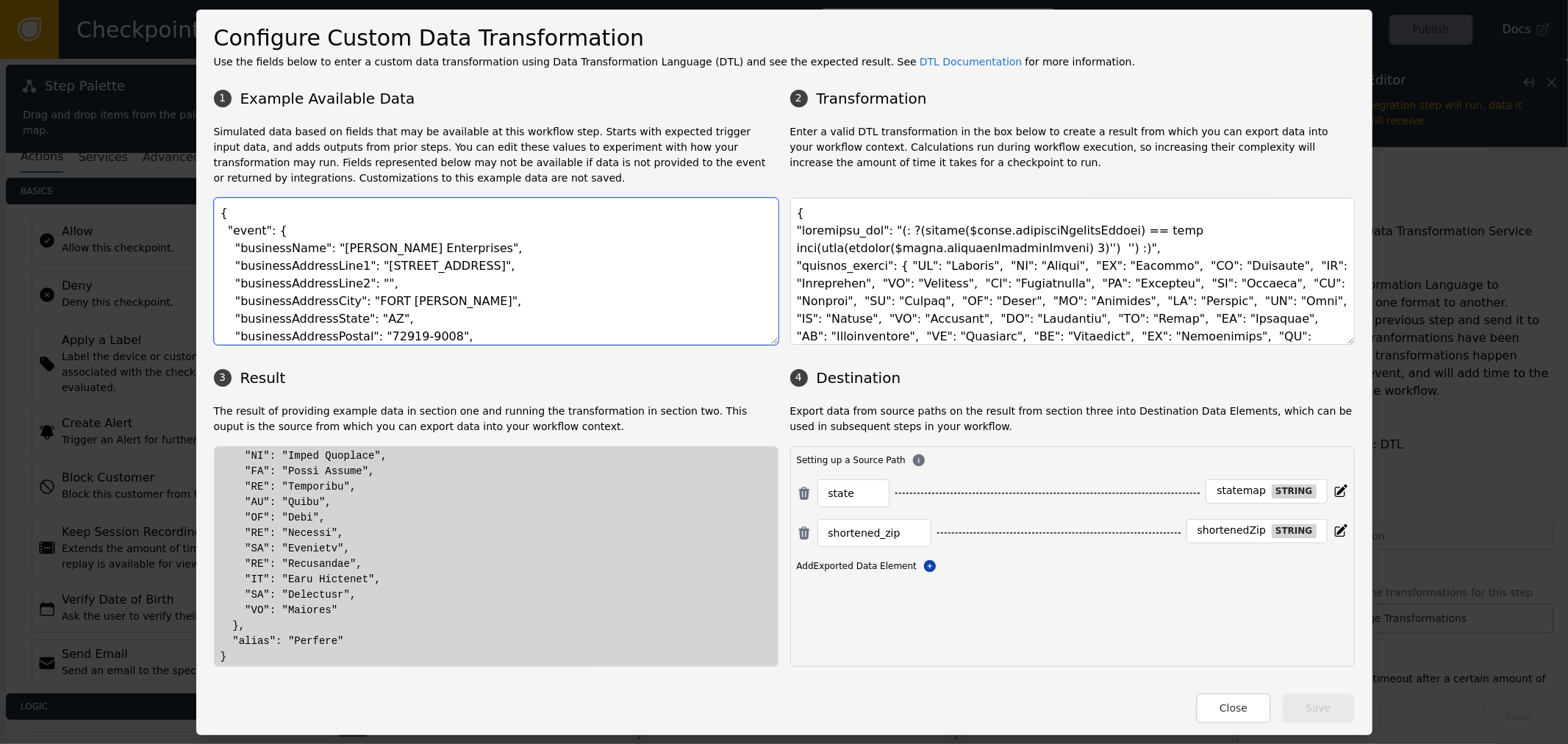
click at [282, 300] on textarea "{ "event": { "businessName": "Beverly Enterprises", "businessAddressLine1": "10…" at bounding box center [496, 272] width 565 height 147
click at [291, 329] on textarea "{ "event": { "businessName": "Beverly Enterprises", "businessAddressLine1": "10…" at bounding box center [496, 272] width 565 height 147
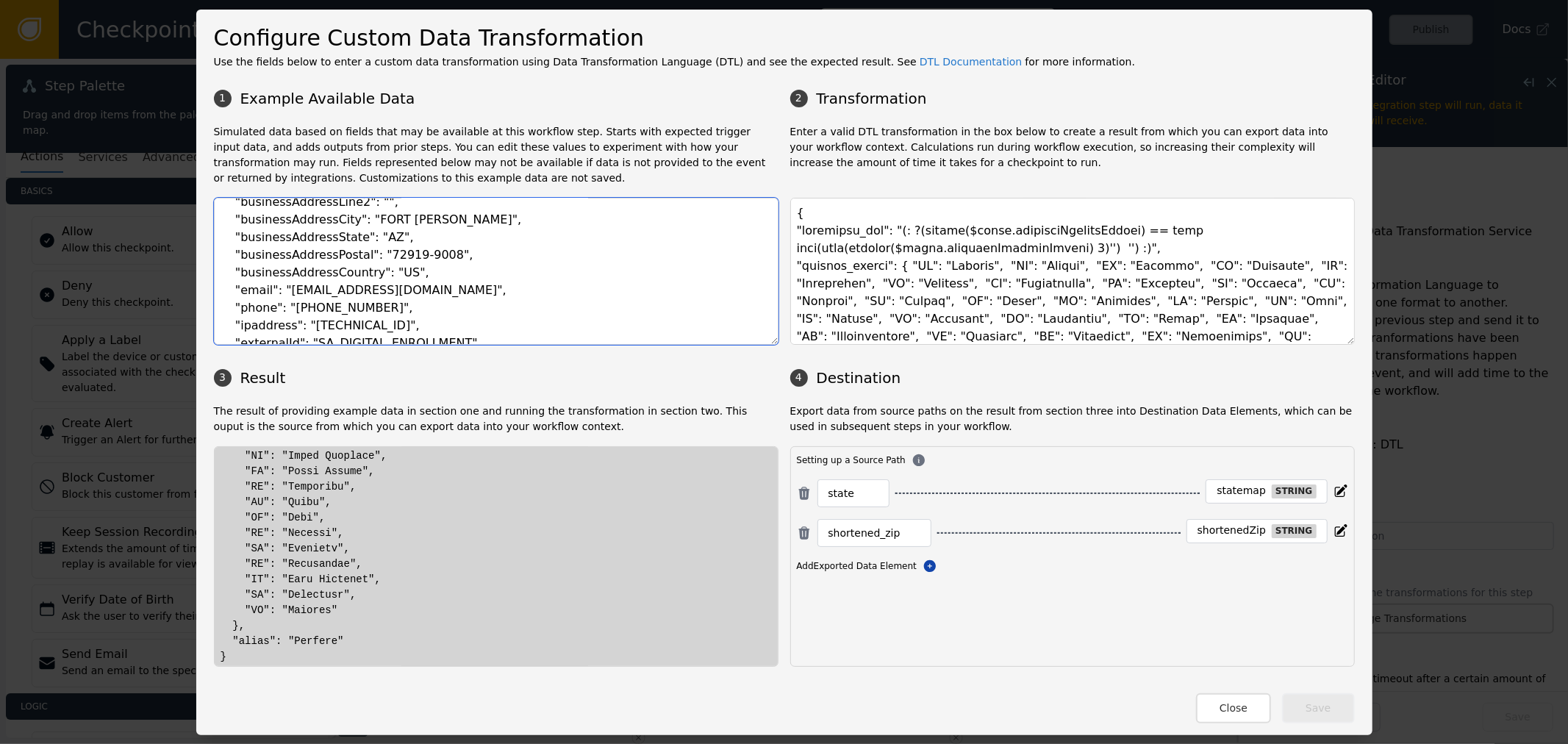
click at [288, 247] on textarea "{ "event": { "businessName": "Beverly Enterprises", "businessAddressLine1": "10…" at bounding box center [496, 272] width 565 height 147
click at [291, 263] on textarea "{ "event": { "businessName": "Beverly Enterprises", "businessAddressLine1": "10…" at bounding box center [496, 272] width 565 height 147
click at [317, 257] on textarea "{ "event": { "businessName": "Beverly Enterprises", "businessAddressLine1": "10…" at bounding box center [496, 272] width 565 height 147
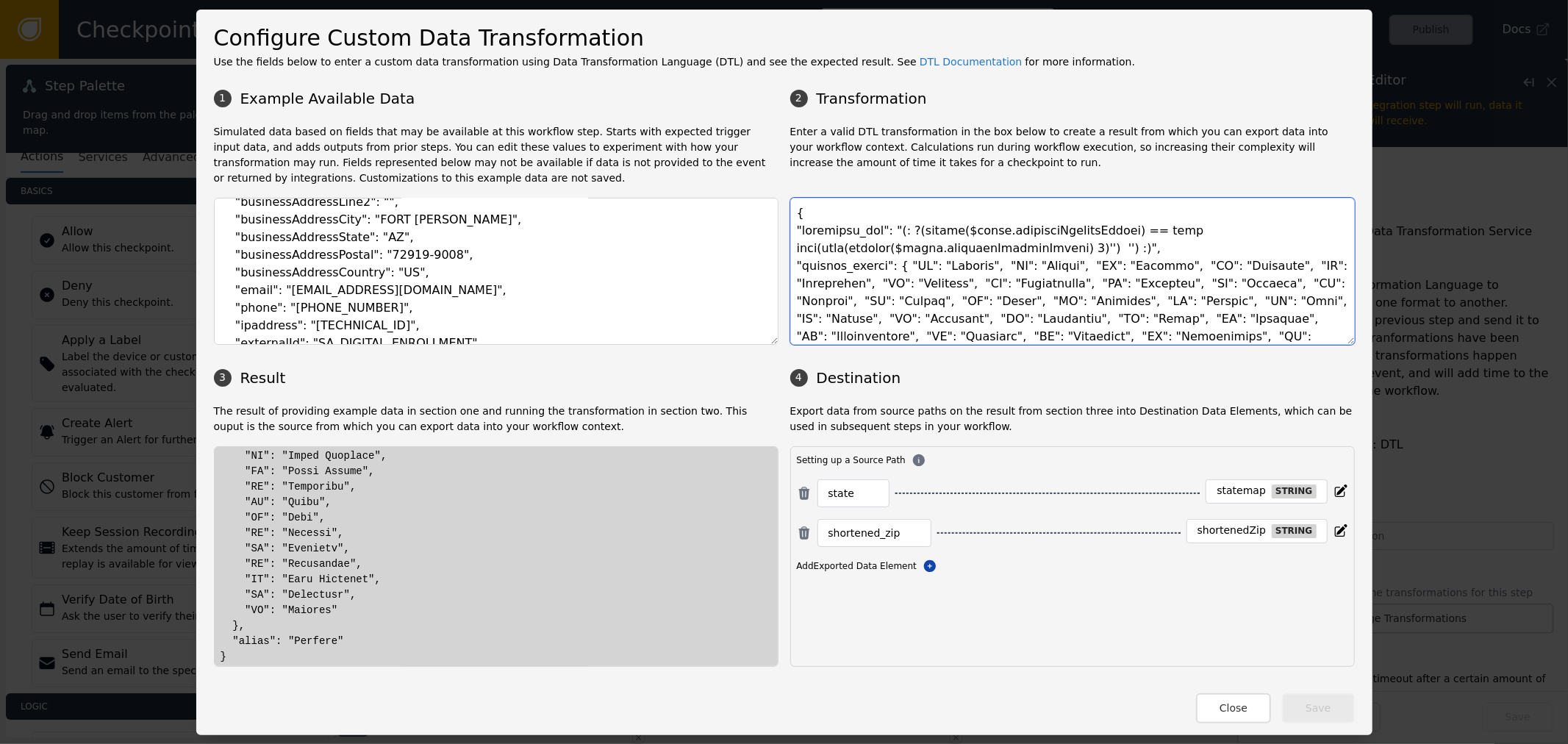
click at [954, 246] on textarea at bounding box center [1072, 272] width 565 height 147
click at [1127, 234] on textarea at bounding box center [1072, 272] width 565 height 147
drag, startPoint x: 1127, startPoint y: 234, endPoint x: 1096, endPoint y: 236, distance: 31.1
click at [1096, 236] on textarea at bounding box center [1072, 272] width 565 height 147
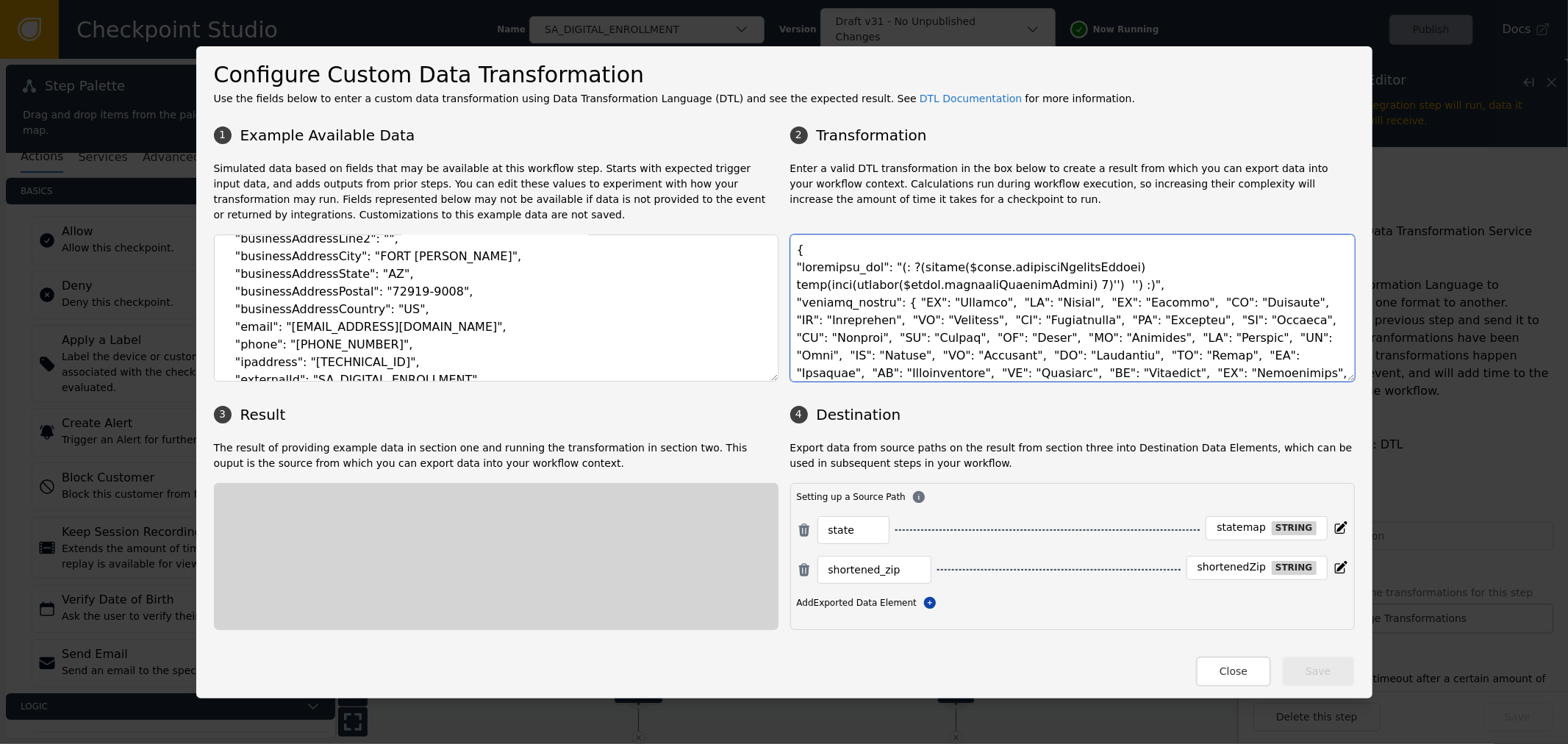
scroll to position [0, 0]
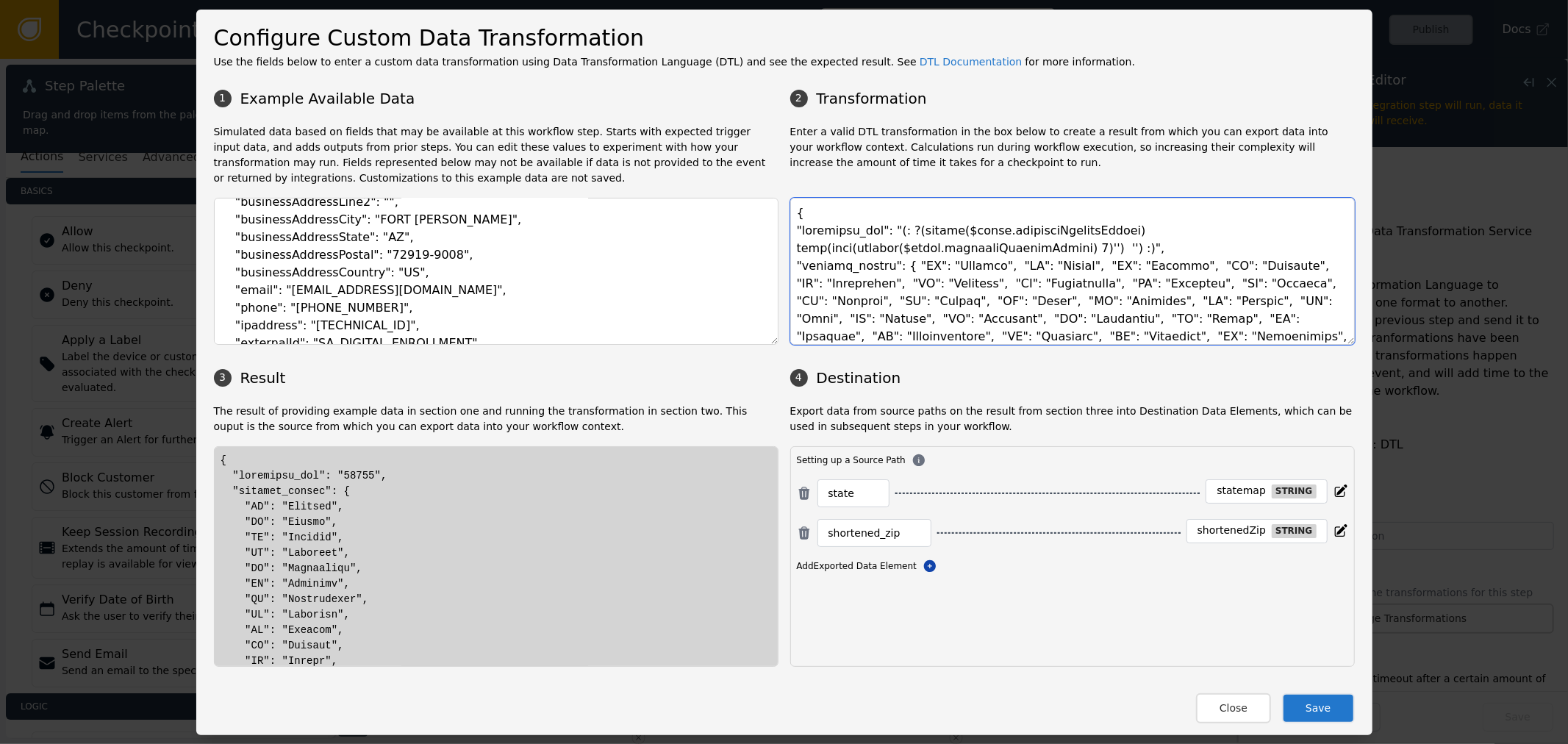
type textarea "{ "shortened_zip": "(: ?(exists($event.businessAddressPostal) join(head(explode…"
drag, startPoint x: 382, startPoint y: 258, endPoint x: 414, endPoint y: 254, distance: 32.2
click at [414, 254] on textarea "{ "event": { "businessName": "Beverly Enterprises", "businessAddressLine1": "10…" at bounding box center [496, 272] width 565 height 147
click at [299, 272] on textarea "{ "event": { "businessName": "Beverly Enterprises", "businessAddressLine1": "10…" at bounding box center [496, 272] width 565 height 147
click at [243, 257] on textarea "{ "event": { "businessName": "Beverly Enterprises", "businessAddressLine1": "10…" at bounding box center [496, 272] width 565 height 147
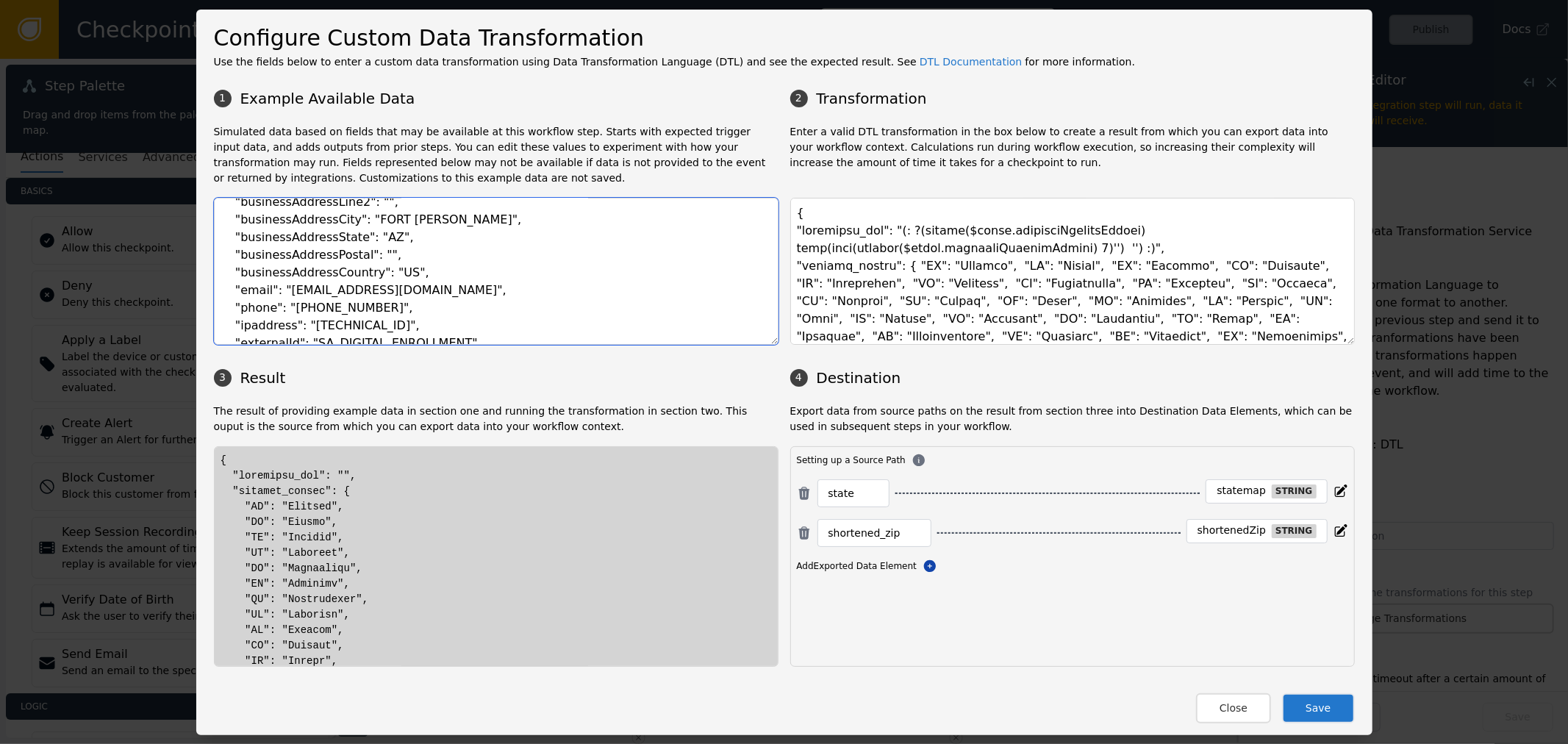
drag, startPoint x: 243, startPoint y: 257, endPoint x: 388, endPoint y: 251, distance: 145.1
click at [388, 251] on textarea "{ "event": { "businessName": "Beverly Enterprises", "businessAddressLine1": "10…" at bounding box center [496, 272] width 565 height 147
type textarea "{ "event": { "businessName": "Beverly Enterprises", "businessAddressLine1": "10…"
click at [537, 243] on textarea "{ "event": { "businessName": "Beverly Enterprises", "businessAddressLine1": "10…" at bounding box center [496, 272] width 565 height 147
click at [293, 247] on textarea "{ "event": { "businessName": "Beverly Enterprises", "businessAddressLine1": "10…" at bounding box center [496, 272] width 565 height 147
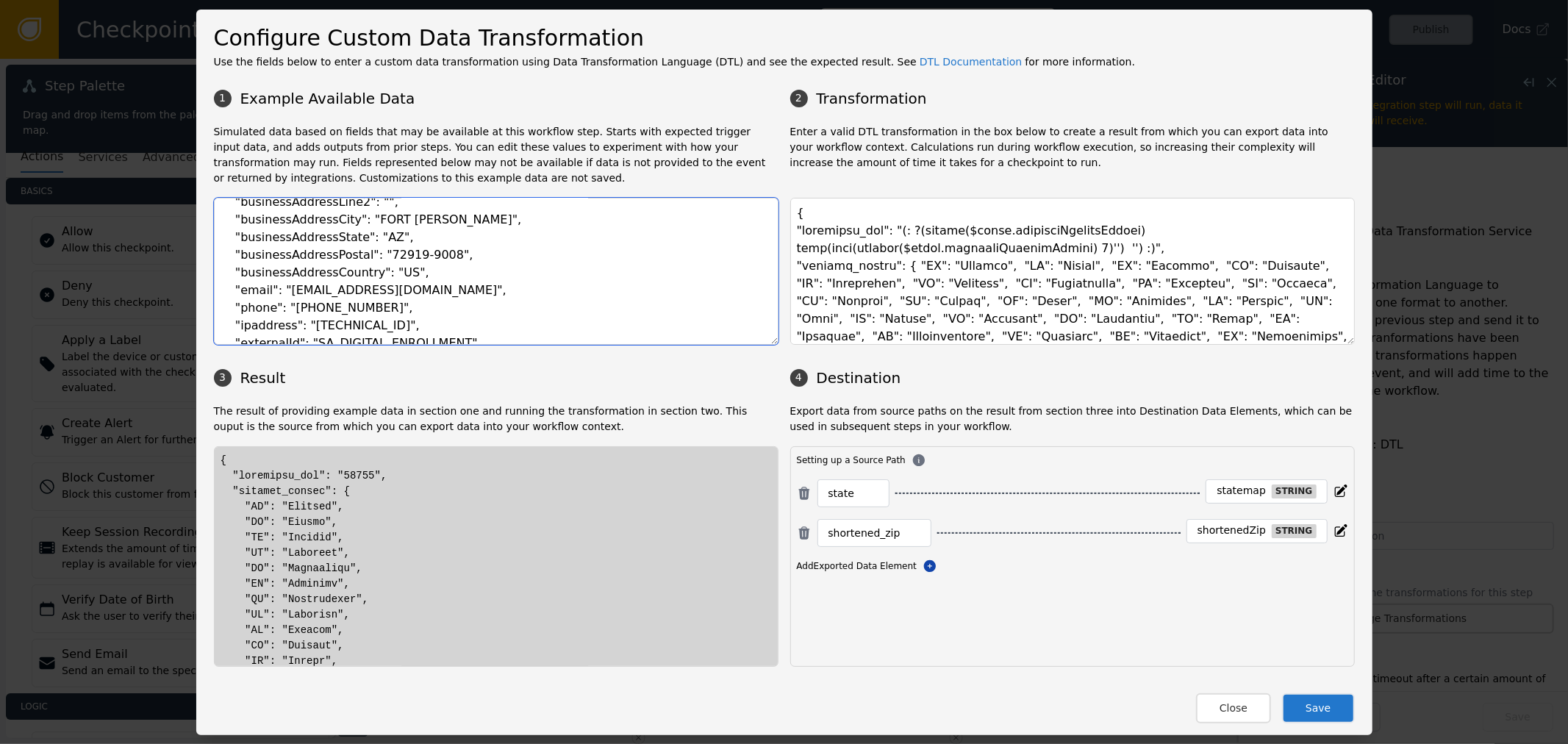
drag, startPoint x: 297, startPoint y: 258, endPoint x: 439, endPoint y: 261, distance: 142.0
click at [382, 260] on textarea "{ "event": { "businessName": "Beverly Enterprises", "businessAddressLine1": "10…" at bounding box center [496, 272] width 565 height 147
click at [439, 261] on textarea "{ "event": { "businessName": "Beverly Enterprises", "businessAddressLine1": "10…" at bounding box center [496, 272] width 565 height 147
drag, startPoint x: 449, startPoint y: 257, endPoint x: 297, endPoint y: 243, distance: 152.6
click at [236, 255] on textarea "{ "event": { "businessName": "Beverly Enterprises", "businessAddressLine1": "10…" at bounding box center [496, 272] width 565 height 147
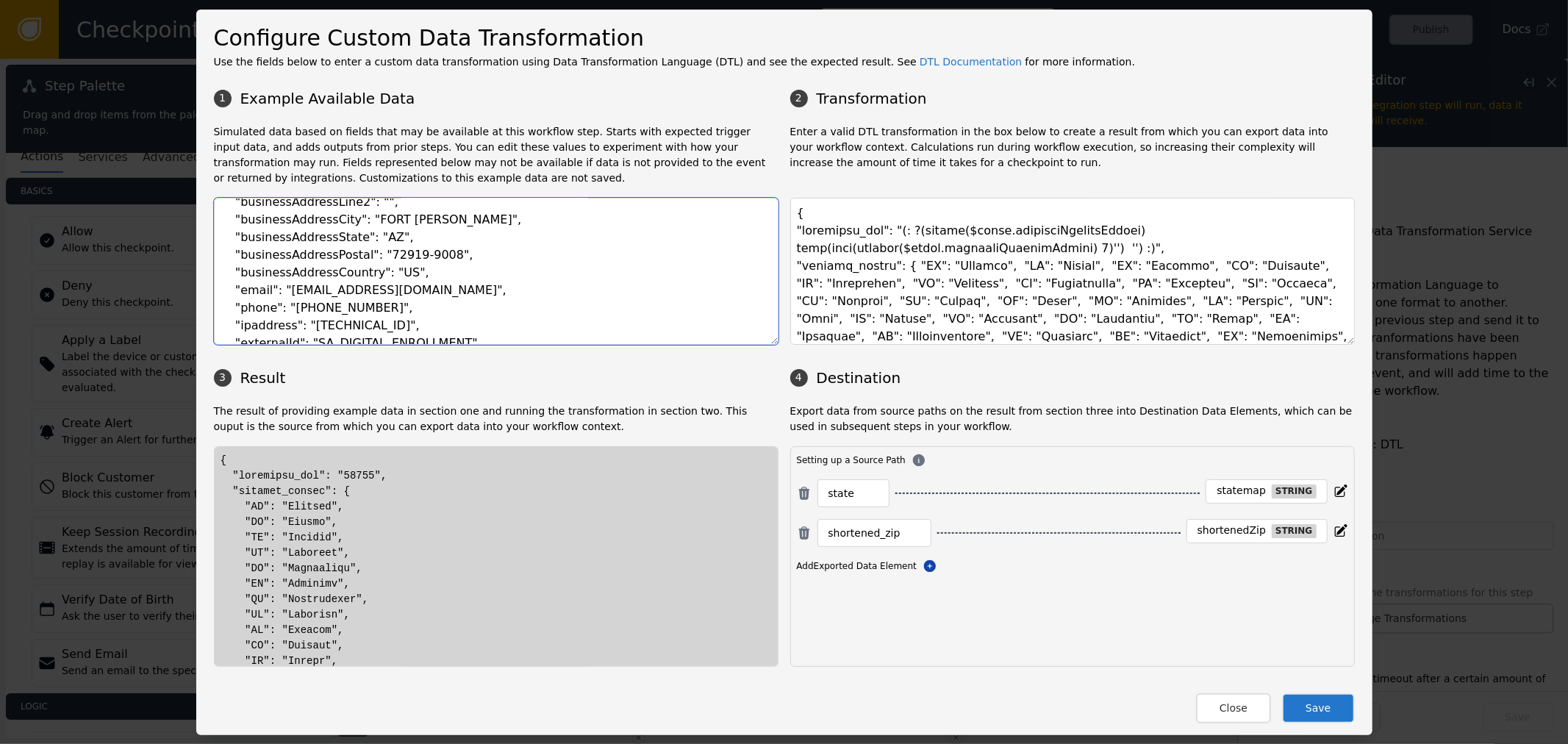
click at [326, 270] on textarea "{ "event": { "businessName": "Beverly Enterprises", "businessAddressLine1": "10…" at bounding box center [496, 272] width 565 height 147
drag, startPoint x: 481, startPoint y: 253, endPoint x: 217, endPoint y: 247, distance: 264.1
click at [217, 247] on textarea "{ "event": { "businessName": "Beverly Enterprises", "businessAddressLine1": "10…" at bounding box center [496, 272] width 565 height 147
click at [263, 258] on textarea "{ "event": { "businessName": "Beverly Enterprises", "businessAddressLine1": "10…" at bounding box center [496, 272] width 565 height 147
click at [262, 257] on textarea "{ "event": { "businessName": "Beverly Enterprises", "businessAddressLine1": "10…" at bounding box center [496, 272] width 565 height 147
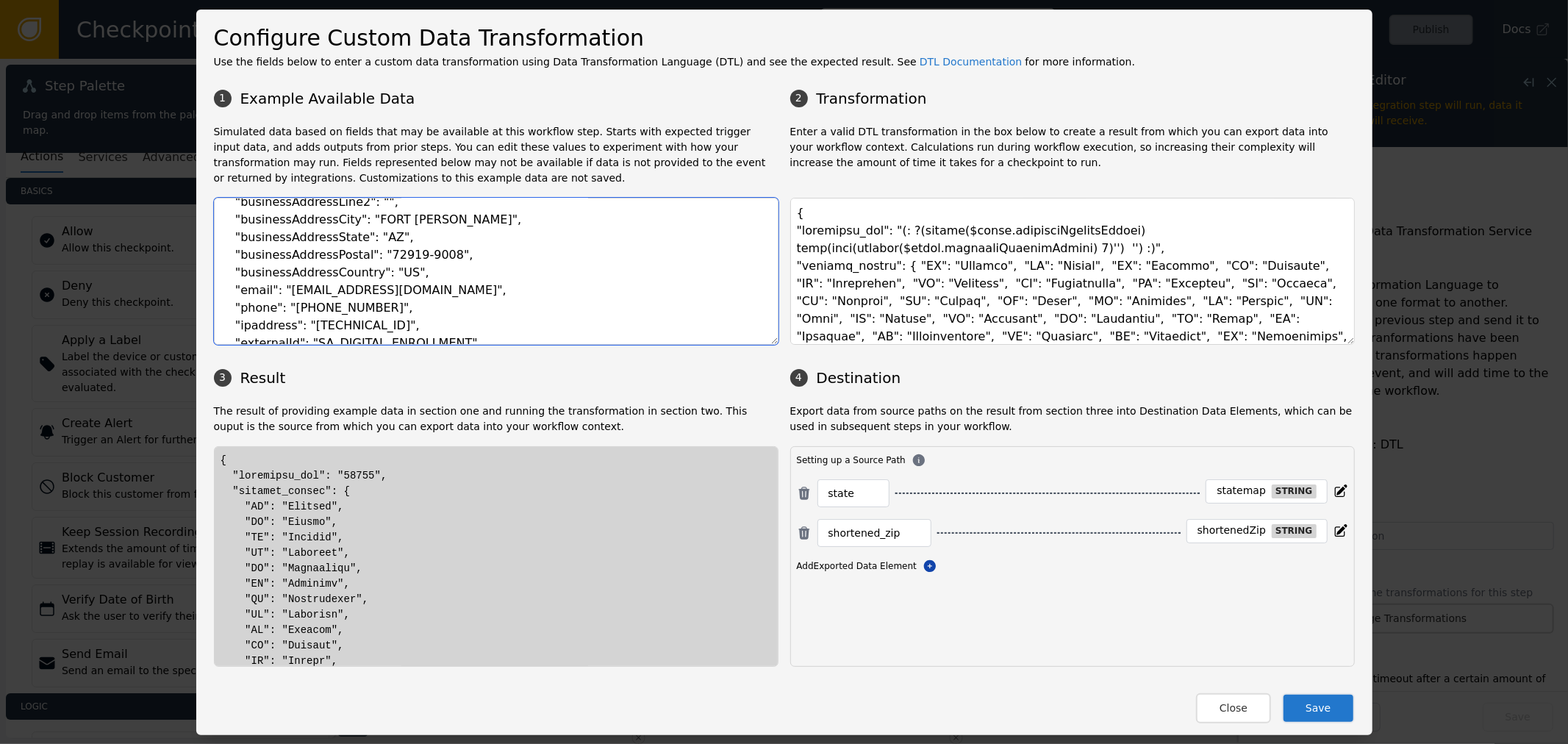
click at [359, 259] on textarea "{ "event": { "businessName": "Beverly Enterprises", "businessAddressLine1": "10…" at bounding box center [496, 272] width 565 height 147
click at [437, 256] on textarea "{ "event": { "businessName": "Beverly Enterprises", "businessAddressLine1": "10…" at bounding box center [496, 272] width 565 height 147
click at [471, 256] on textarea "{ "event": { "businessName": "Beverly Enterprises", "businessAddressLine1": "10…" at bounding box center [496, 272] width 565 height 147
drag, startPoint x: 471, startPoint y: 255, endPoint x: 229, endPoint y: 248, distance: 242.1
click at [229, 248] on textarea "{ "event": { "businessName": "Beverly Enterprises", "businessAddressLine1": "10…" at bounding box center [496, 272] width 565 height 147
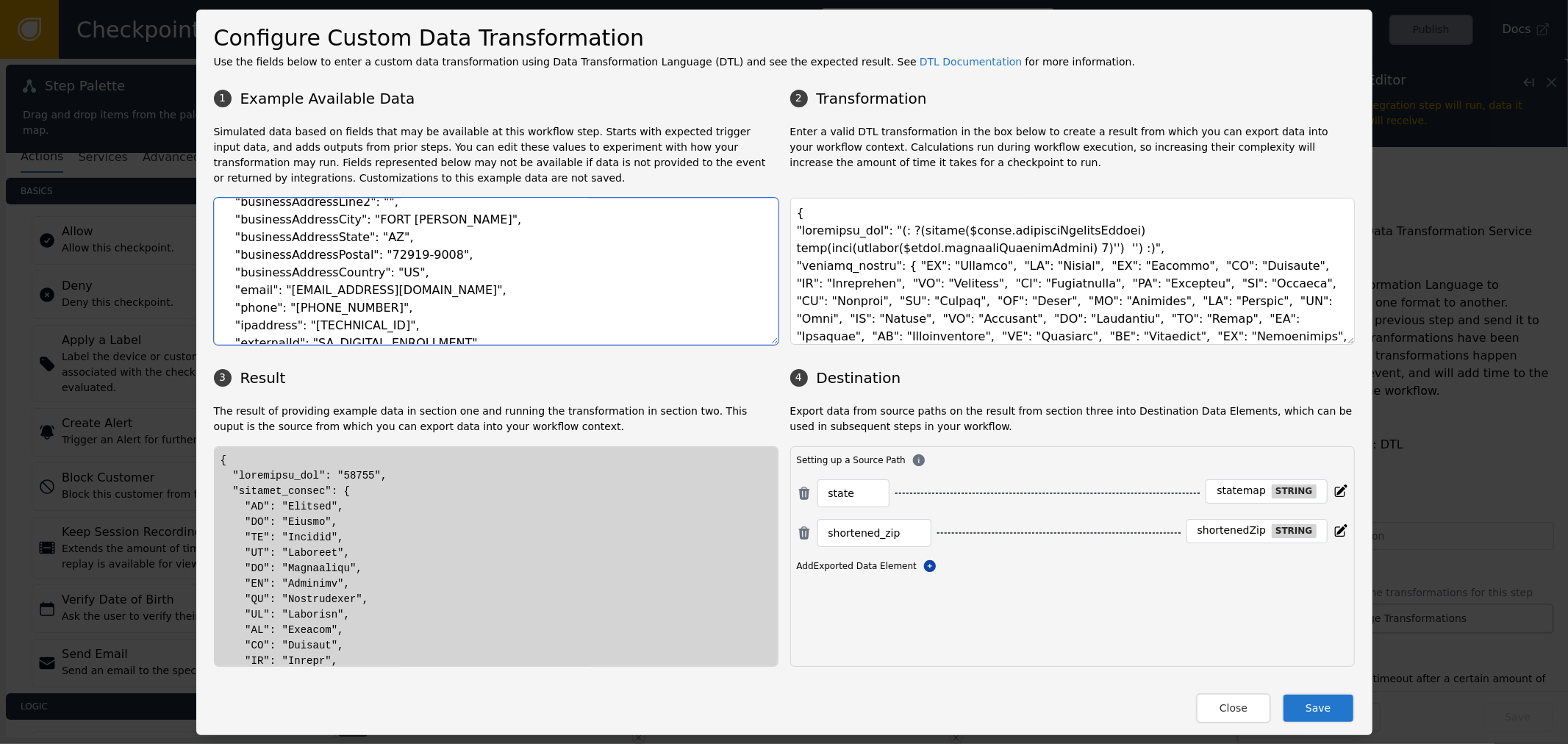
click at [451, 258] on textarea "{ "event": { "businessName": "Beverly Enterprises", "businessAddressLine1": "10…" at bounding box center [496, 272] width 565 height 147
drag, startPoint x: 451, startPoint y: 258, endPoint x: 226, endPoint y: 255, distance: 225.0
click at [226, 255] on textarea "{ "event": { "businessName": "Beverly Enterprises", "businessAddressLine1": "10…" at bounding box center [496, 272] width 565 height 147
click at [461, 263] on textarea "{ "event": { "businessName": "Beverly Enterprises", "businessAddressLine1": "10…" at bounding box center [496, 272] width 565 height 147
click at [473, 290] on textarea "{ "event": { "businessName": "Beverly Enterprises", "businessAddressLine1": "10…" at bounding box center [496, 272] width 565 height 147
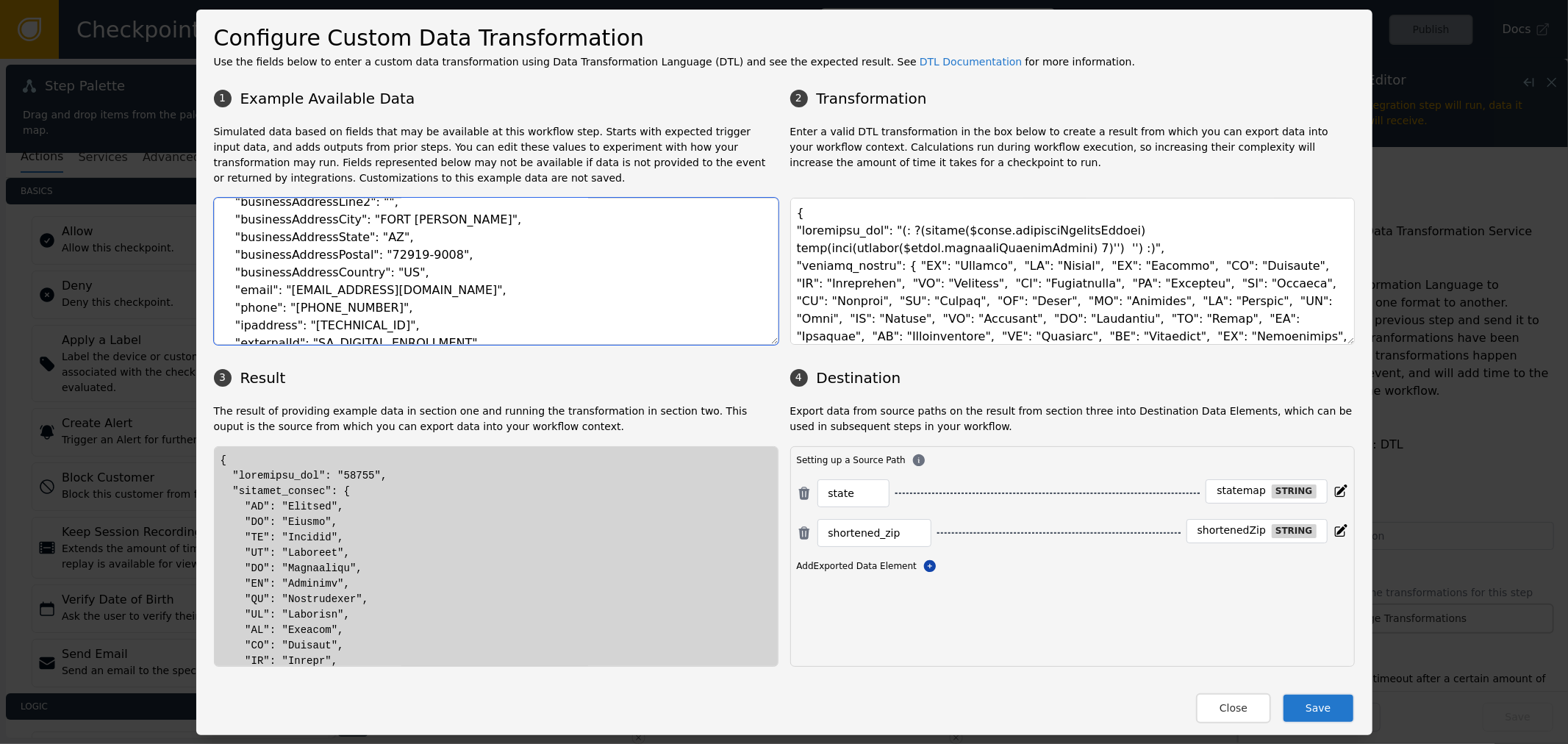
click at [420, 263] on textarea "{ "event": { "businessName": "Beverly Enterprises", "businessAddressLine1": "10…" at bounding box center [496, 272] width 565 height 147
drag, startPoint x: 373, startPoint y: 254, endPoint x: 386, endPoint y: 254, distance: 13.0
click at [376, 254] on textarea "{ "event": { "businessName": "Beverly Enterprises", "businessAddressLine1": "10…" at bounding box center [496, 272] width 565 height 147
click at [368, 257] on textarea "{ "event": { "businessName": "Beverly Enterprises", "businessAddressLine1": "10…" at bounding box center [496, 272] width 565 height 147
click at [372, 254] on textarea "{ "event": { "businessName": "Beverly Enterprises", "businessAddressLine1": "10…" at bounding box center [496, 272] width 565 height 147
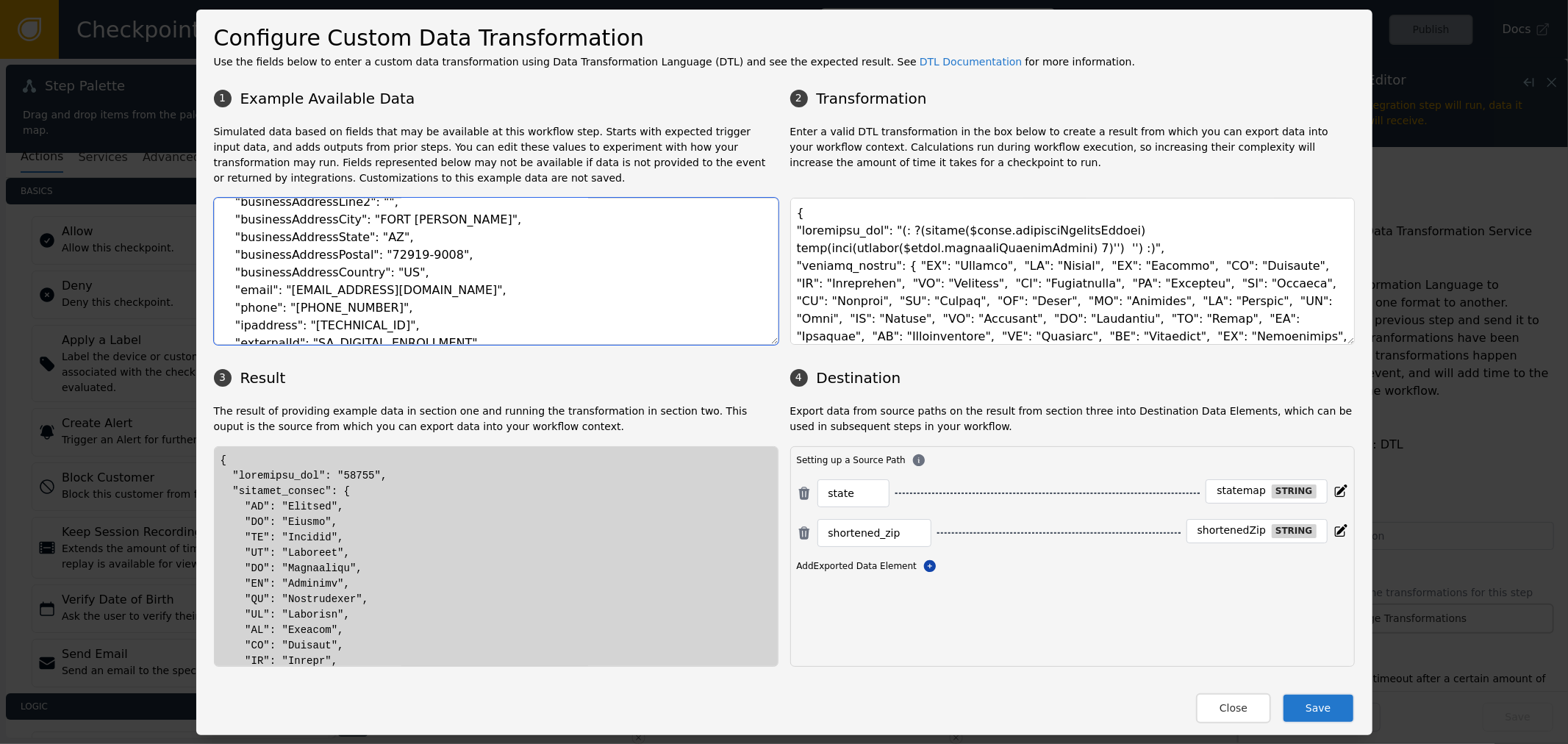
click at [365, 253] on textarea "{ "event": { "businessName": "Beverly Enterprises", "businessAddressLine1": "10…" at bounding box center [496, 272] width 565 height 147
click at [366, 254] on textarea "{ "event": { "businessName": "Beverly Enterprises", "businessAddressLine1": "10…" at bounding box center [496, 272] width 565 height 147
click at [365, 254] on textarea "{ "event": { "businessName": "Beverly Enterprises", "businessAddressLine1": "10…" at bounding box center [496, 272] width 565 height 147
click at [407, 251] on textarea "{ "event": { "businessName": "Beverly Enterprises", "businessAddressLine1": "10…" at bounding box center [496, 272] width 565 height 147
drag, startPoint x: 368, startPoint y: 252, endPoint x: 390, endPoint y: 251, distance: 22.0
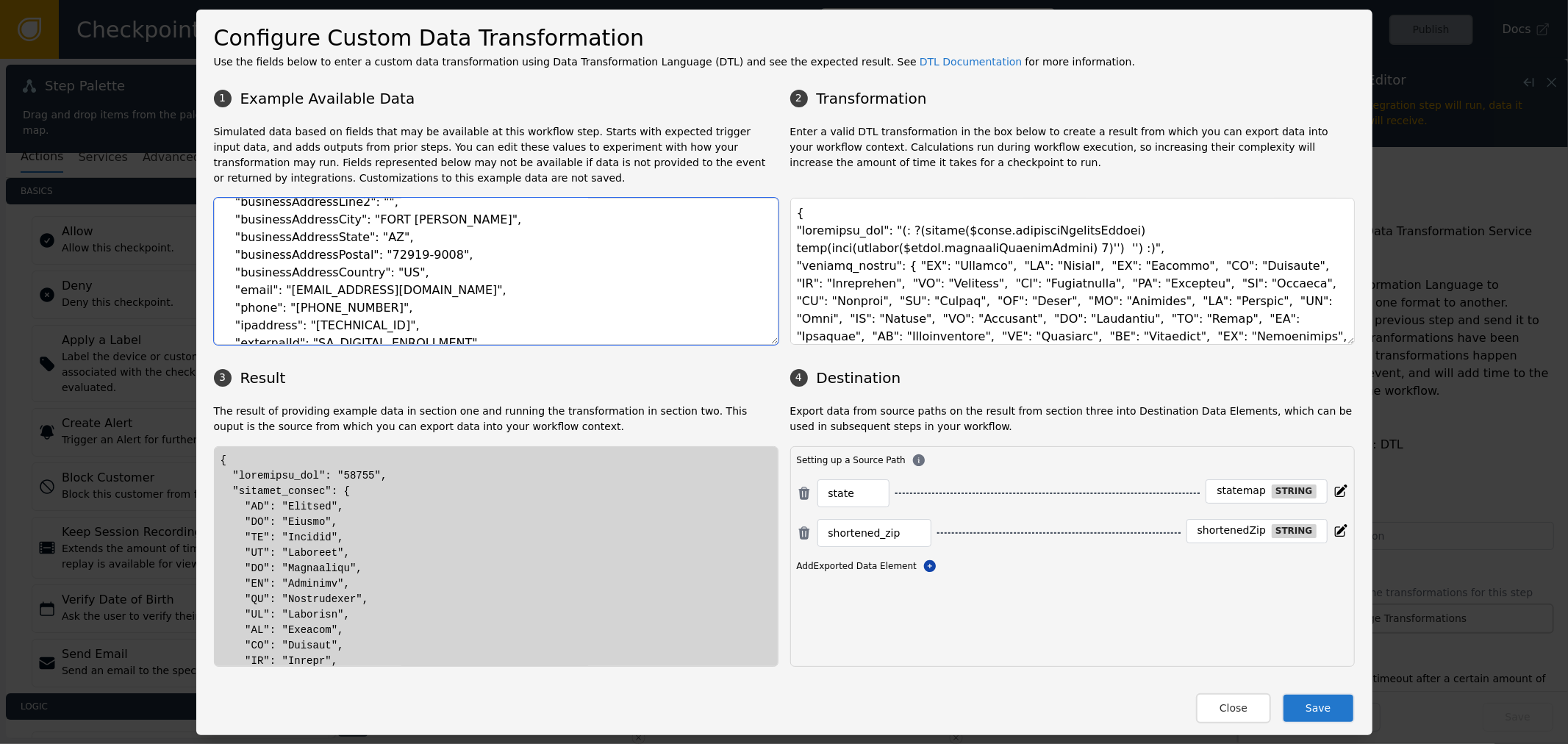
click at [390, 251] on textarea "{ "event": { "businessName": "Beverly Enterprises", "businessAddressLine1": "10…" at bounding box center [496, 272] width 565 height 147
drag, startPoint x: 398, startPoint y: 253, endPoint x: 423, endPoint y: 256, distance: 25.2
click at [423, 256] on textarea "{ "event": { "businessName": "Beverly Enterprises", "businessAddressLine1": "10…" at bounding box center [496, 272] width 565 height 147
click at [387, 263] on textarea "{ "event": { "businessName": "Beverly Enterprises", "businessAddressLine1": "10…" at bounding box center [496, 272] width 565 height 147
click at [408, 262] on textarea "{ "event": { "businessName": "Beverly Enterprises", "businessAddressLine1": "10…" at bounding box center [496, 272] width 565 height 147
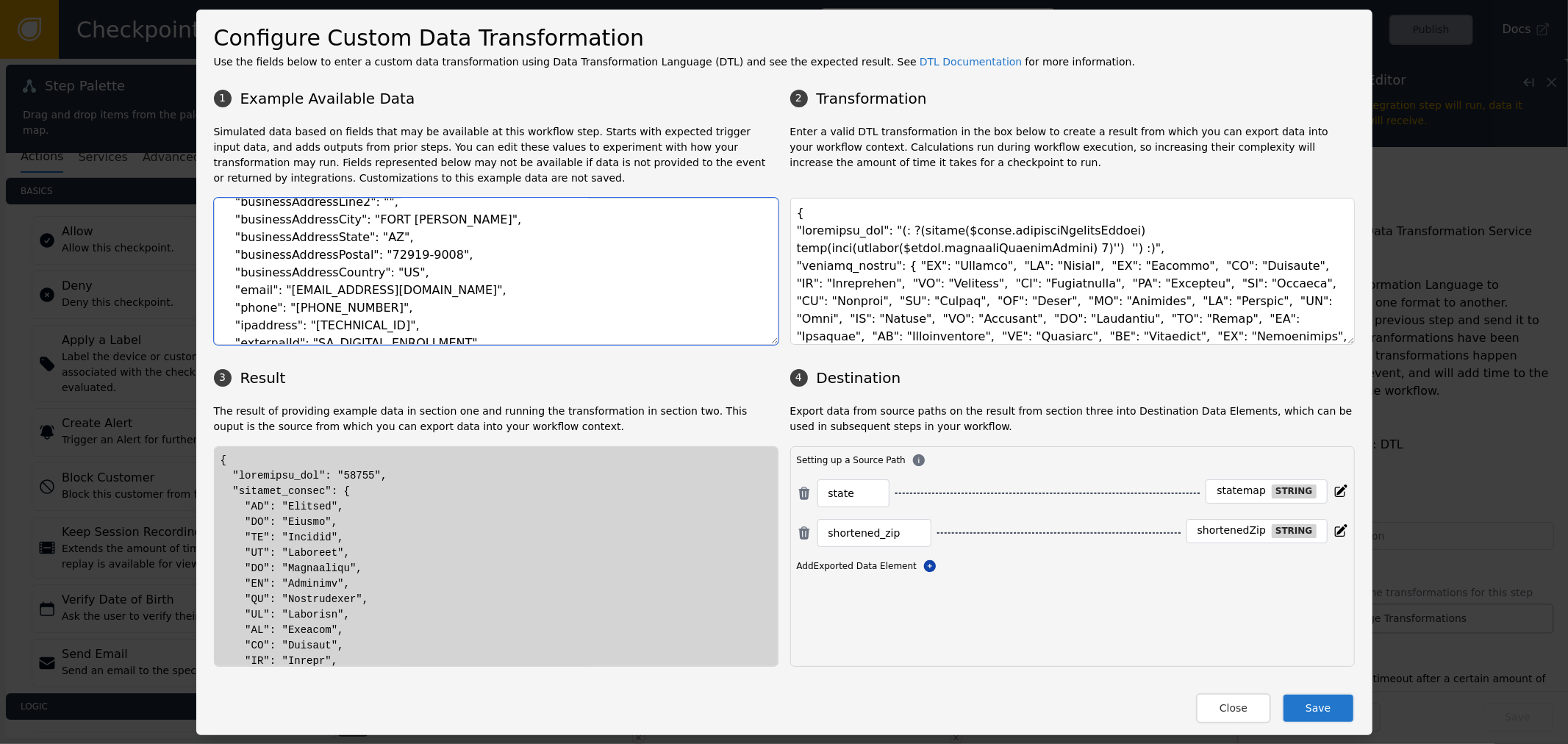
click at [498, 313] on textarea "{ "event": { "businessName": "Beverly Enterprises", "businessAddressLine1": "10…" at bounding box center [496, 272] width 565 height 147
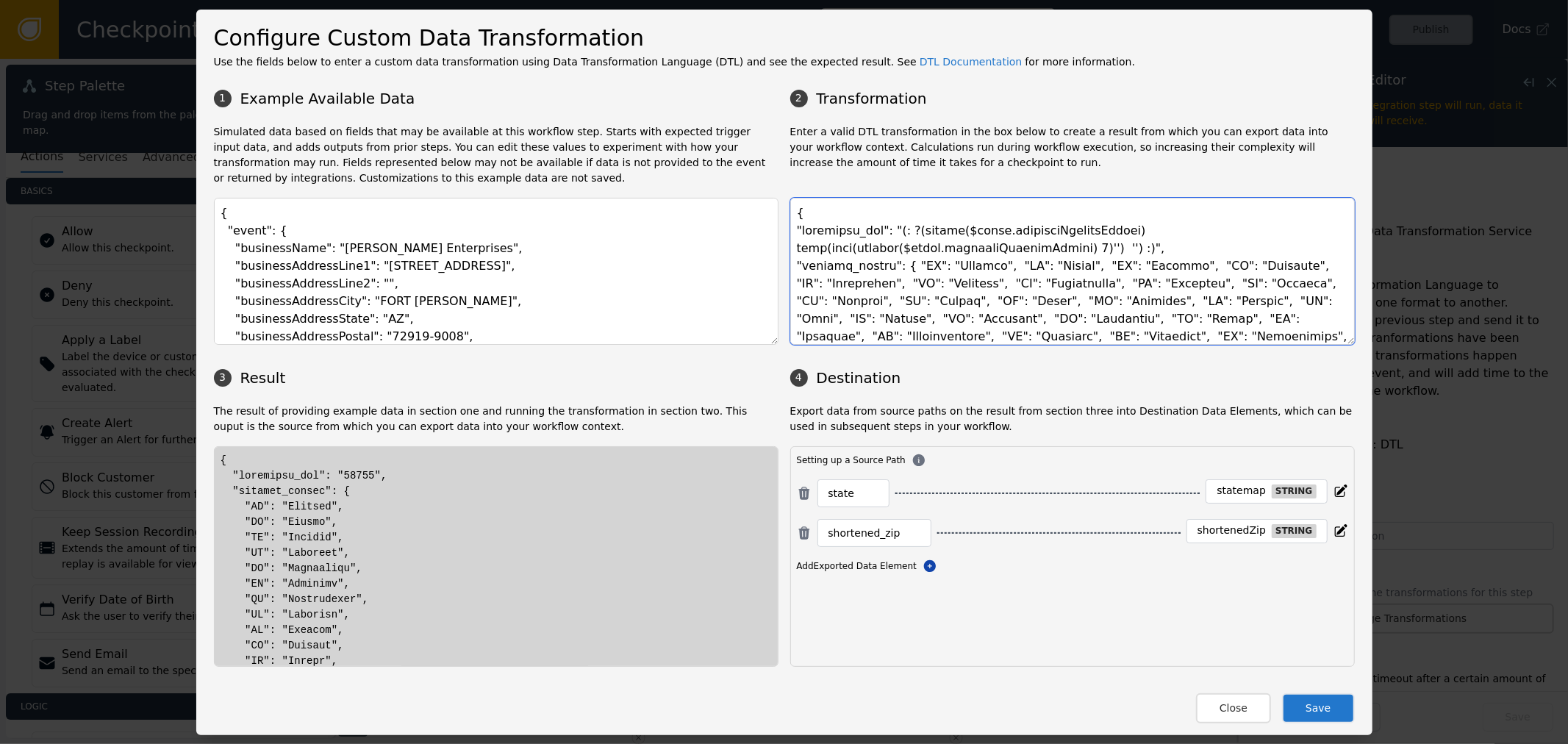
click at [963, 269] on textarea at bounding box center [1072, 272] width 565 height 147
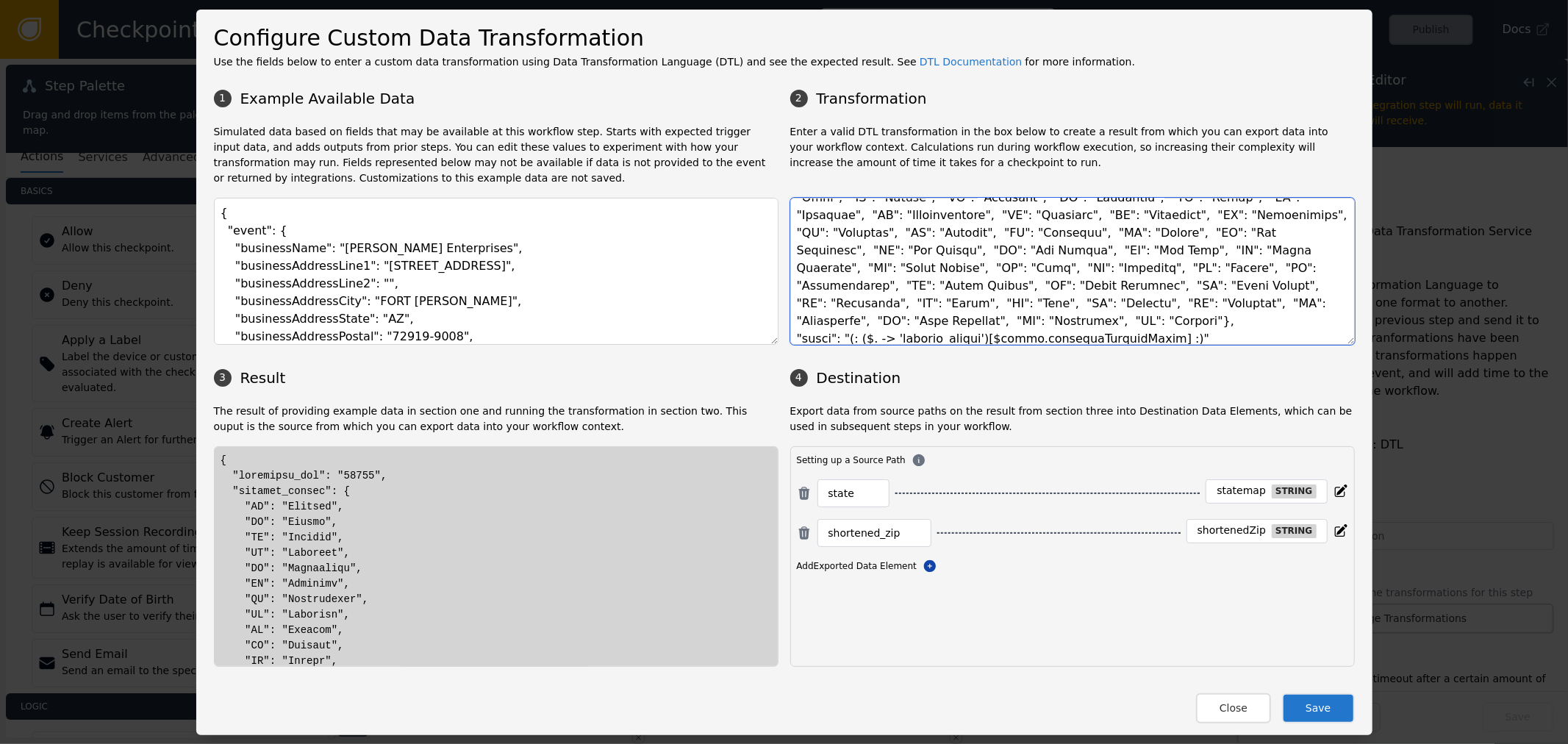
scroll to position [130, 0]
click at [1099, 290] on textarea at bounding box center [1072, 272] width 565 height 147
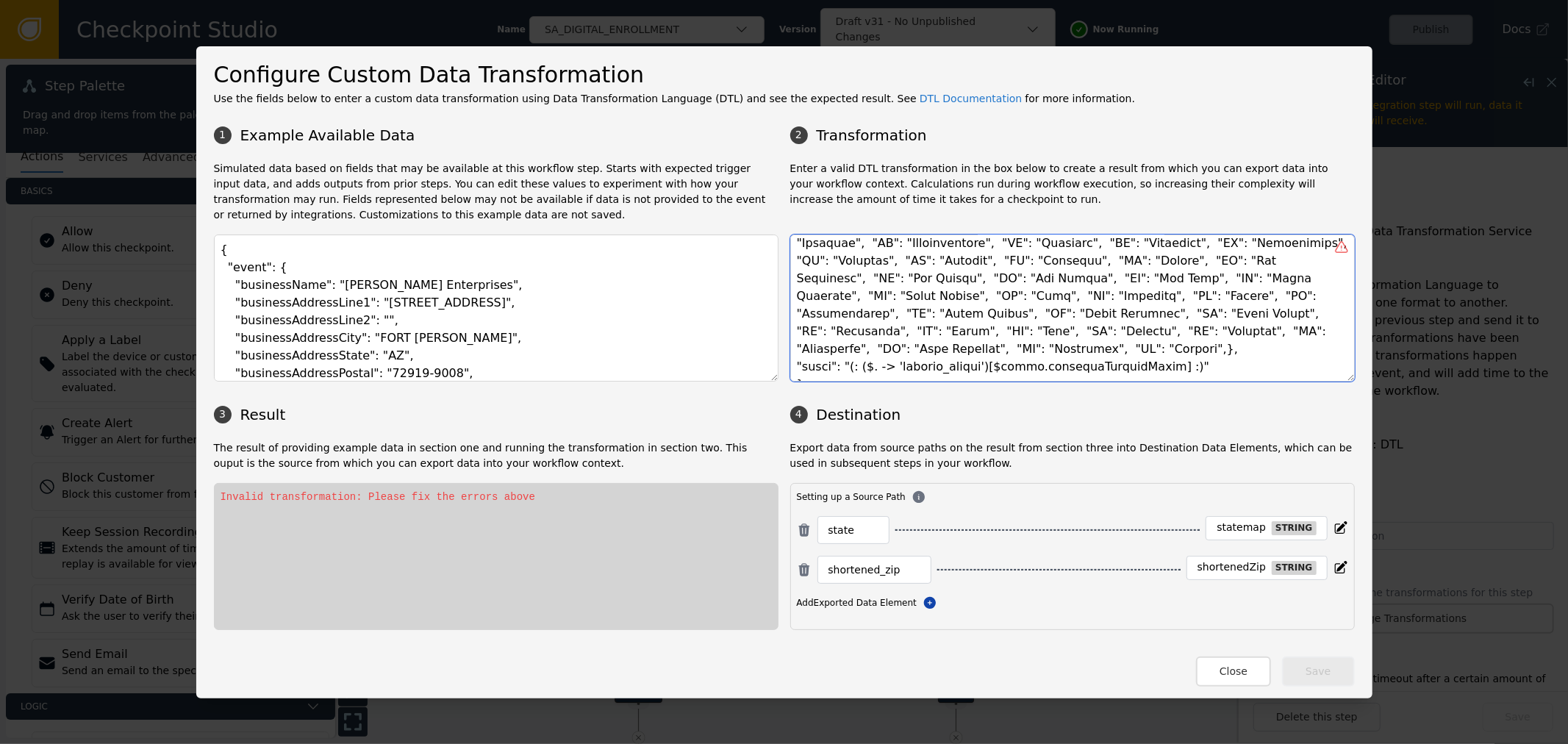
type textarea "{ "shortened_zip": "(: ?(exists($event.businessAddressPostal) join(head(explode…"
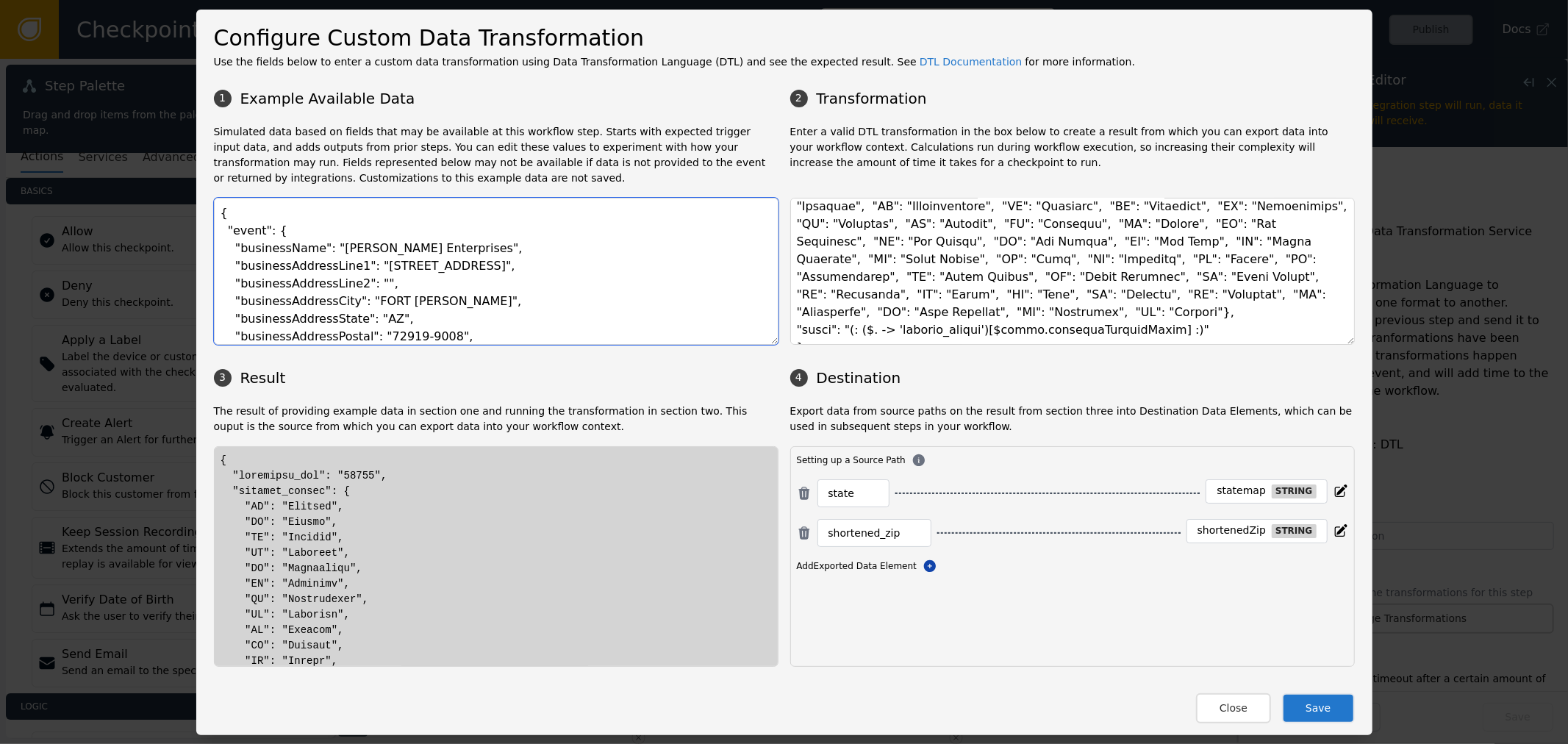
drag, startPoint x: 366, startPoint y: 321, endPoint x: 377, endPoint y: 321, distance: 11.0
click at [368, 321] on textarea "{ "event": { "businessName": "Beverly Enterprises", "businessAddressLine1": "10…" at bounding box center [496, 272] width 565 height 147
click at [630, 231] on textarea "{ "event": { "businessName": "Beverly Enterprises", "businessAddressLine1": "10…" at bounding box center [496, 272] width 565 height 147
drag, startPoint x: 379, startPoint y: 642, endPoint x: 434, endPoint y: 645, distance: 55.1
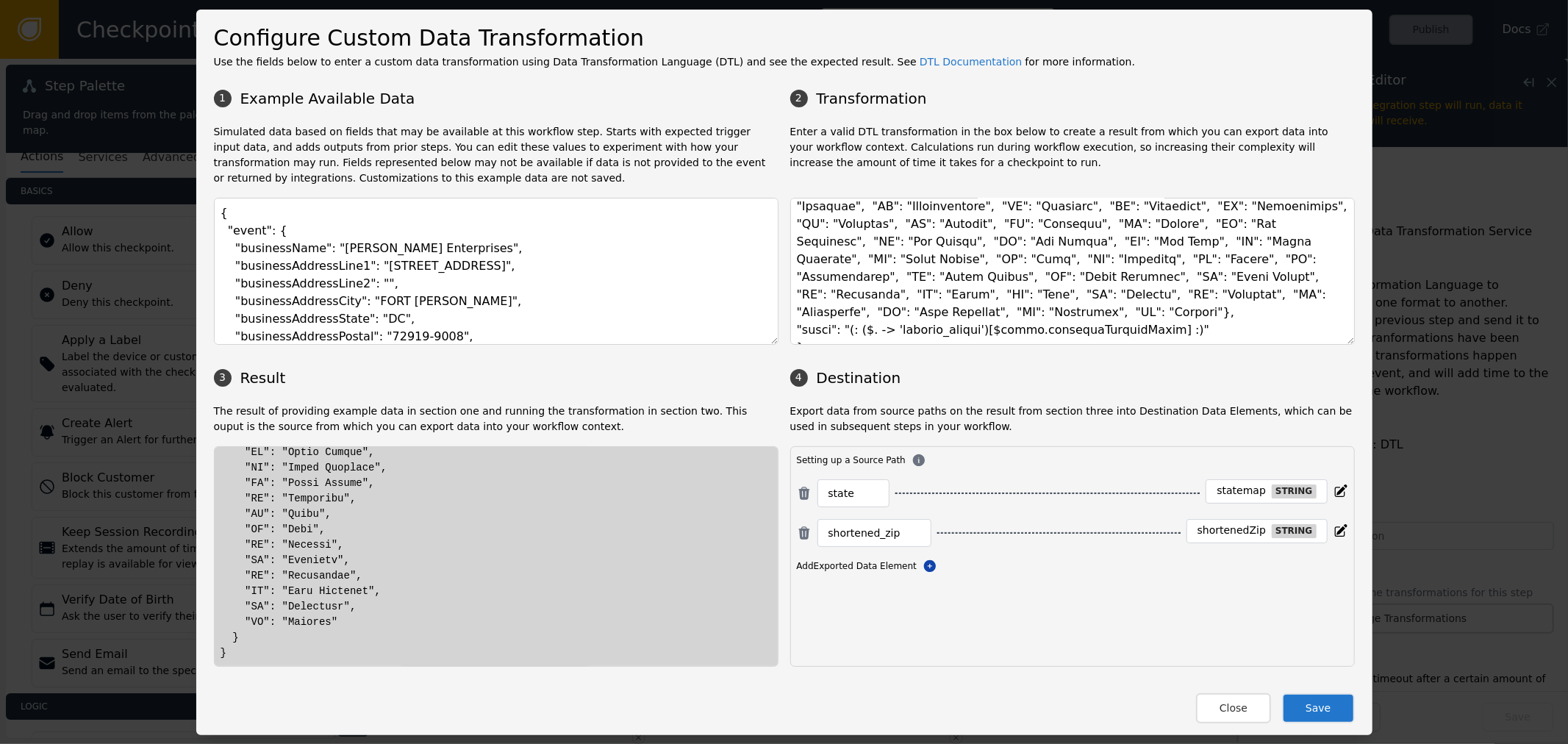
click at [429, 644] on div at bounding box center [496, 236] width 551 height 849
drag, startPoint x: 229, startPoint y: 640, endPoint x: 311, endPoint y: 639, distance: 82.0
click at [290, 639] on div at bounding box center [496, 236] width 551 height 849
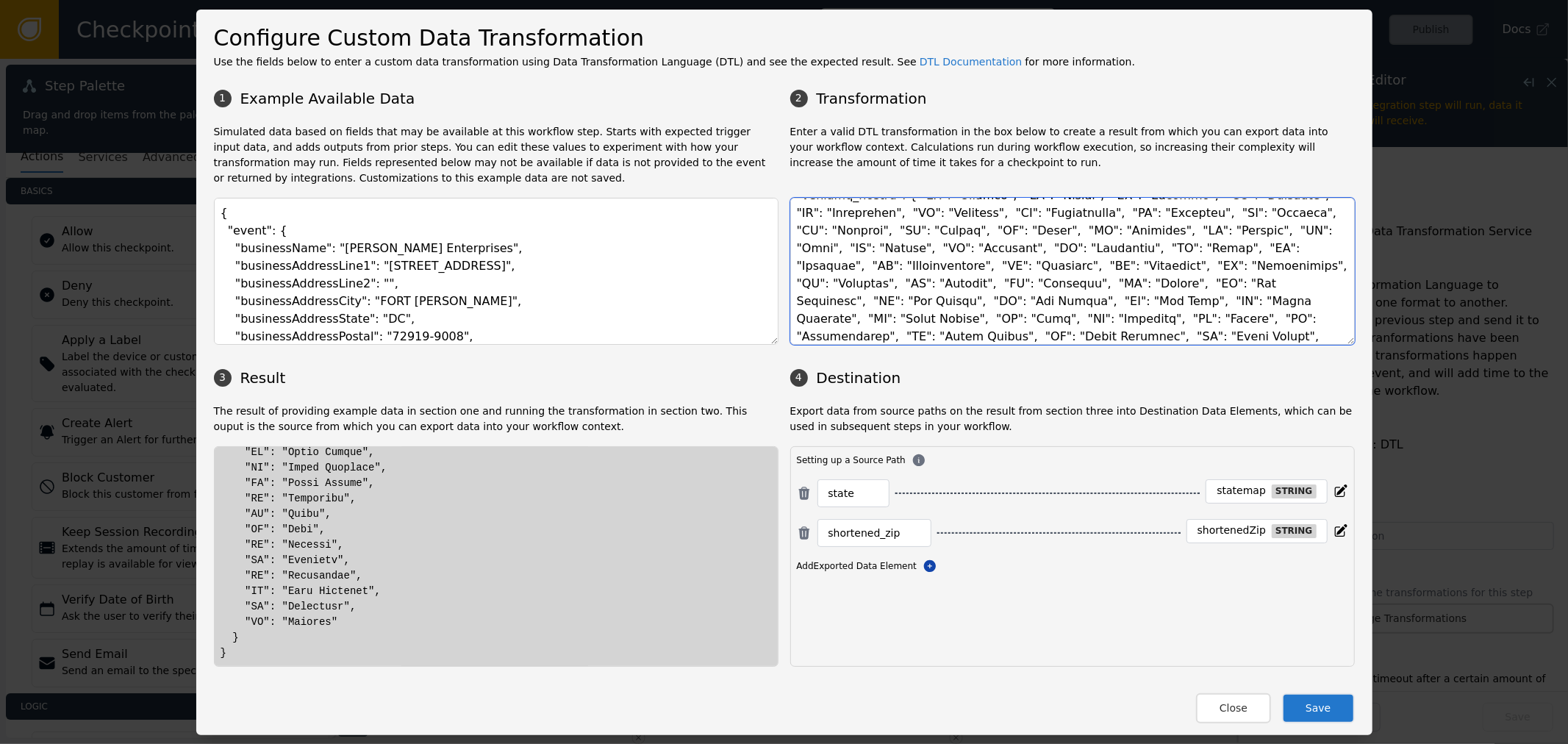
scroll to position [77, 0]
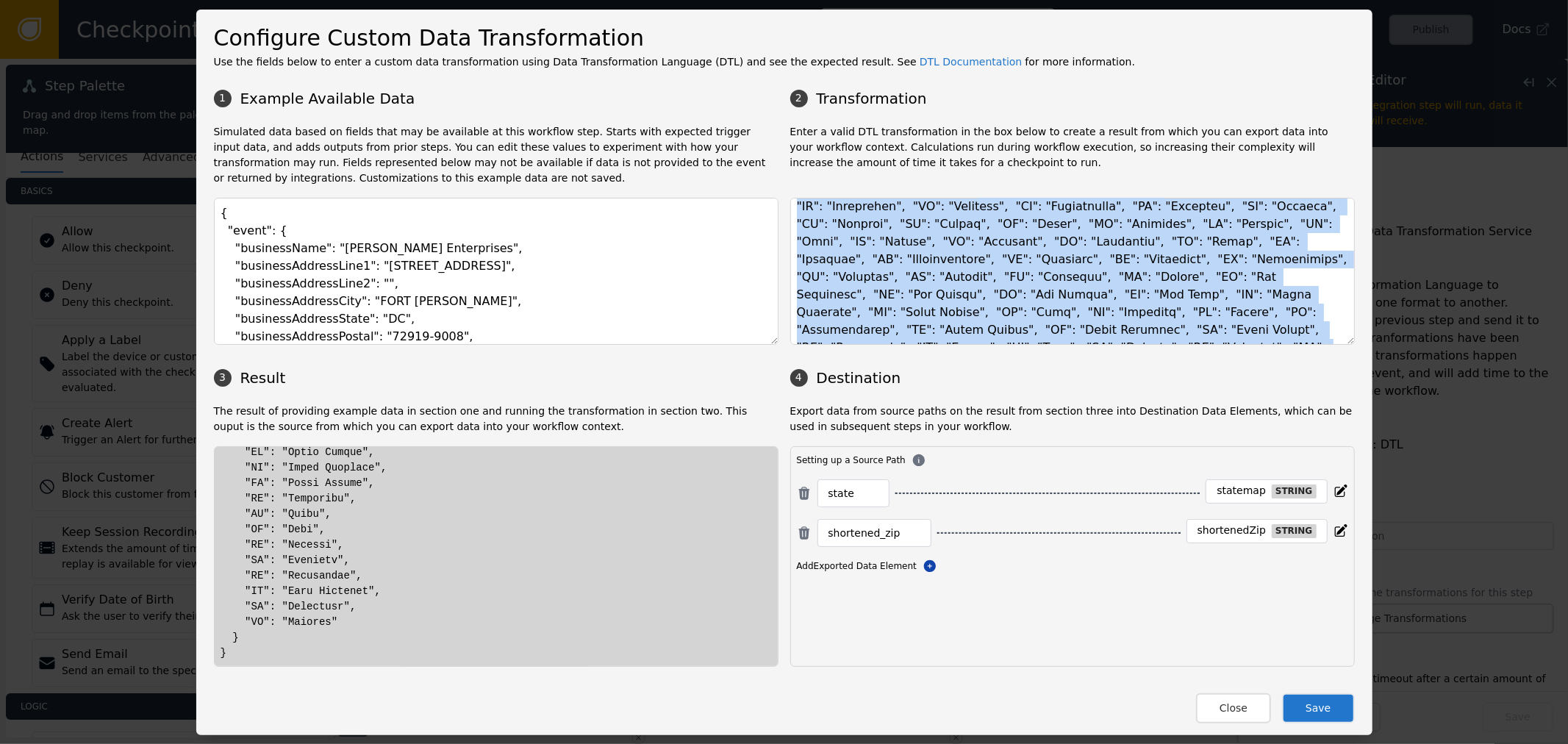
drag, startPoint x: 1340, startPoint y: 269, endPoint x: 1340, endPoint y: 302, distance: 33.0
click at [1340, 302] on div at bounding box center [1072, 273] width 565 height 151
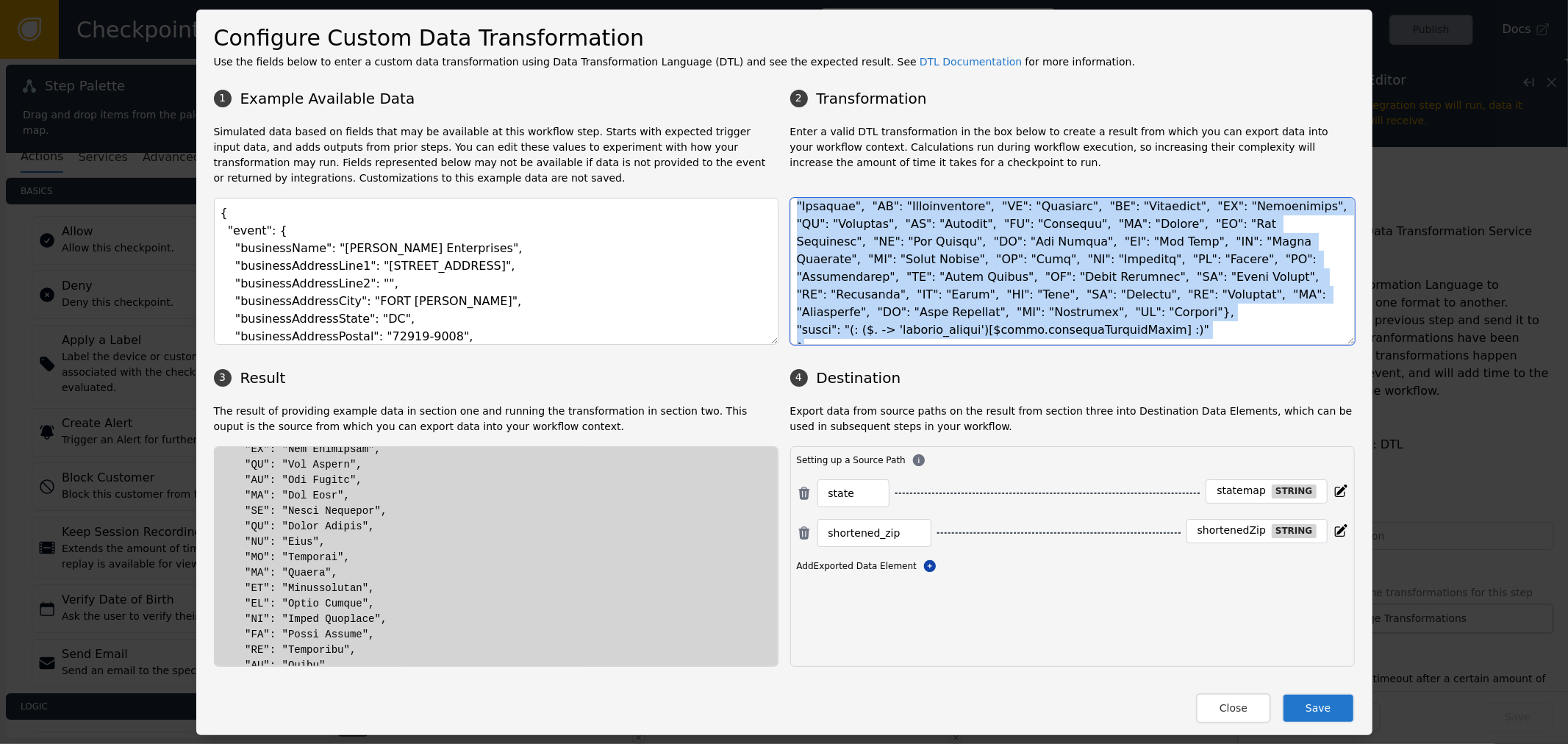
scroll to position [641, 0]
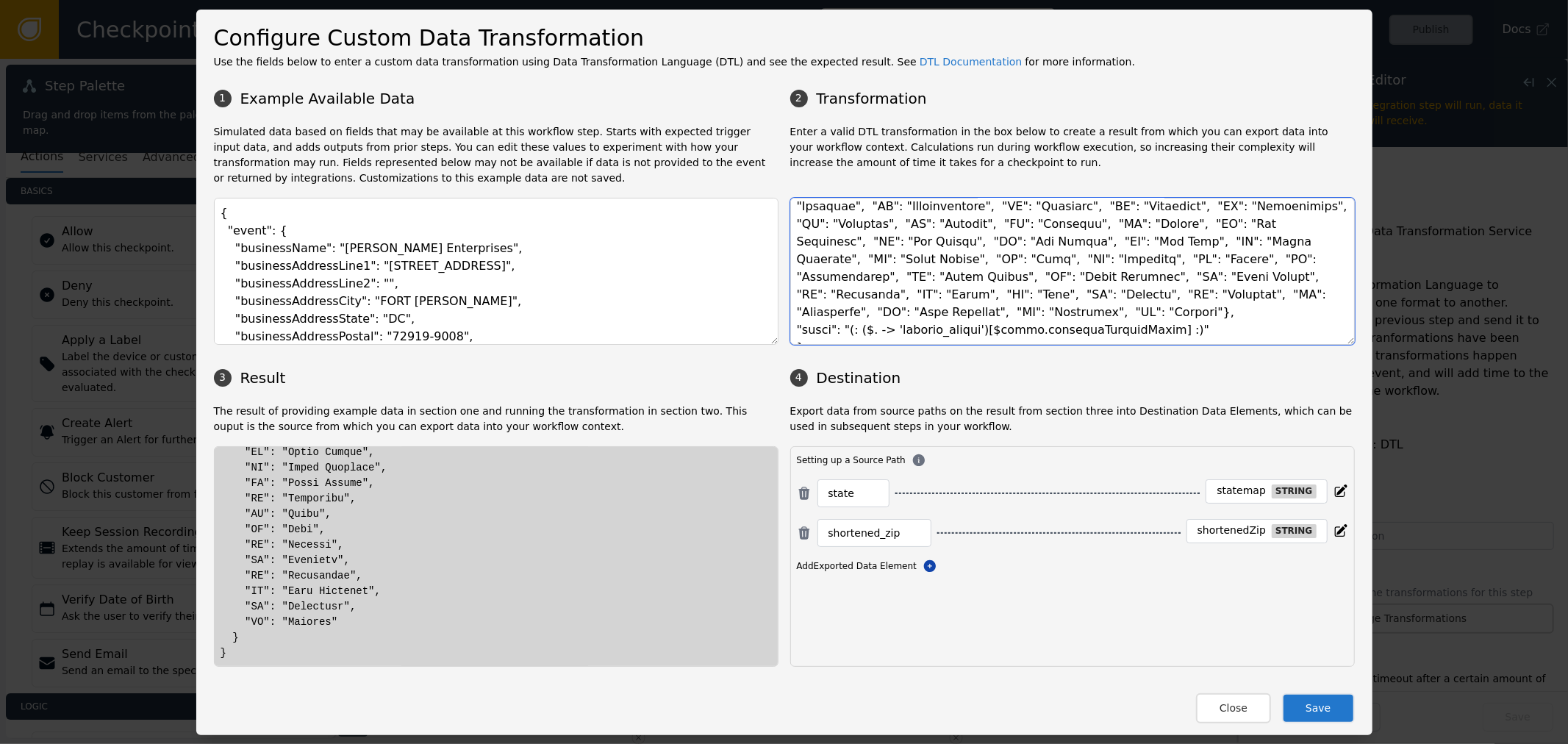
click at [1165, 317] on textarea at bounding box center [1072, 272] width 565 height 147
drag, startPoint x: 1239, startPoint y: 488, endPoint x: 1261, endPoint y: 481, distance: 23.1
click at [1261, 481] on div "statemap string" at bounding box center [1266, 491] width 121 height 24
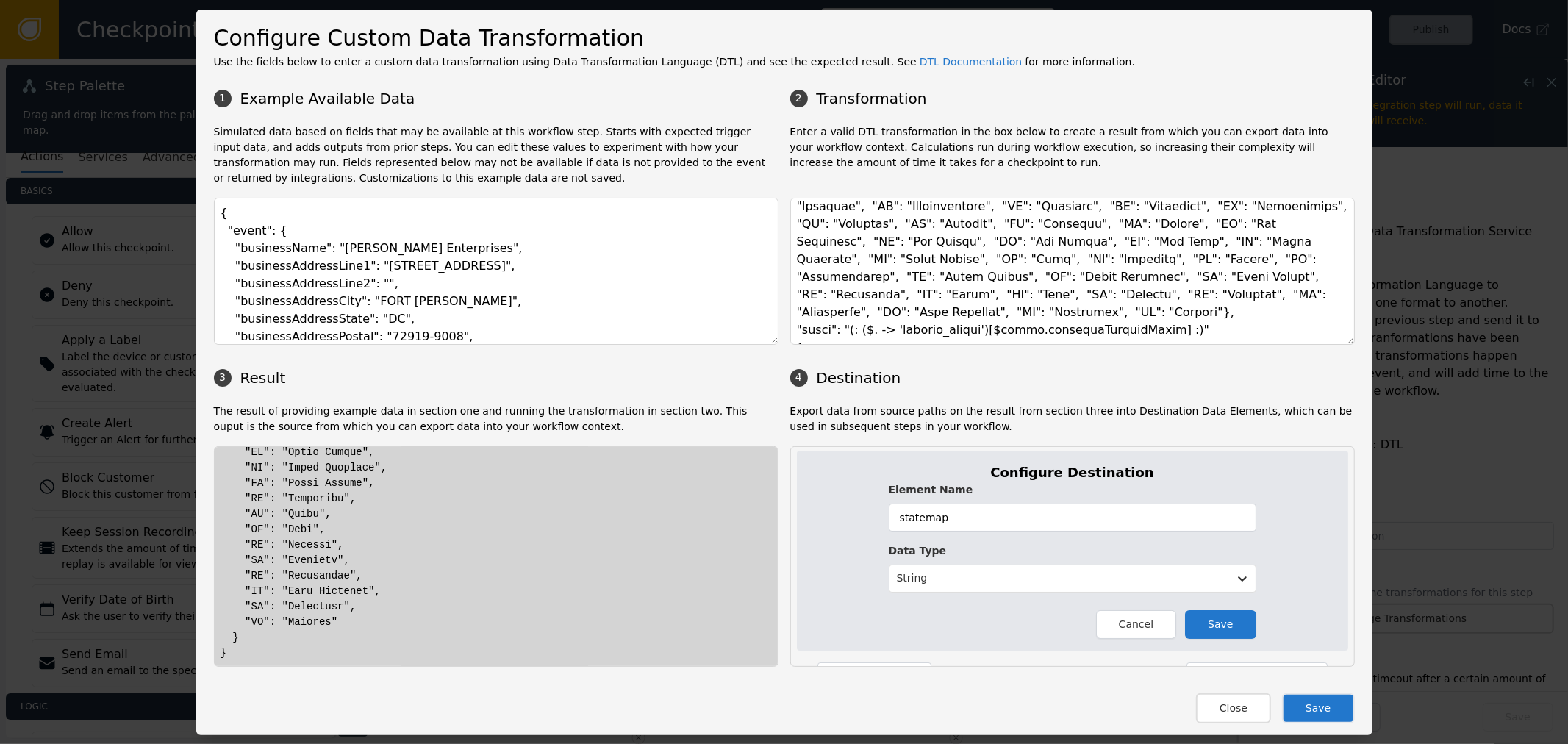
scroll to position [0, 0]
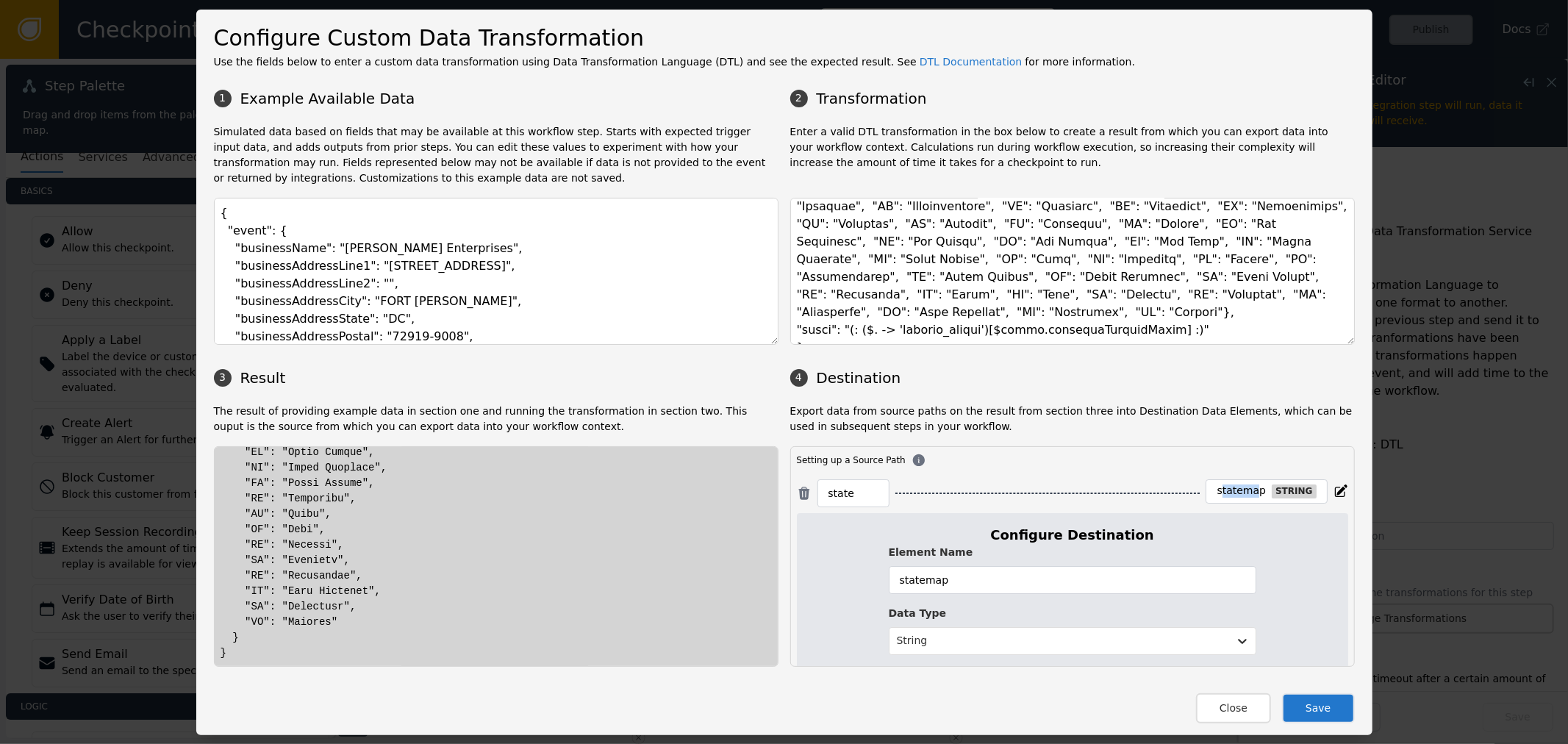
click at [1236, 488] on div "statemap" at bounding box center [1241, 491] width 49 height 14
click at [1238, 490] on div "statemap" at bounding box center [1241, 491] width 49 height 14
click at [1236, 481] on div "statemap string" at bounding box center [1266, 491] width 121 height 24
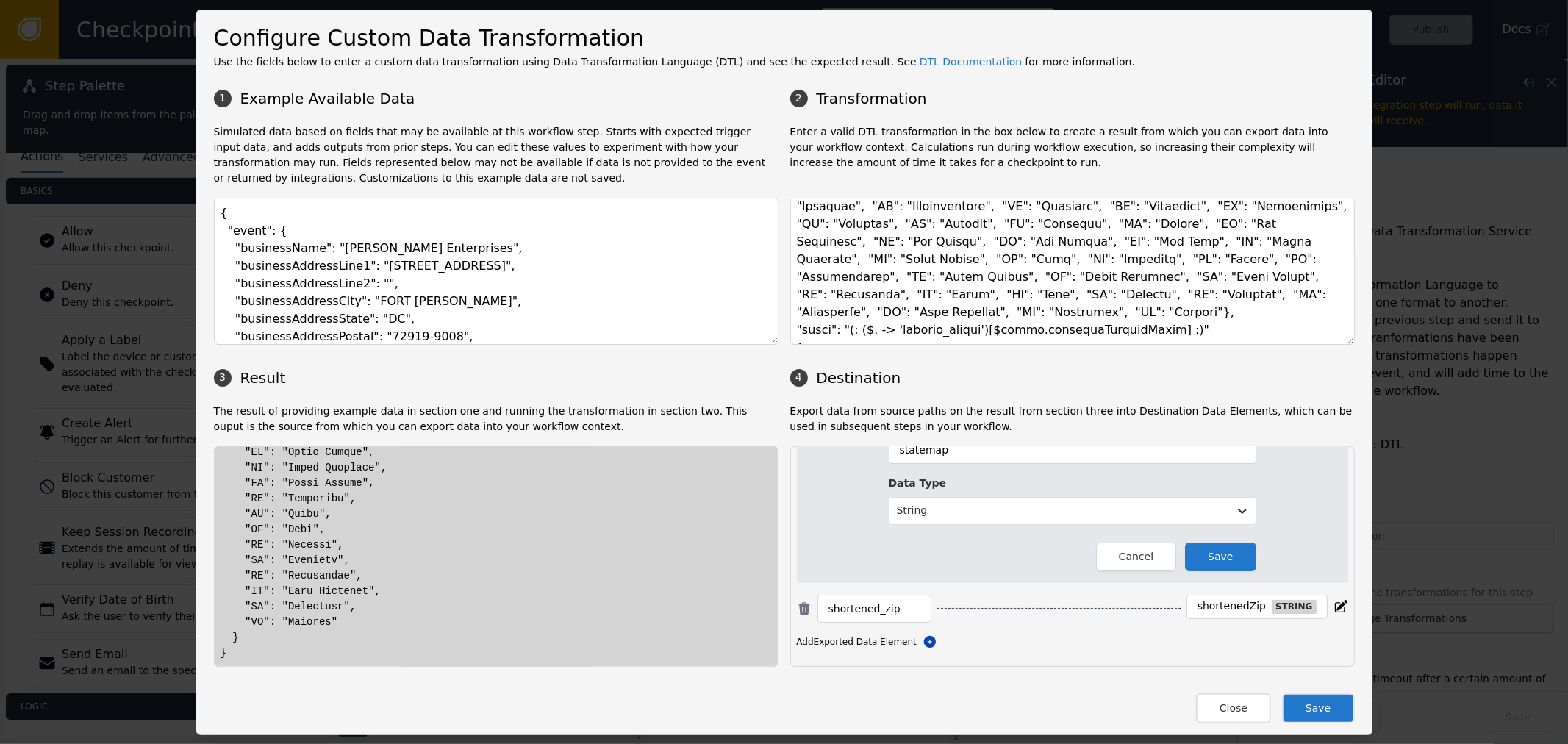
scroll to position [131, 0]
drag, startPoint x: 1204, startPoint y: 615, endPoint x: 1245, endPoint y: 612, distance: 41.1
click at [1239, 613] on div "shortened_zip shortenedZip string" at bounding box center [1072, 608] width 551 height 28
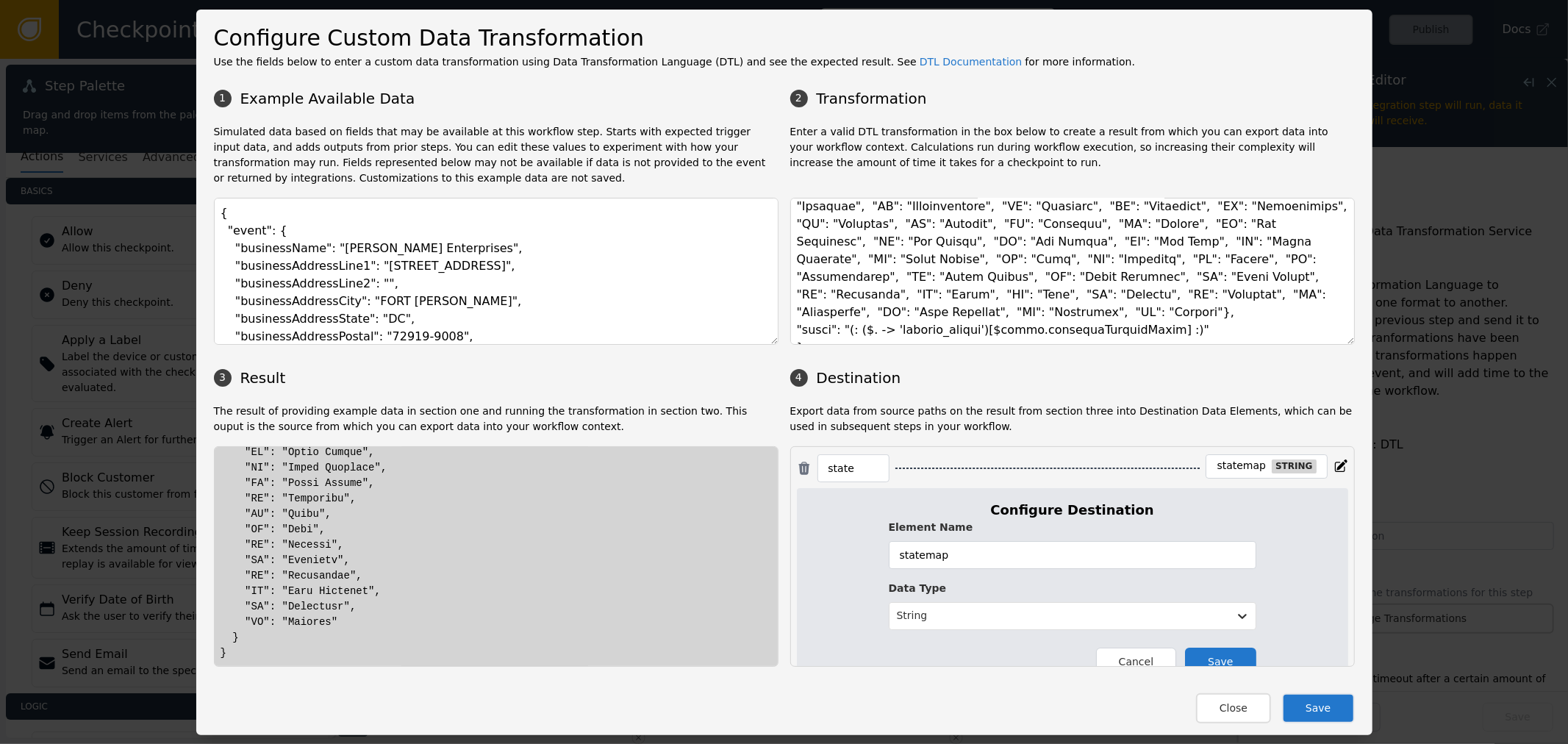
scroll to position [0, 0]
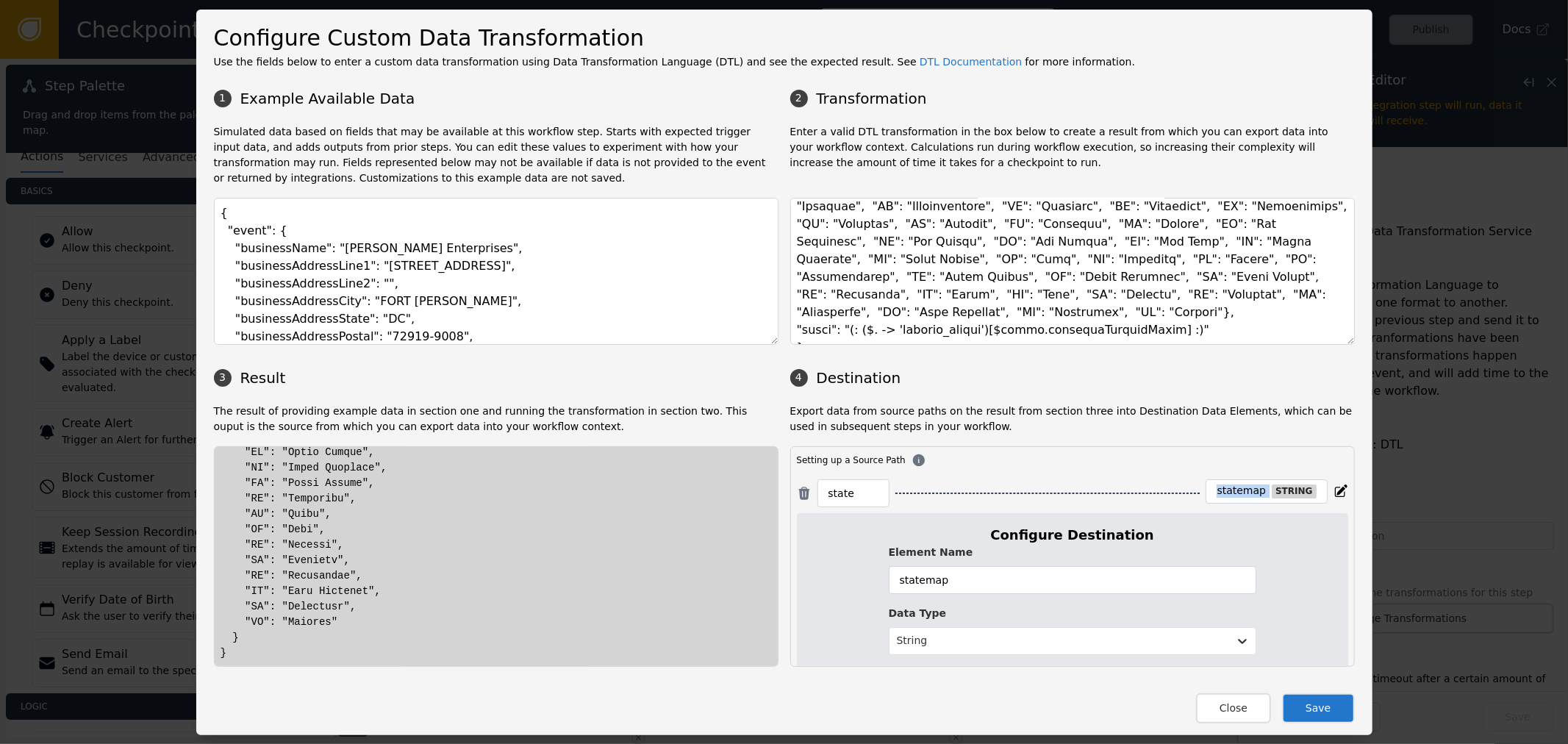
drag, startPoint x: 1200, startPoint y: 490, endPoint x: 1274, endPoint y: 488, distance: 74.0
click at [1267, 489] on div "statemap string" at bounding box center [1266, 491] width 121 height 24
click at [1233, 496] on div "statemap" at bounding box center [1241, 491] width 49 height 14
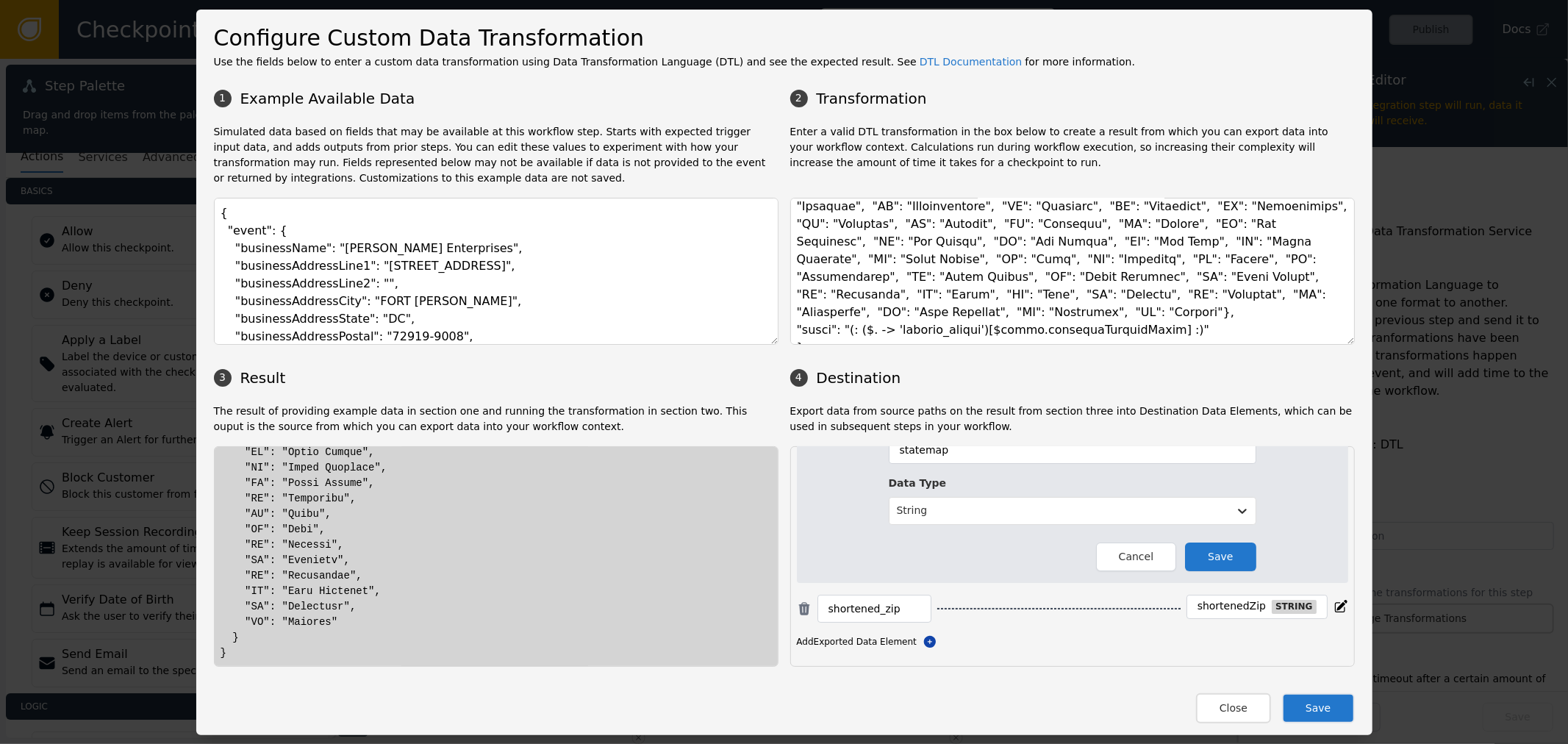
scroll to position [131, 0]
click at [1130, 309] on textarea at bounding box center [1072, 272] width 565 height 147
click at [1200, 314] on textarea at bounding box center [1072, 272] width 565 height 147
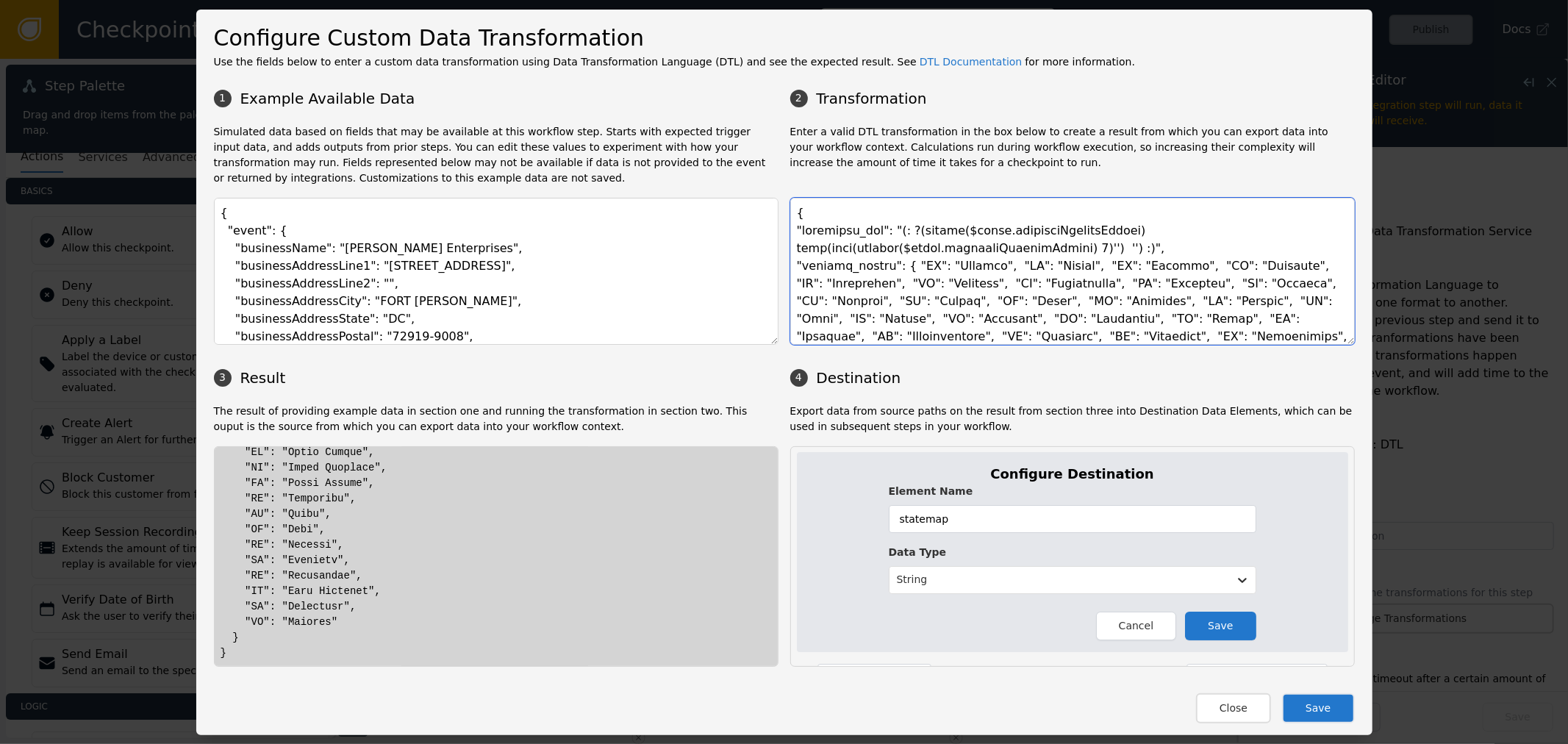
scroll to position [0, 0]
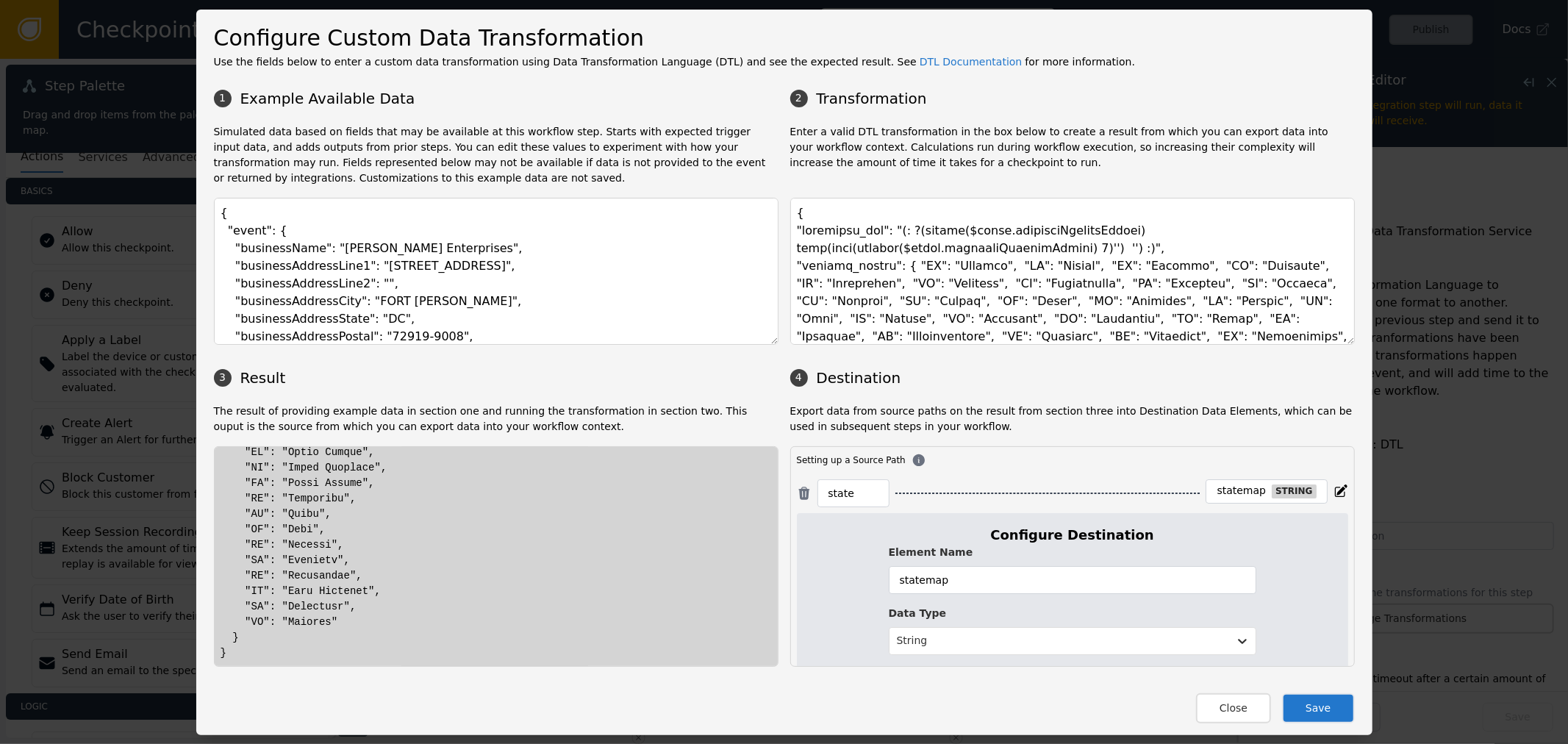
click at [1245, 493] on div "statemap" at bounding box center [1241, 491] width 49 height 14
click at [1224, 487] on div "statemap" at bounding box center [1241, 491] width 49 height 14
click at [1239, 421] on p "Export data from source paths on the result from section three into Destination…" at bounding box center [1072, 419] width 565 height 31
click at [1236, 487] on div "statemap" at bounding box center [1241, 491] width 49 height 14
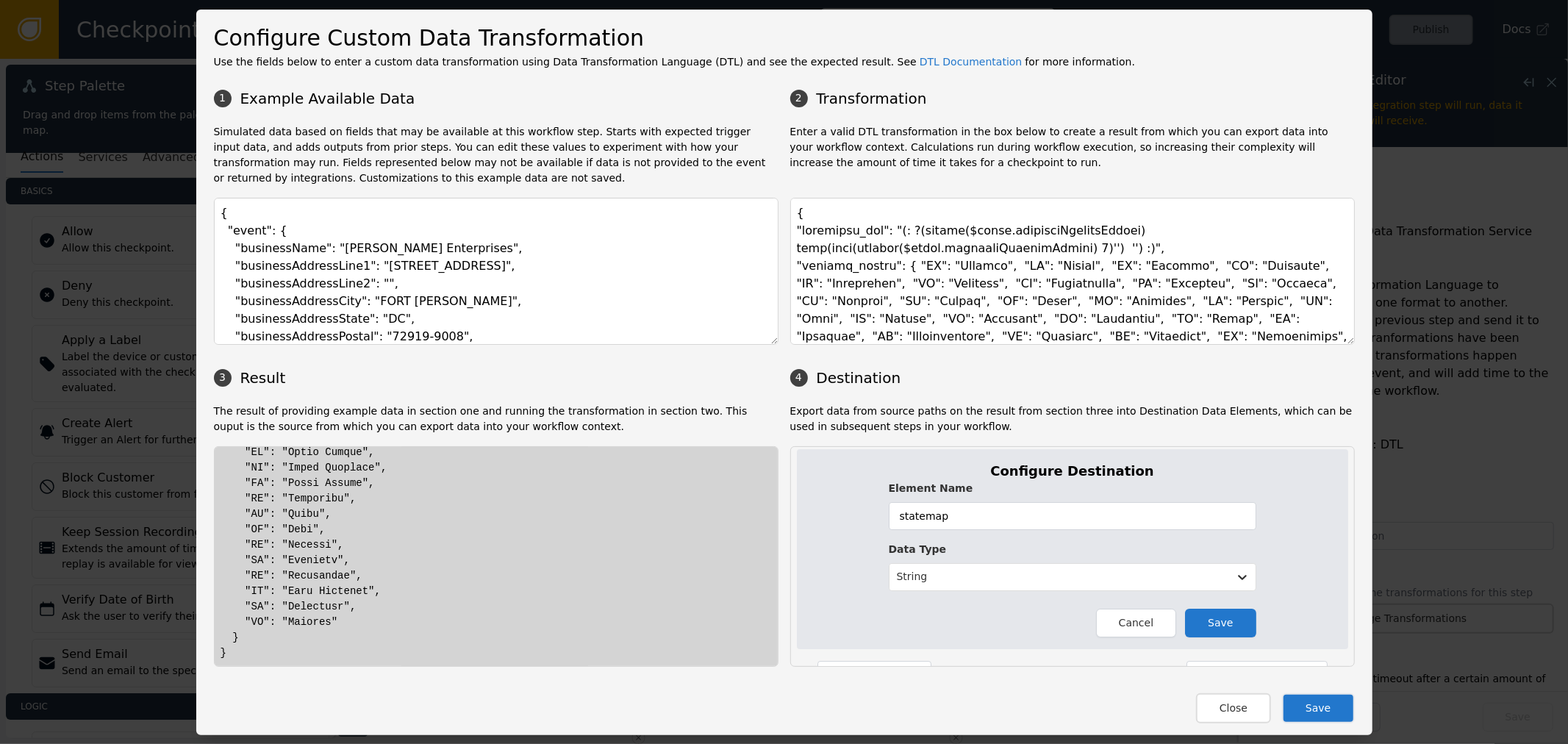
scroll to position [131, 0]
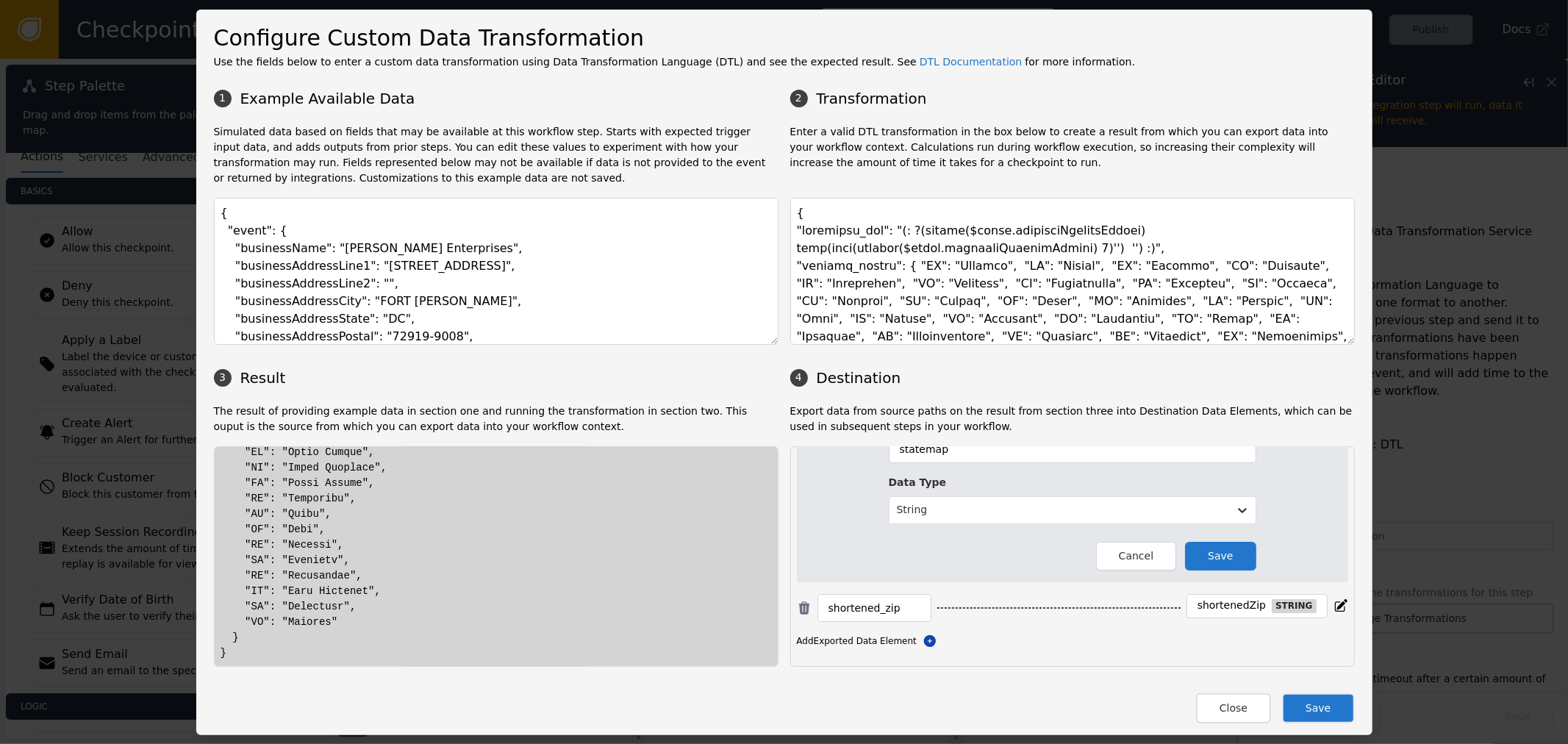
click at [1222, 612] on div "shortenedZip" at bounding box center [1232, 606] width 68 height 14
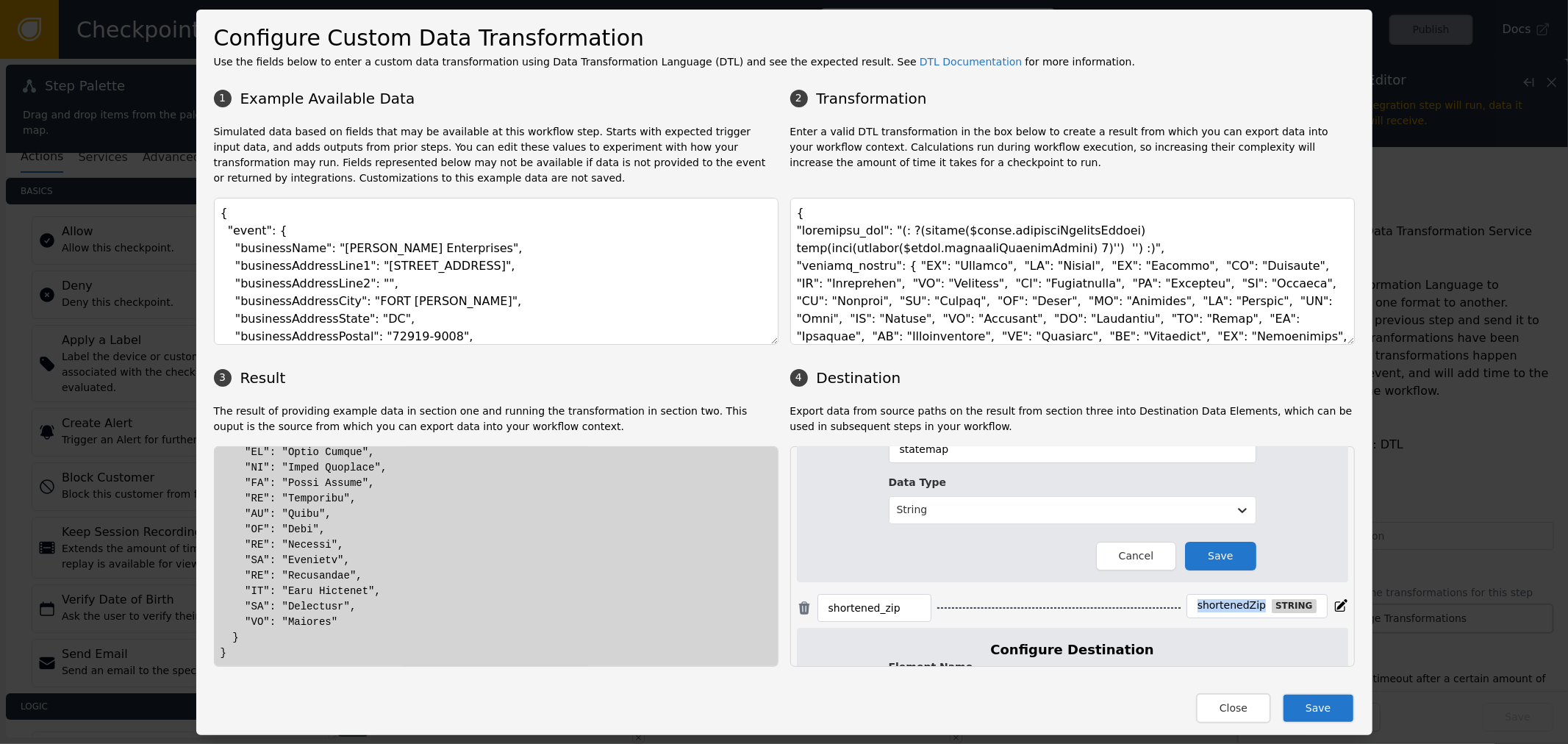
click at [1222, 612] on div "shortenedZip" at bounding box center [1232, 606] width 68 height 14
click at [1231, 606] on div "shortenedZip" at bounding box center [1232, 606] width 68 height 14
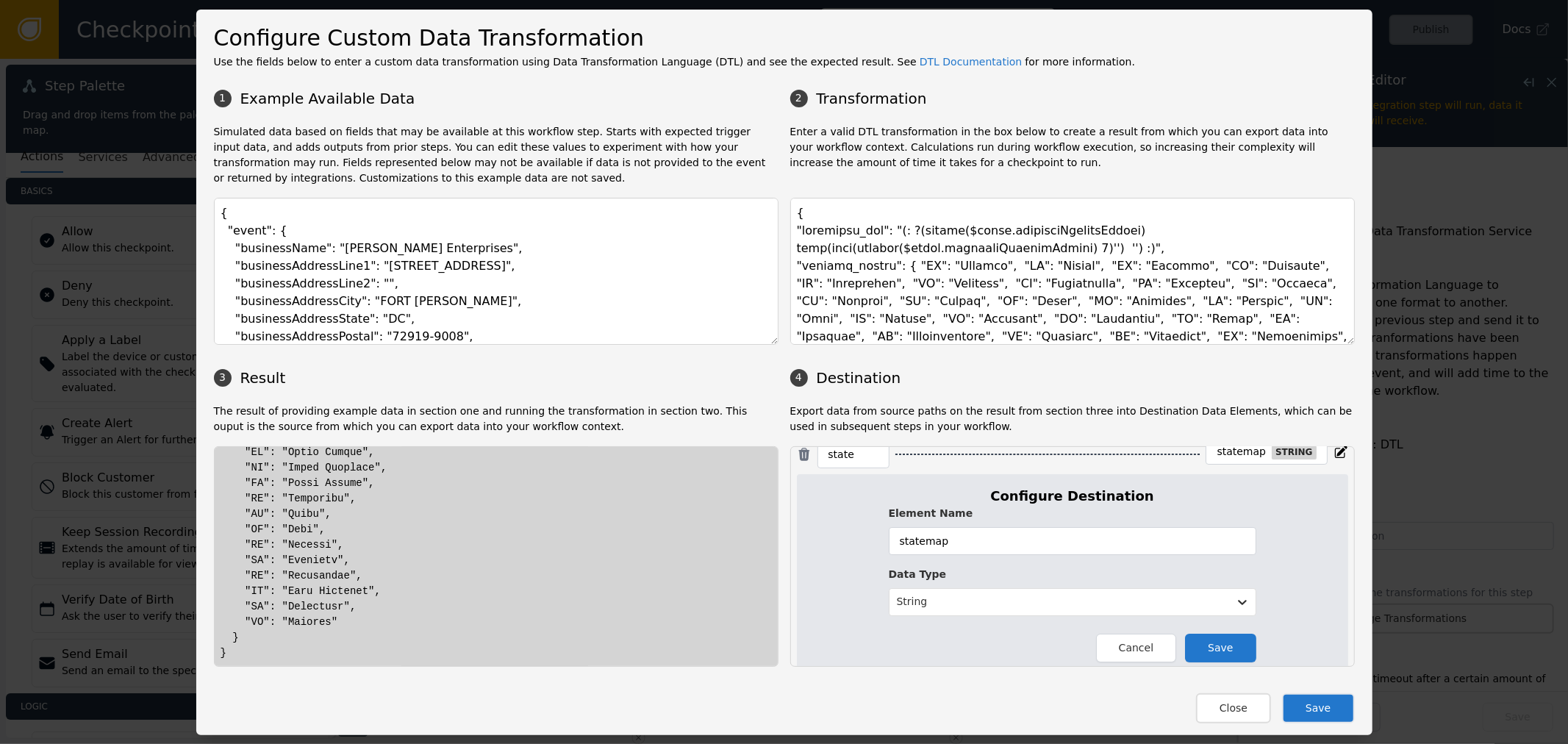
scroll to position [82, 0]
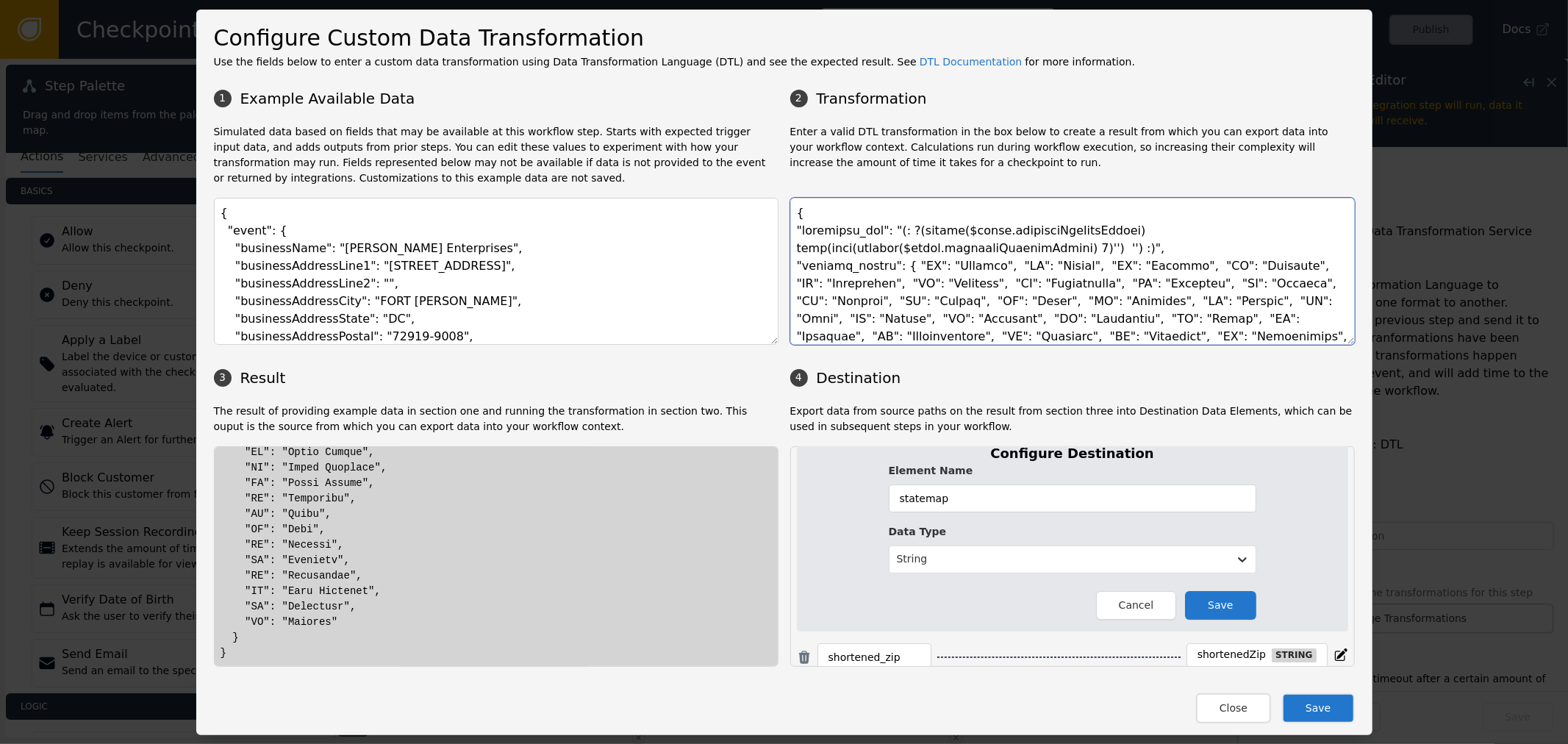
click at [1001, 295] on textarea at bounding box center [1072, 272] width 565 height 147
click at [1045, 279] on textarea at bounding box center [1072, 272] width 565 height 147
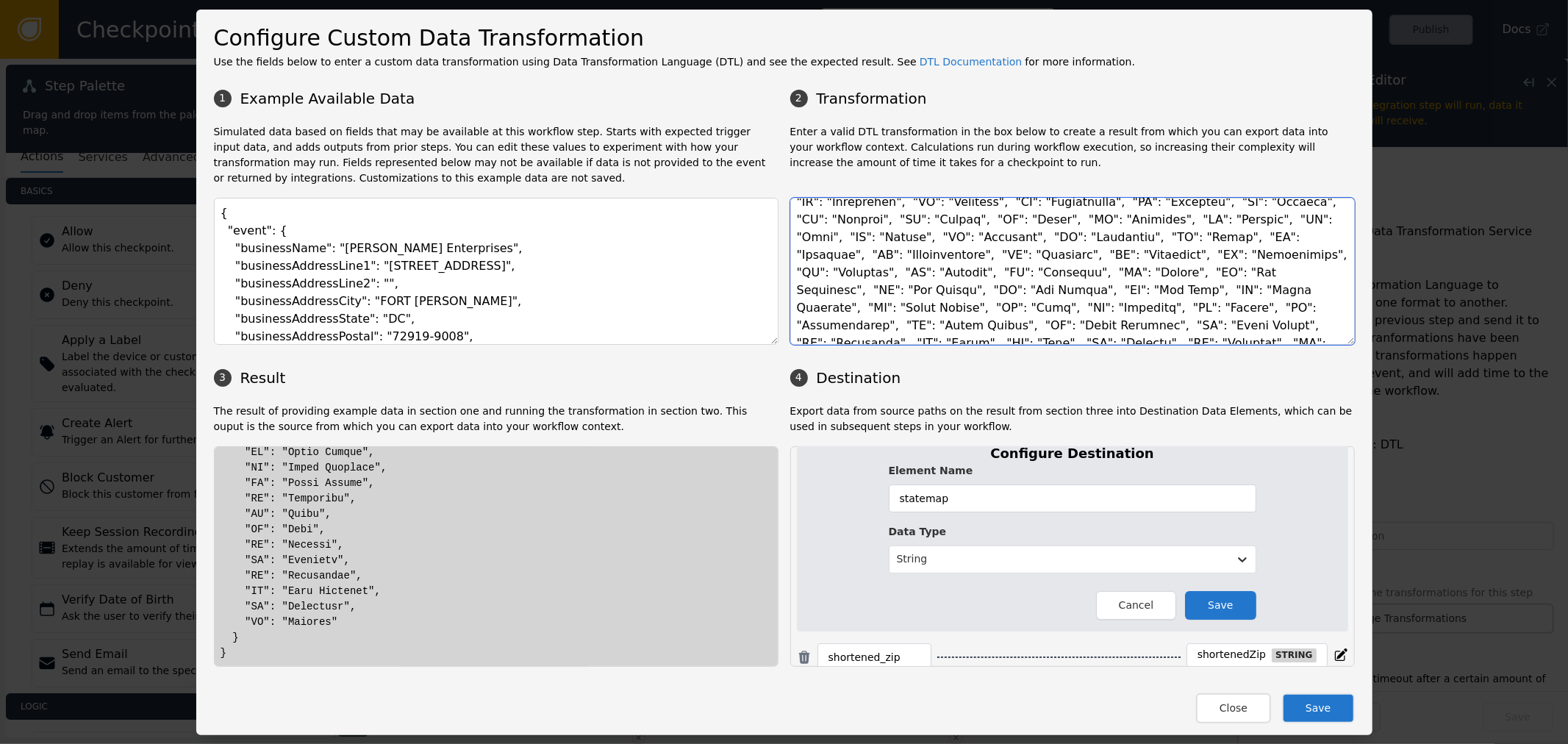
click at [1093, 254] on textarea at bounding box center [1072, 272] width 565 height 147
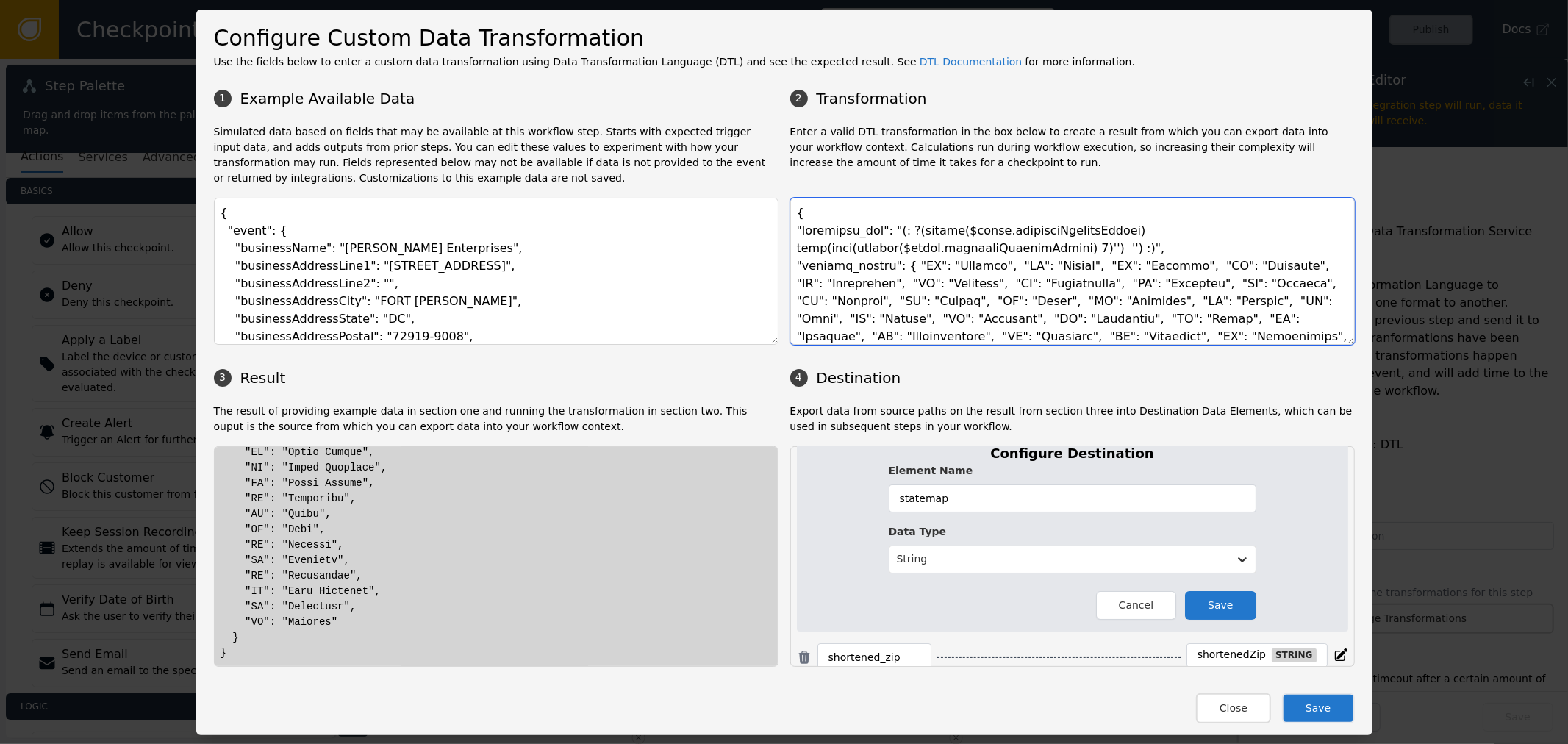
drag, startPoint x: 1138, startPoint y: 339, endPoint x: 1011, endPoint y: 192, distance: 194.3
click at [1011, 188] on div "1 Example Available Data 2 Transformation Simulated data based on fields that m…" at bounding box center [784, 375] width 1141 height 585
click at [1075, 331] on textarea at bounding box center [1072, 272] width 565 height 147
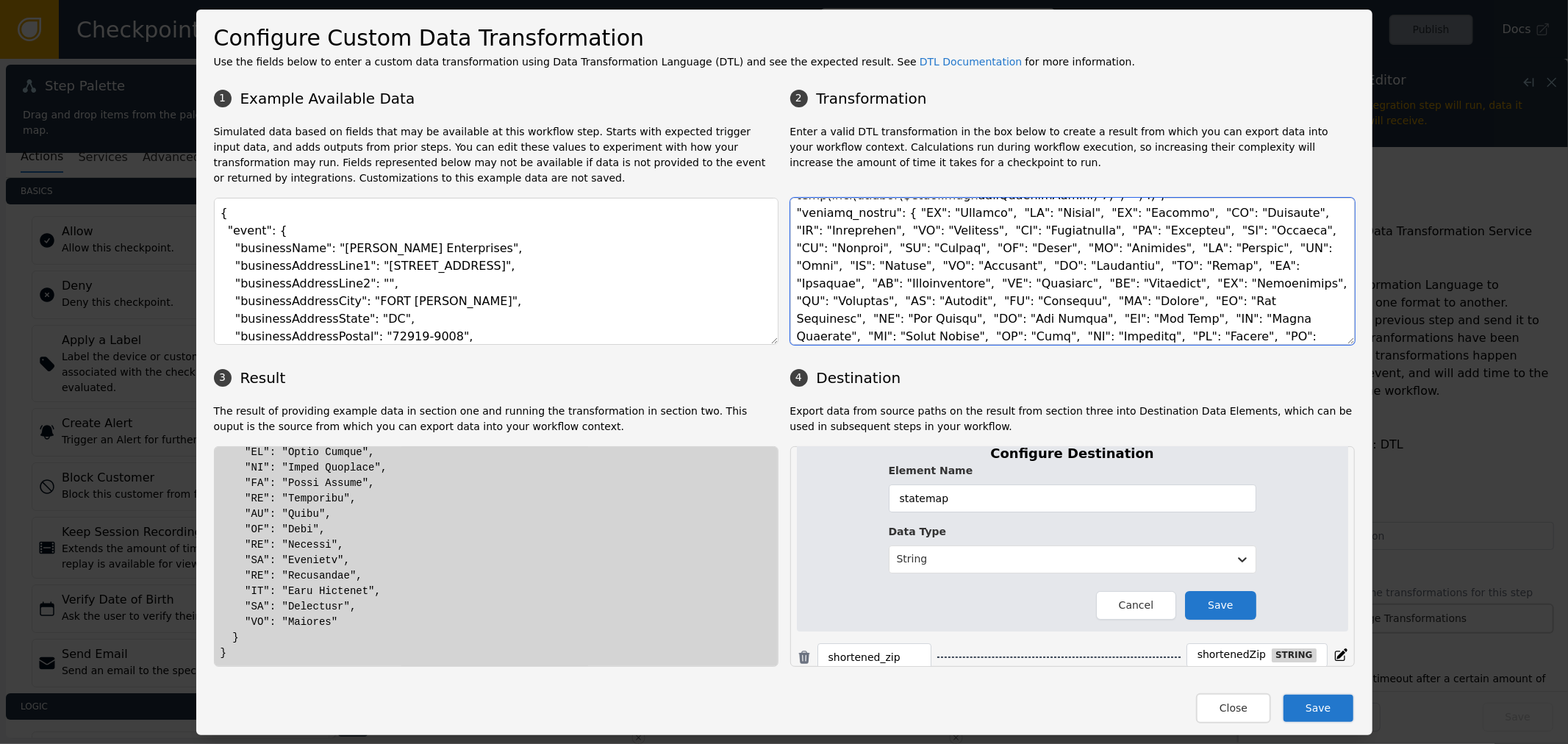
scroll to position [82, 0]
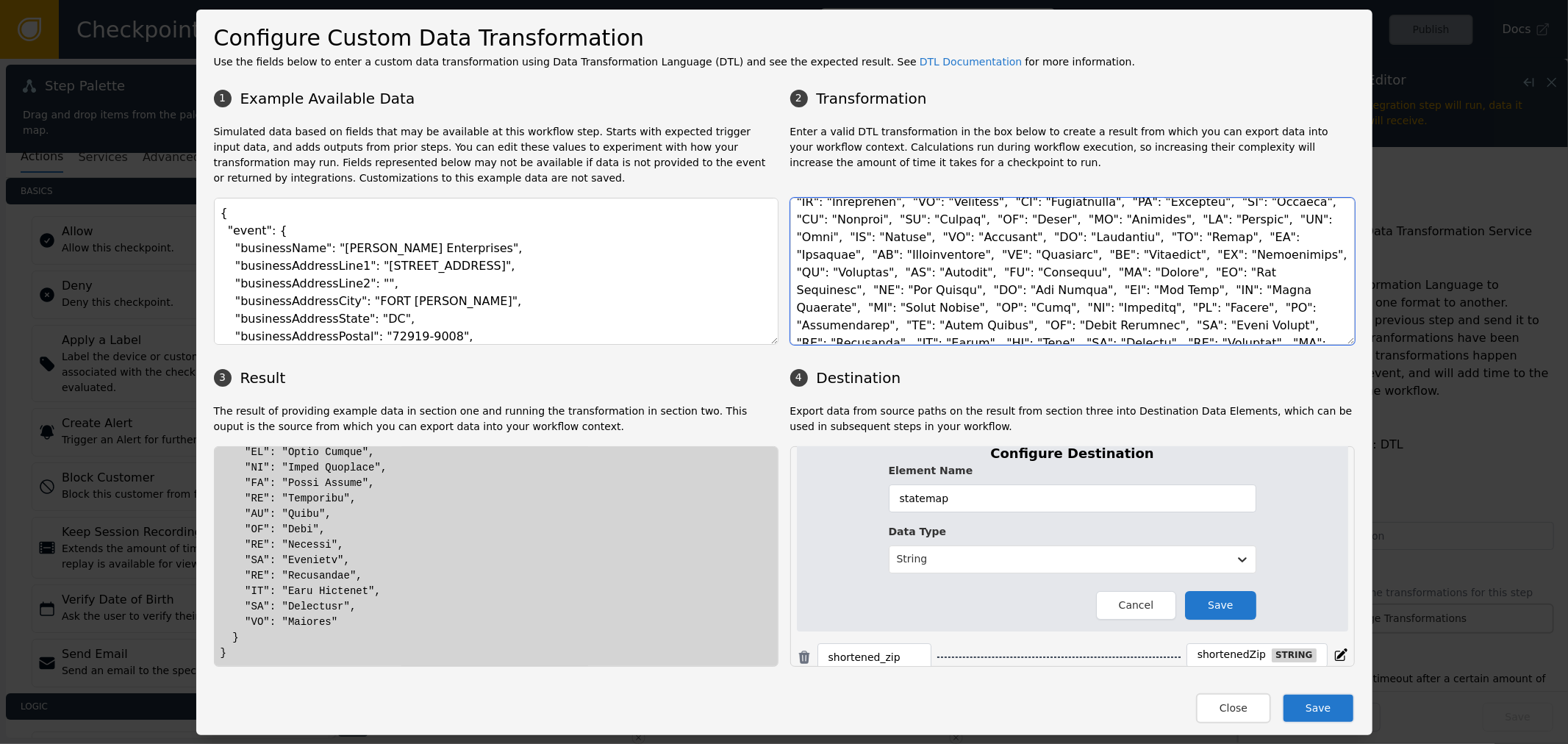
click at [948, 271] on textarea at bounding box center [1072, 272] width 565 height 147
click at [960, 234] on textarea at bounding box center [1072, 272] width 565 height 147
click at [1083, 276] on textarea at bounding box center [1072, 272] width 565 height 147
click at [1165, 271] on textarea at bounding box center [1072, 272] width 565 height 147
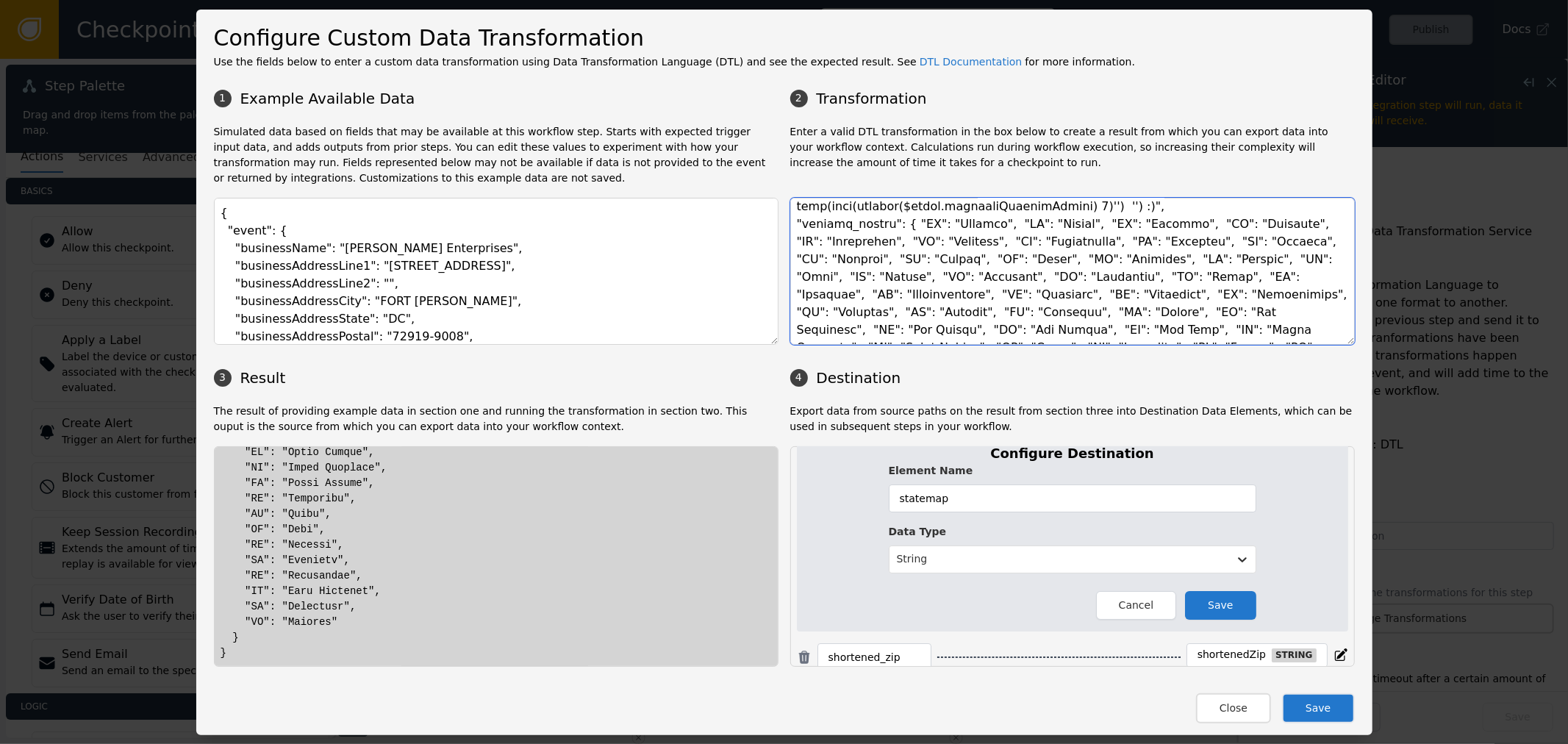
scroll to position [0, 0]
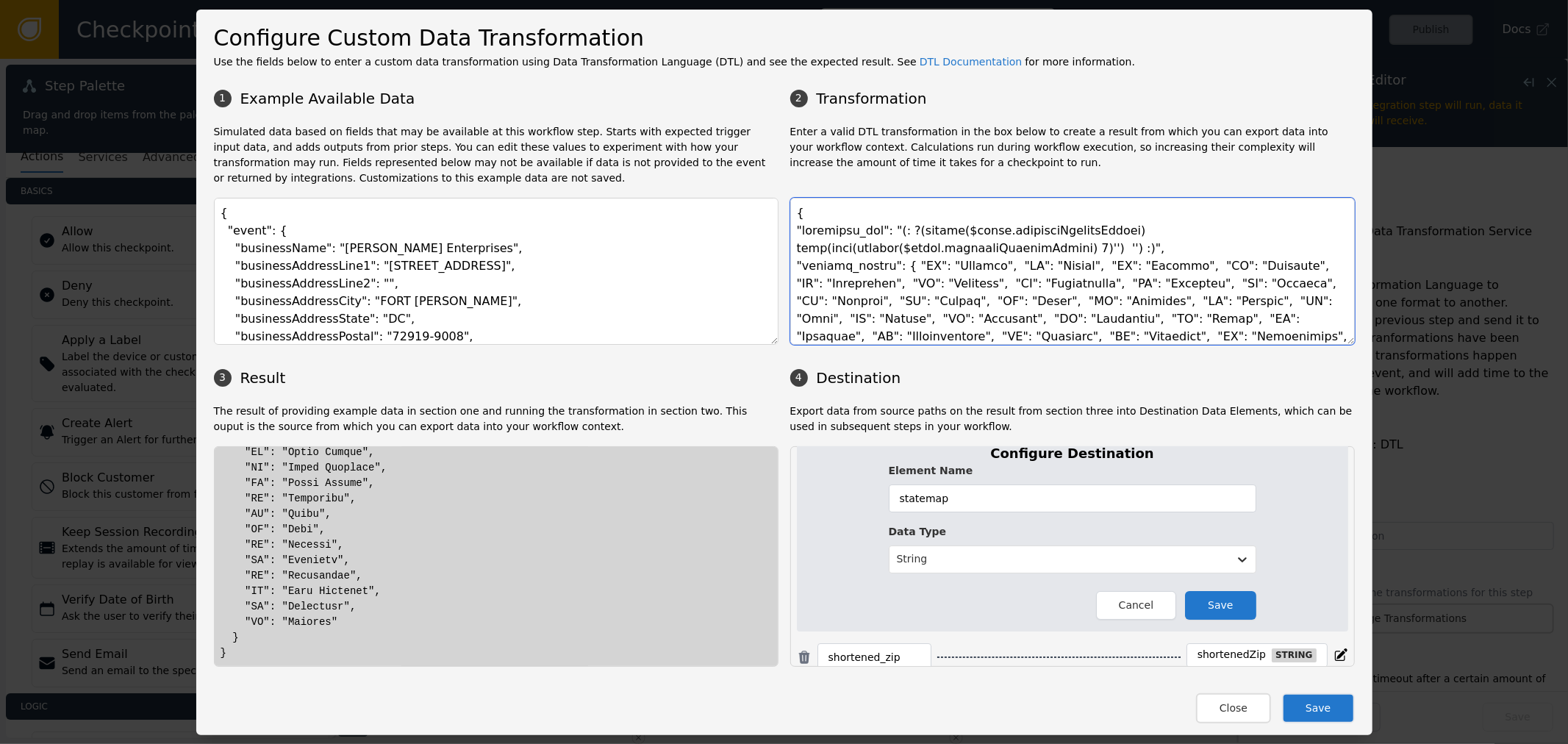
click at [839, 260] on textarea at bounding box center [1072, 272] width 565 height 147
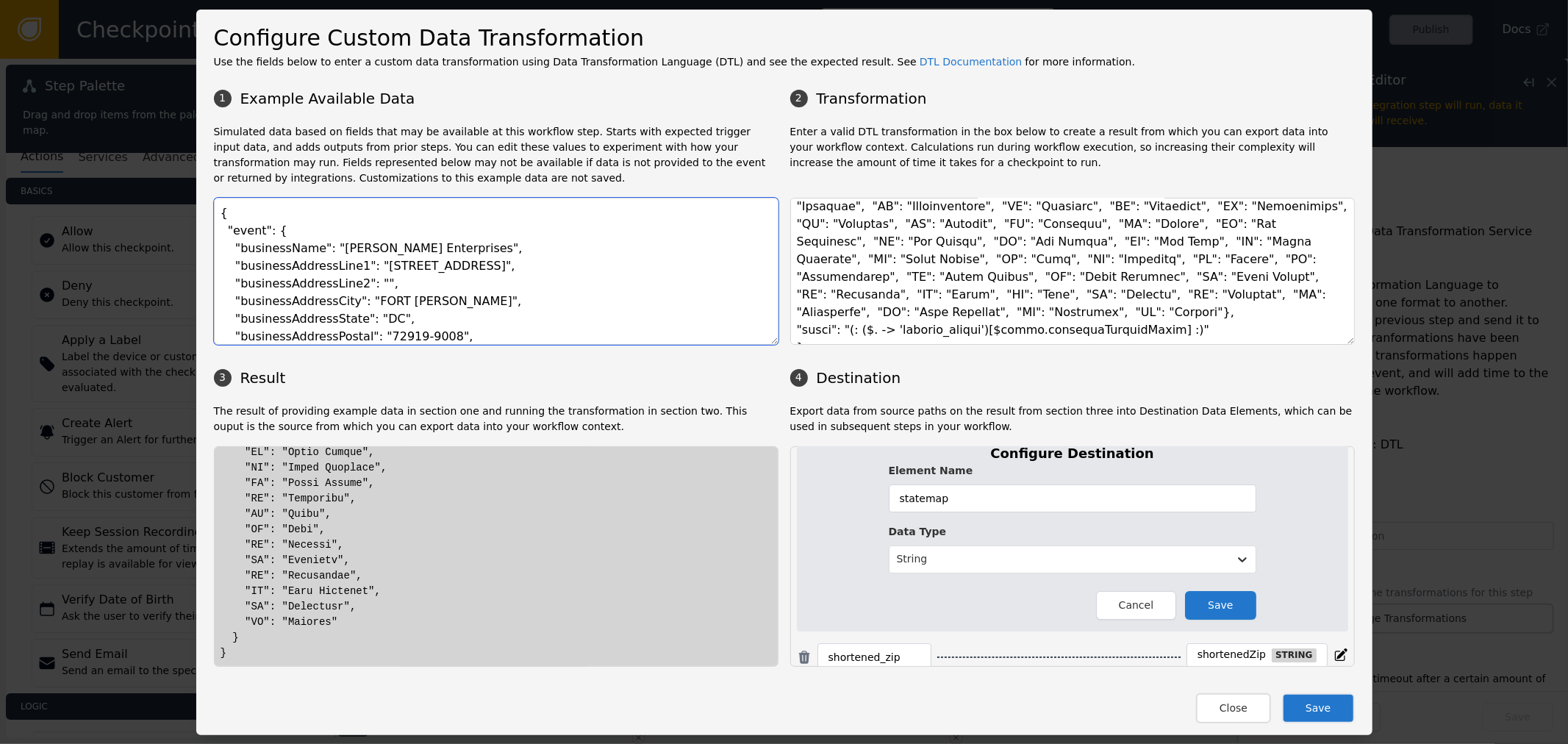
scroll to position [148, 0]
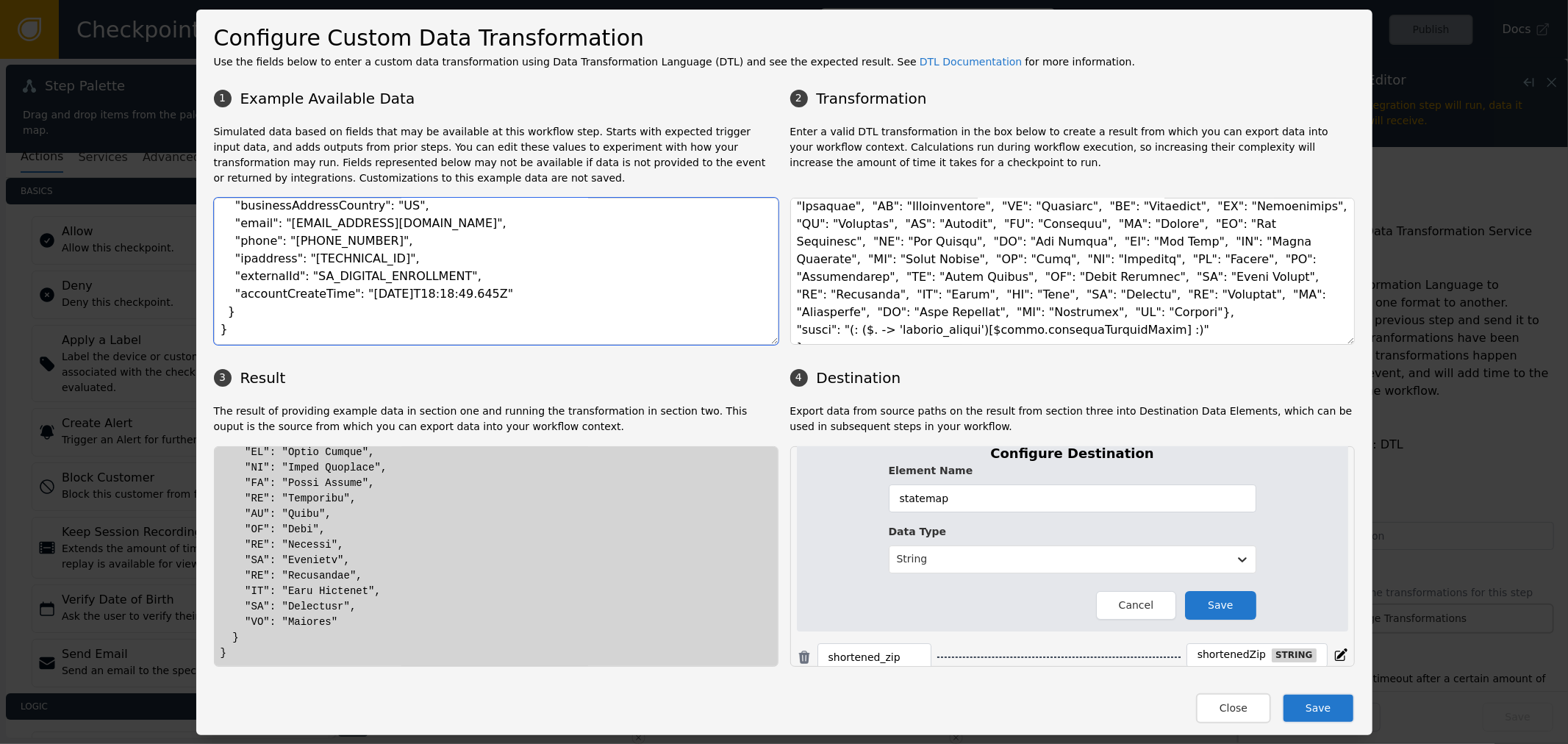
drag, startPoint x: 254, startPoint y: 259, endPoint x: 466, endPoint y: 430, distance: 272.4
click at [402, 247] on textarea "{ "event": { "businessName": "Beverly Enterprises", "businessAddressLine1": "10…" at bounding box center [496, 272] width 565 height 147
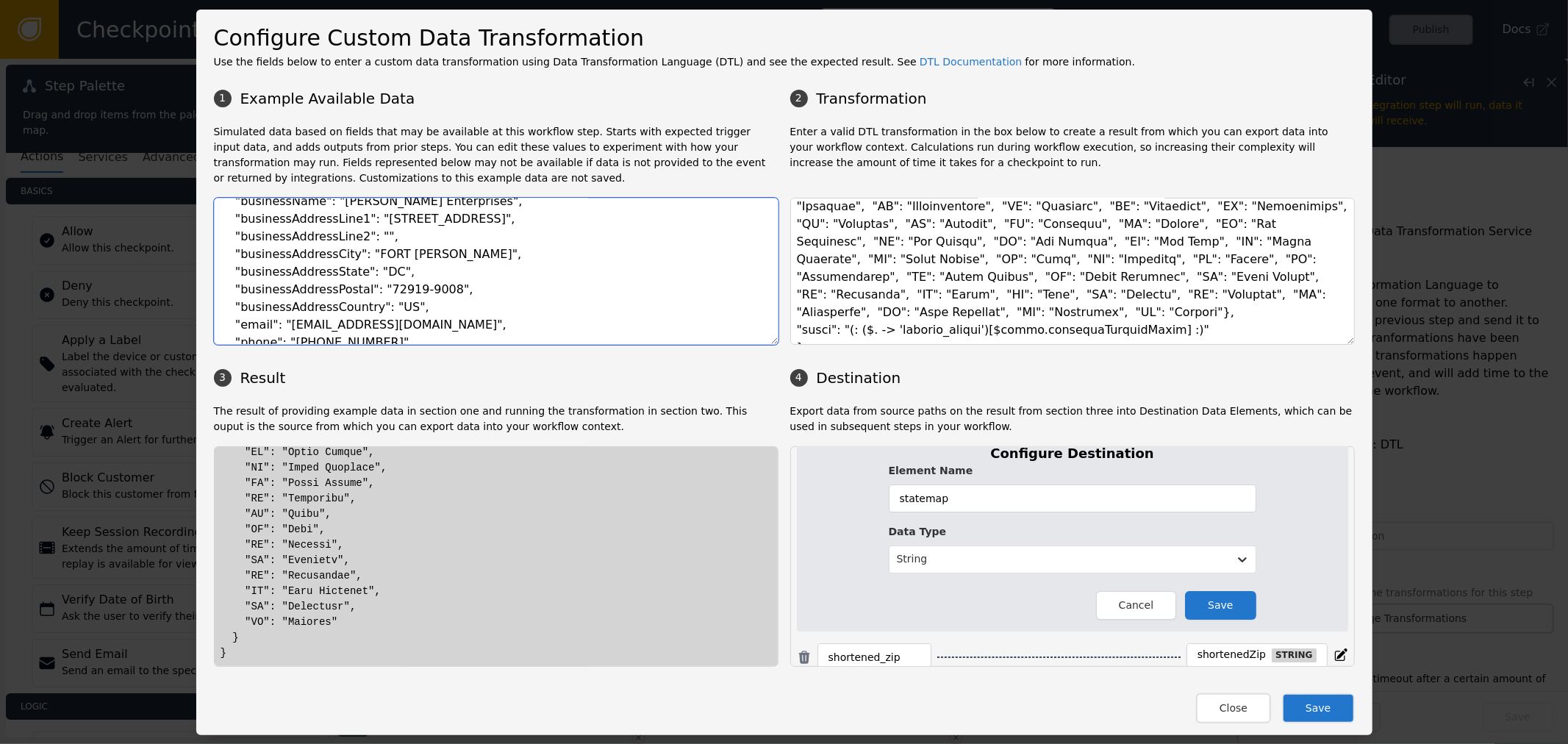
scroll to position [82, 0]
click at [368, 236] on textarea "{ "event": { "businessName": "Beverly Enterprises", "businessAddressLine1": "10…" at bounding box center [496, 272] width 565 height 147
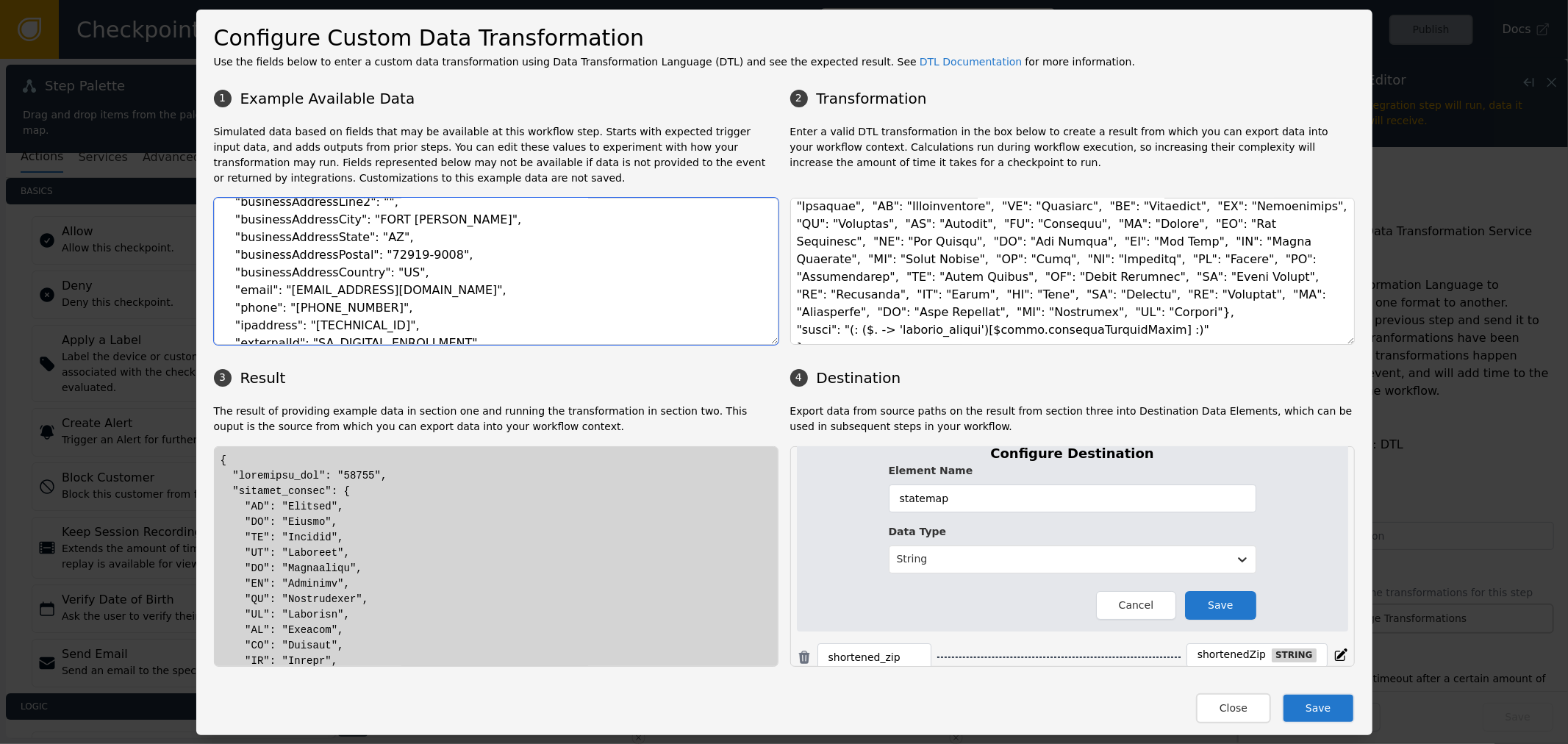
click at [540, 269] on textarea "{ "event": { "businessName": "Beverly Enterprises", "businessAddressLine1": "10…" at bounding box center [496, 272] width 565 height 147
type textarea "{ "event": { "businessName": "Beverly Enterprises", "businessAddressLine1": "10…"
click at [1033, 141] on p "Enter a valid DTL transformation in the box below to create a result from which…" at bounding box center [1072, 155] width 565 height 62
